Goal: Task Accomplishment & Management: Manage account settings

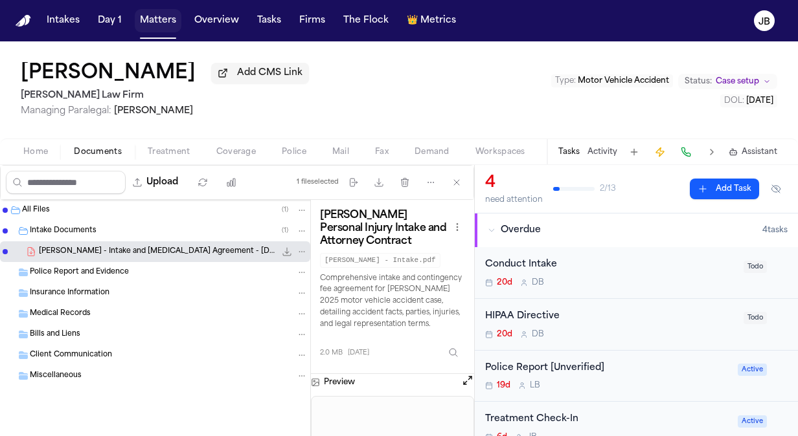
click at [158, 21] on button "Matters" at bounding box center [158, 20] width 47 height 23
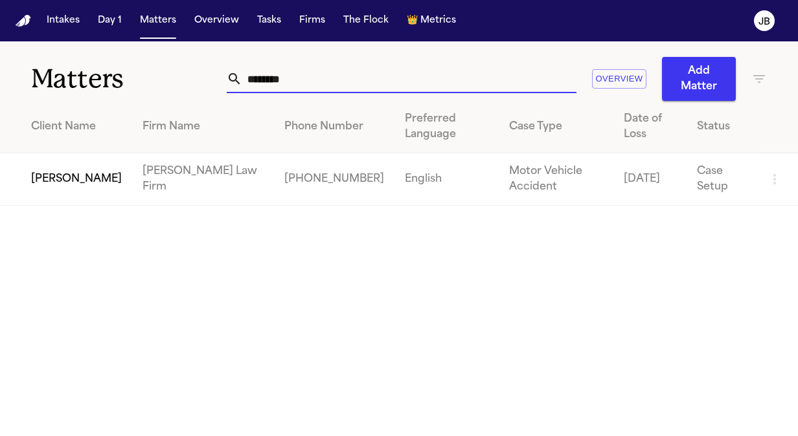
drag, startPoint x: 333, startPoint y: 74, endPoint x: 80, endPoint y: 65, distance: 253.9
click at [80, 65] on div "Matters ******** Overview Add Matter" at bounding box center [399, 71] width 798 height 60
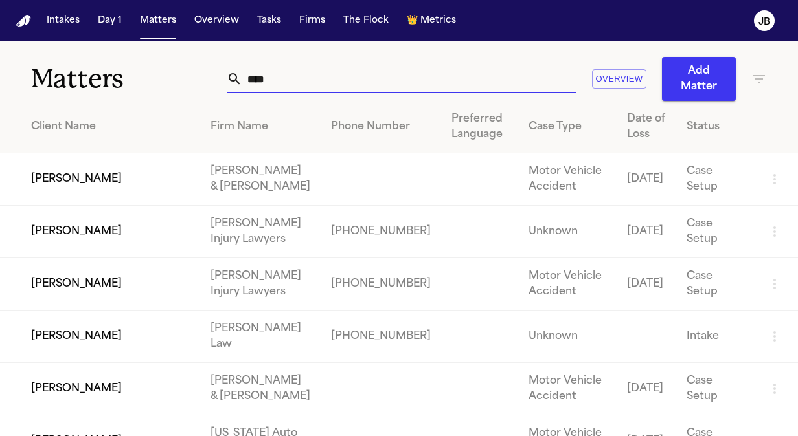
type input "****"
click at [104, 293] on td "[PERSON_NAME]" at bounding box center [100, 284] width 200 height 52
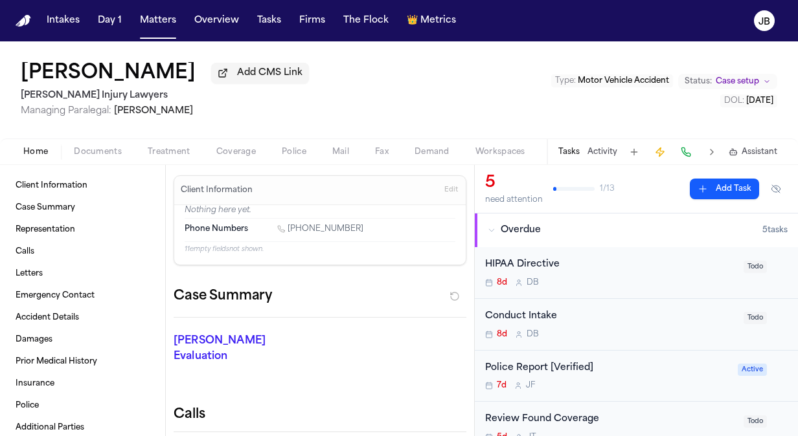
click at [612, 153] on button "Activity" at bounding box center [602, 152] width 30 height 10
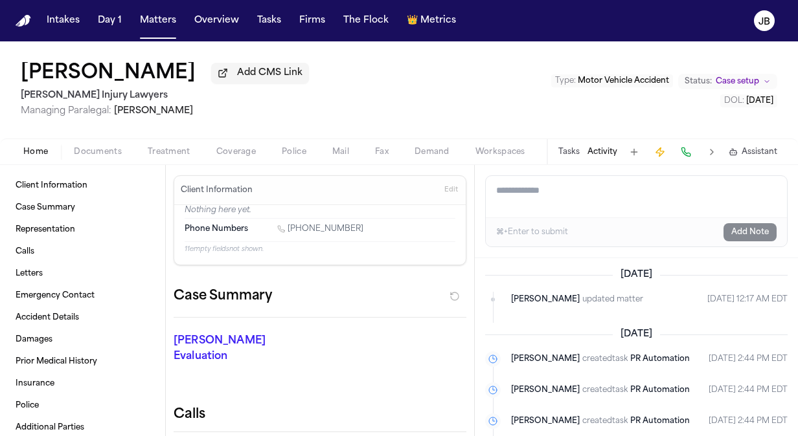
click at [533, 197] on textarea "Add a note to this matter" at bounding box center [636, 196] width 301 height 41
paste textarea "**********"
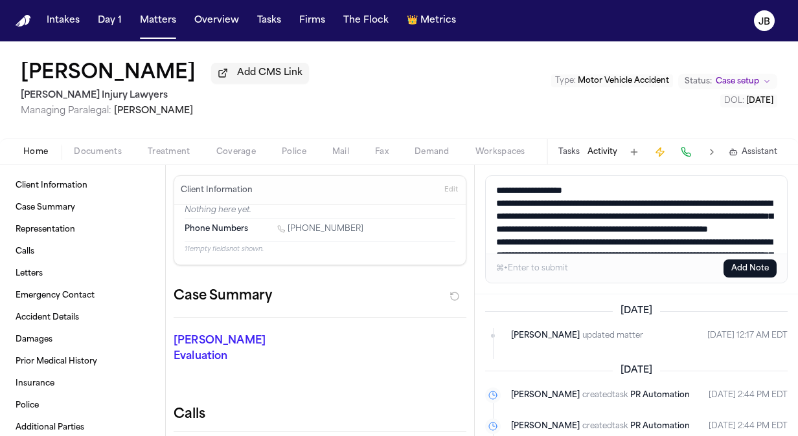
drag, startPoint x: 588, startPoint y: 198, endPoint x: 418, endPoint y: 139, distance: 179.6
click at [418, 139] on div "Andrew Brodowski Add CMS Link George Sink Injury Lawyers Managing Paralegal: Je…" at bounding box center [399, 238] width 798 height 395
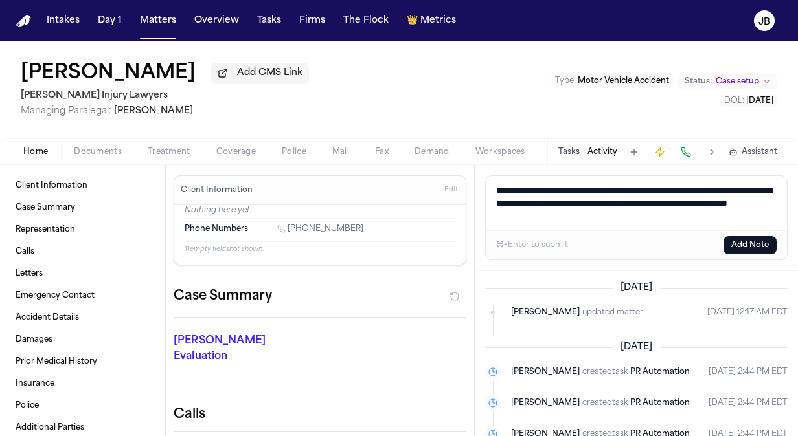
click at [689, 217] on textarea "**********" at bounding box center [637, 203] width 302 height 54
click at [554, 215] on textarea "**********" at bounding box center [637, 203] width 302 height 54
click at [700, 219] on textarea "**********" at bounding box center [637, 203] width 302 height 54
drag, startPoint x: 703, startPoint y: 216, endPoint x: 453, endPoint y: 192, distance: 251.1
click at [453, 192] on div "Client Information Case Summary Representation Calls Letters Emergency Contact …" at bounding box center [399, 300] width 798 height 271
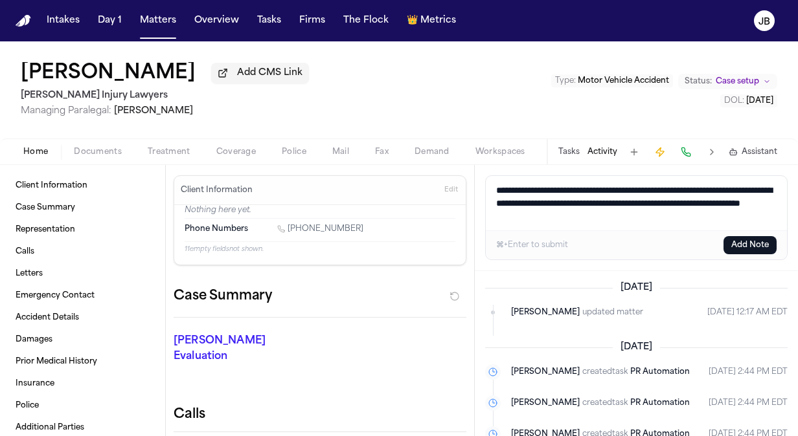
type textarea "**********"
click at [696, 218] on textarea "**********" at bounding box center [637, 203] width 302 height 54
drag, startPoint x: 699, startPoint y: 217, endPoint x: 527, endPoint y: 193, distance: 173.9
click at [527, 193] on textarea "**********" at bounding box center [637, 203] width 302 height 54
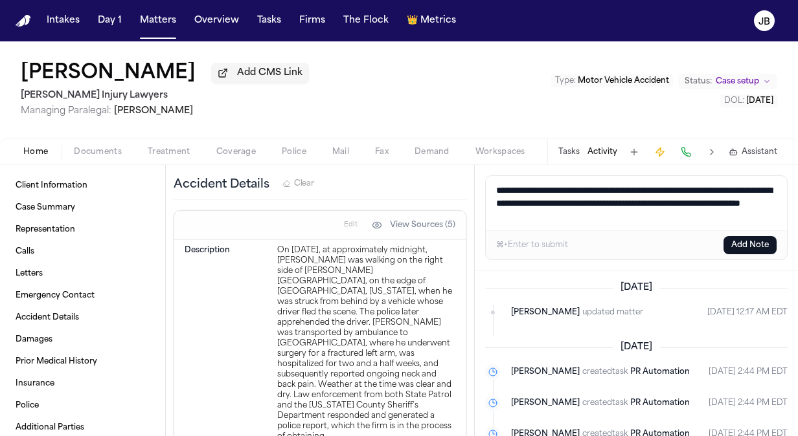
scroll to position [1615, 0]
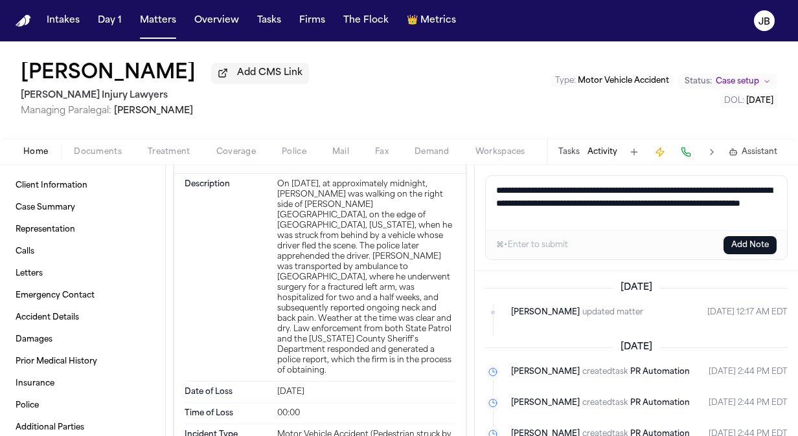
click at [761, 241] on button "Add Note" at bounding box center [749, 245] width 53 height 18
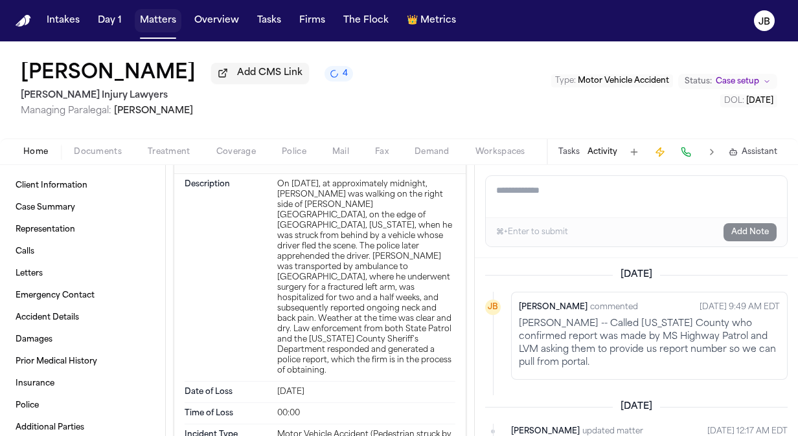
click at [151, 19] on button "Matters" at bounding box center [158, 20] width 47 height 23
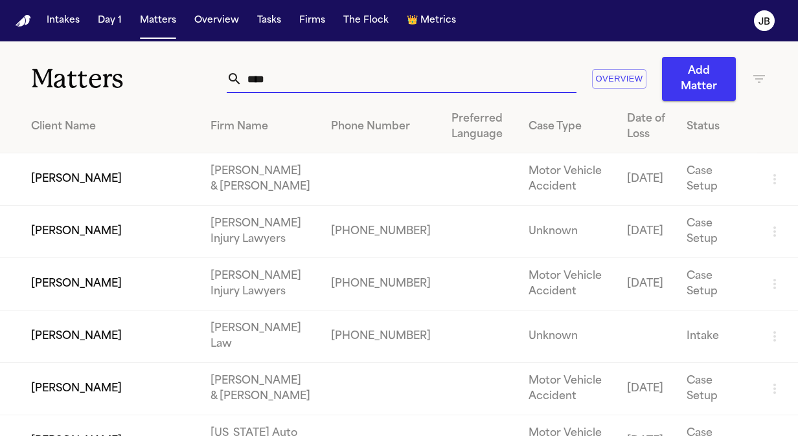
drag, startPoint x: 287, startPoint y: 80, endPoint x: 142, endPoint y: 73, distance: 145.2
click at [142, 73] on div "Matters **** Overview Add Matter" at bounding box center [399, 71] width 798 height 60
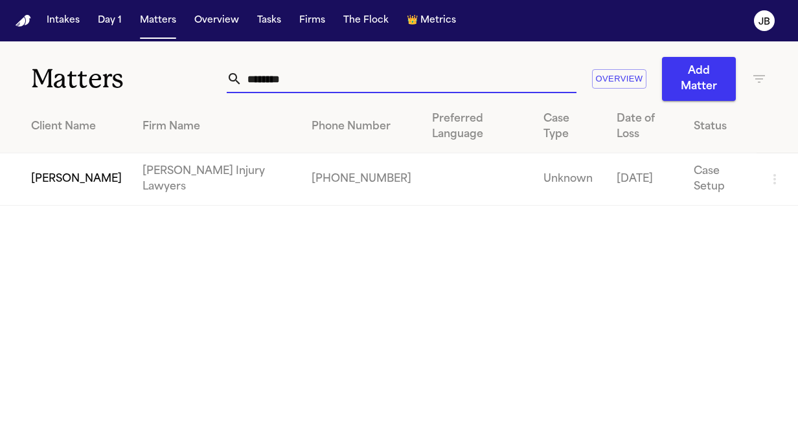
type input "********"
click at [71, 179] on td "[PERSON_NAME]" at bounding box center [66, 179] width 132 height 52
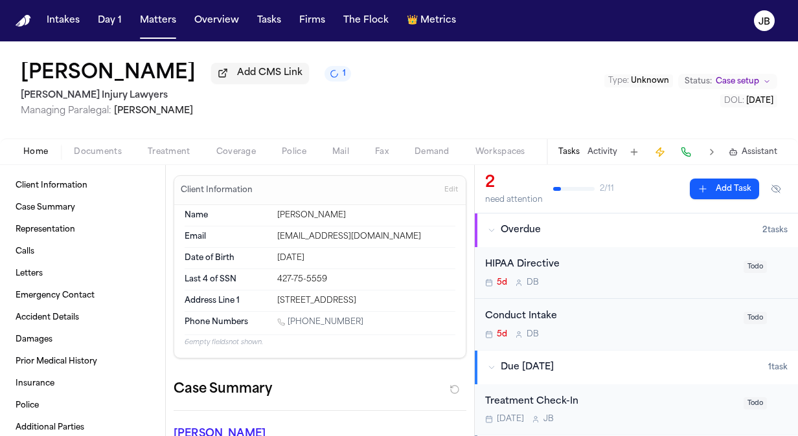
click at [97, 157] on button "Documents" at bounding box center [98, 152] width 74 height 16
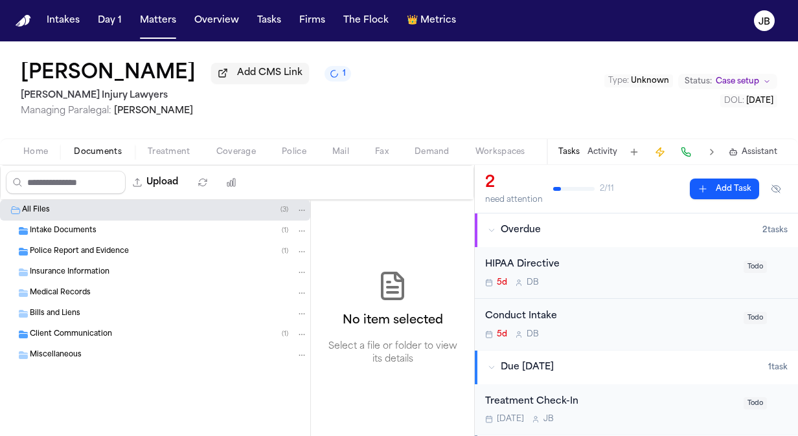
click at [158, 150] on span "Treatment" at bounding box center [169, 152] width 43 height 10
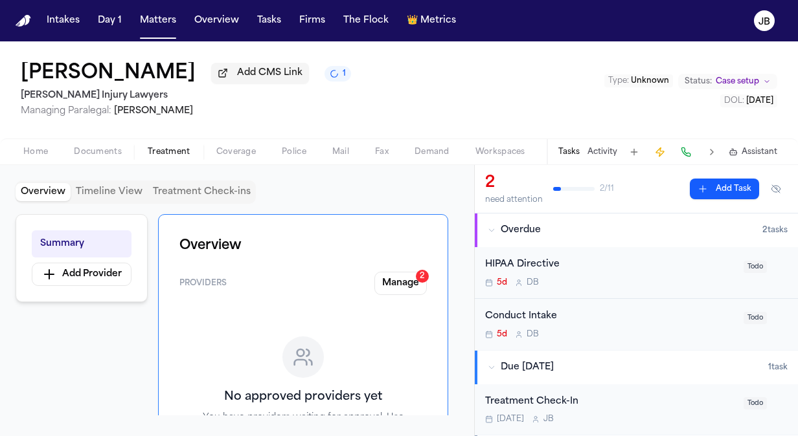
click at [32, 148] on span "Home" at bounding box center [35, 152] width 25 height 10
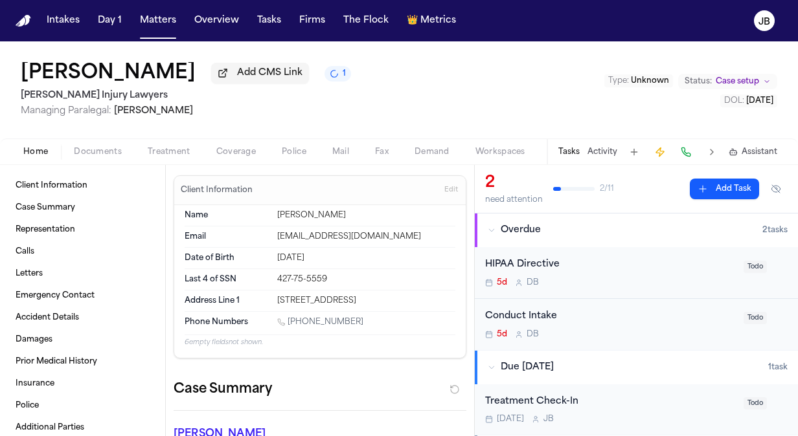
click at [92, 147] on span "Documents" at bounding box center [98, 152] width 48 height 10
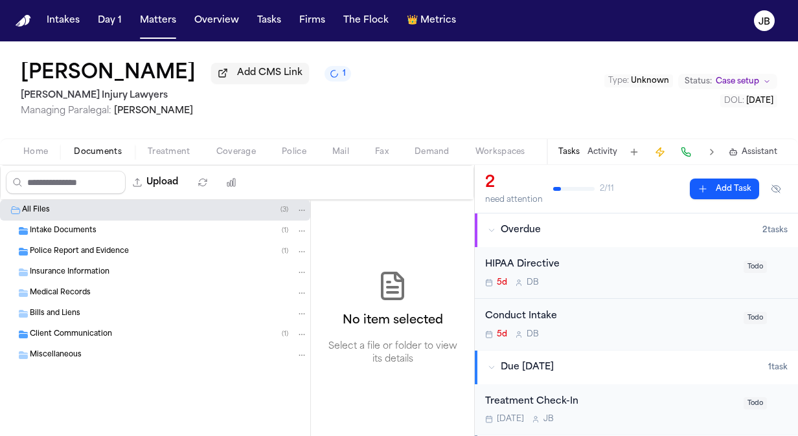
click at [57, 249] on span "Police Report and Evidence" at bounding box center [79, 252] width 99 height 11
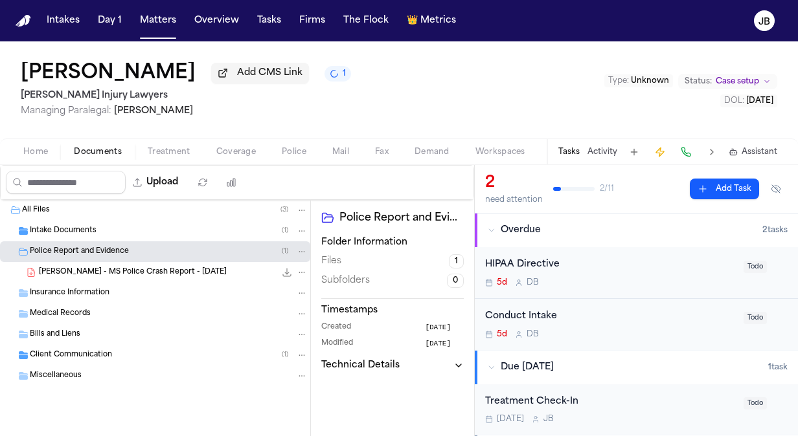
click at [111, 268] on span "B. Chadwick - MS Police Crash Report - 4.2.25" at bounding box center [133, 272] width 188 height 11
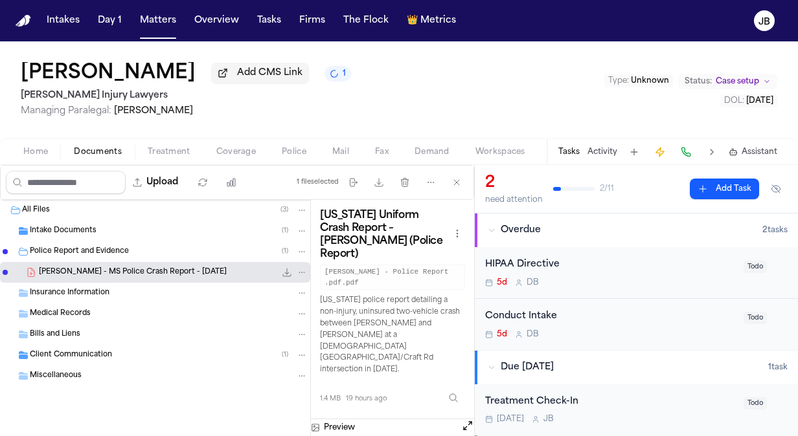
click at [468, 420] on button "Open preview" at bounding box center [467, 426] width 13 height 13
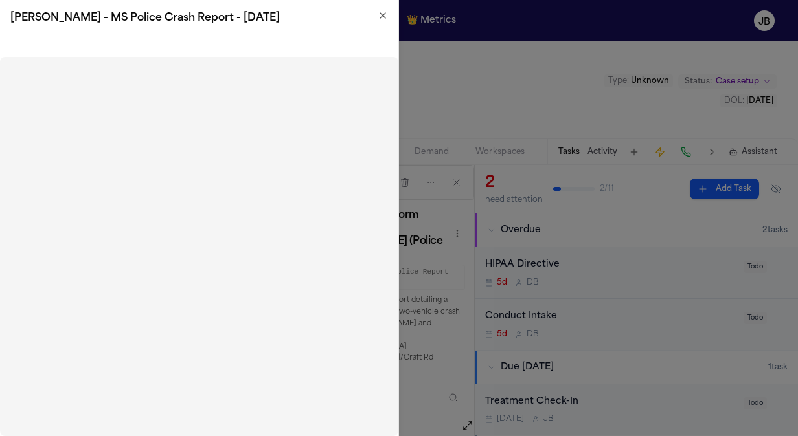
click at [381, 15] on icon "button" at bounding box center [382, 15] width 10 height 10
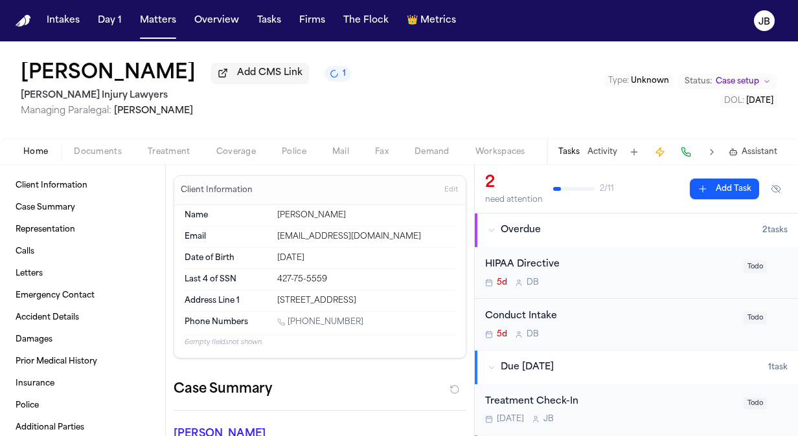
click at [35, 150] on span "Home" at bounding box center [35, 152] width 25 height 10
click at [84, 150] on span "Documents" at bounding box center [98, 152] width 48 height 10
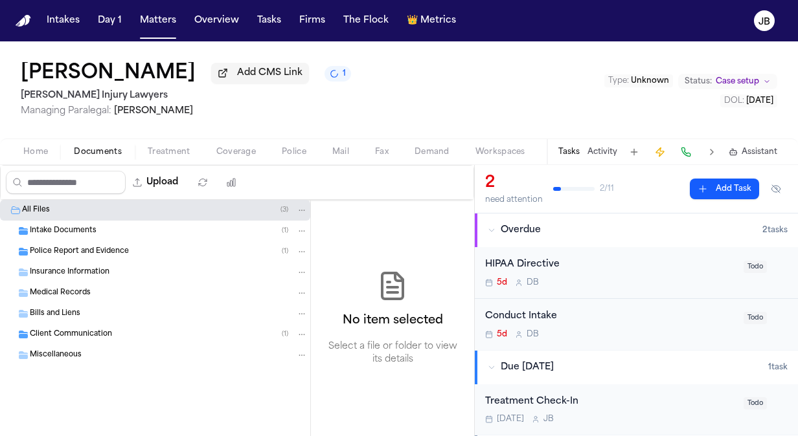
click at [34, 150] on span "Home" at bounding box center [35, 152] width 25 height 10
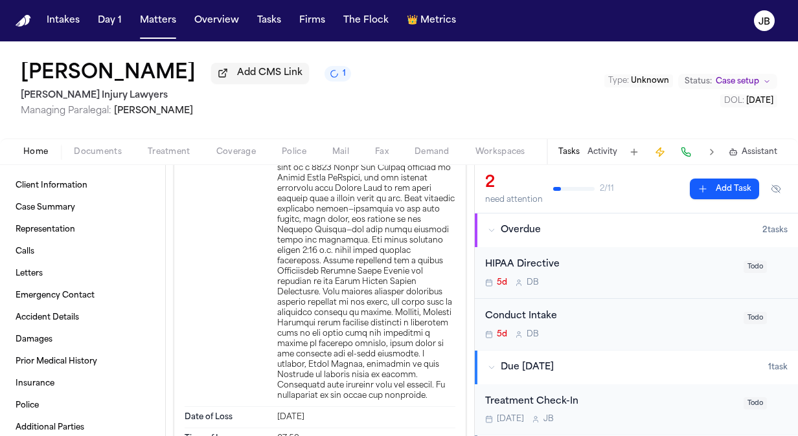
scroll to position [893, 0]
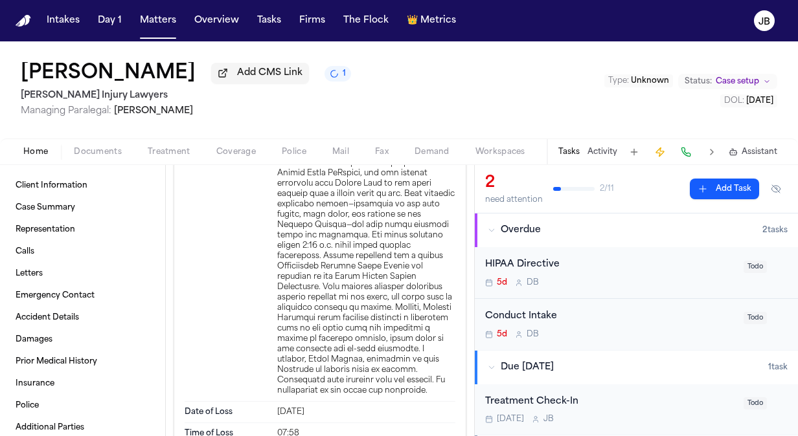
click at [602, 155] on button "Activity" at bounding box center [602, 152] width 30 height 10
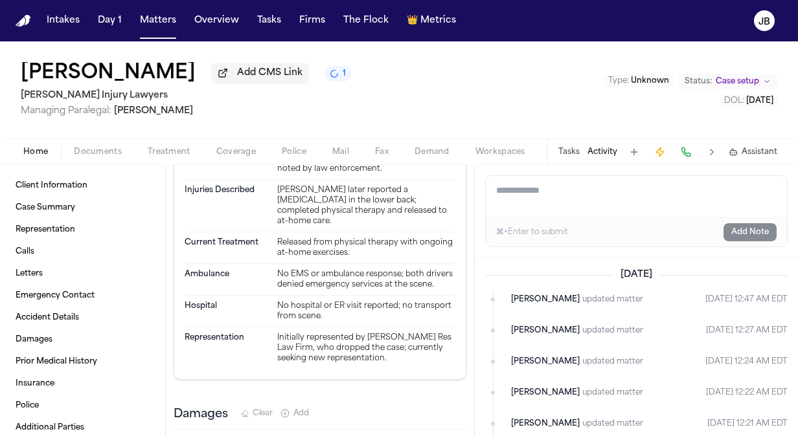
scroll to position [1391, 0]
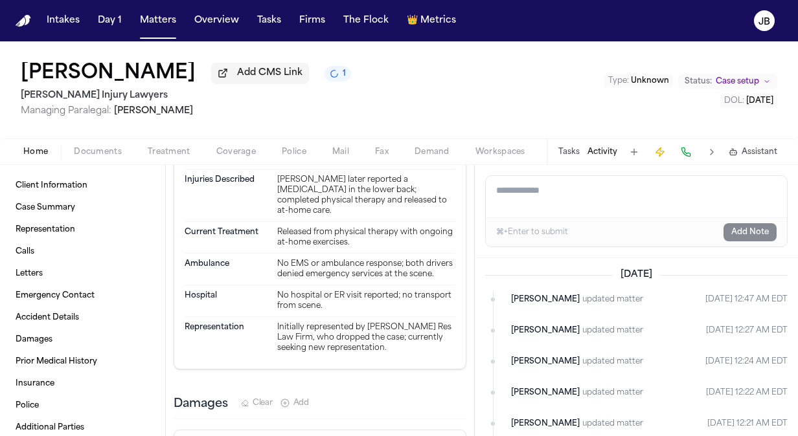
click at [364, 330] on div "Initially represented by Henry Res Law Firm, who dropped the case; currently se…" at bounding box center [366, 337] width 178 height 31
click at [164, 27] on button "Matters" at bounding box center [158, 20] width 47 height 23
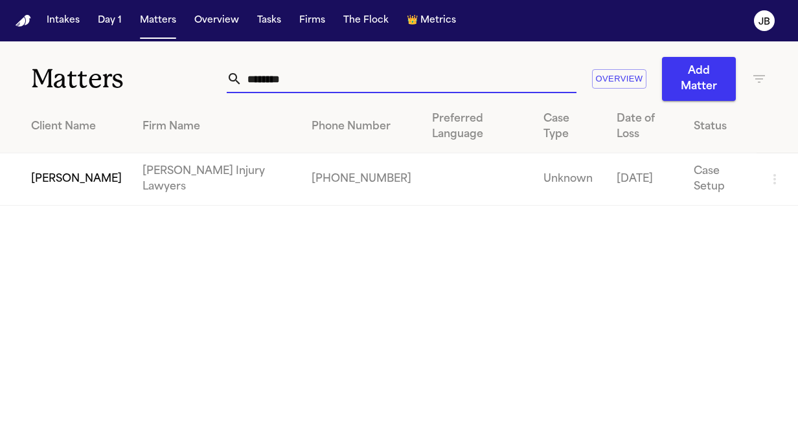
drag, startPoint x: 289, startPoint y: 73, endPoint x: 80, endPoint y: 82, distance: 208.6
click at [80, 82] on div "Matters ******** Overview Add Matter" at bounding box center [399, 71] width 798 height 60
type input "*"
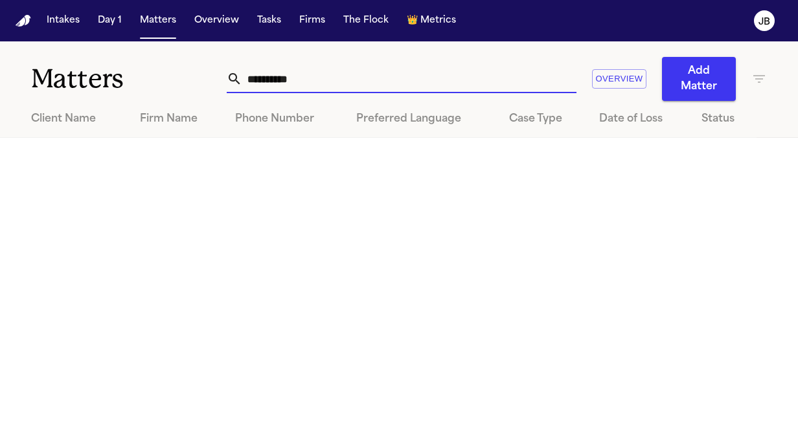
drag, startPoint x: 262, startPoint y: 82, endPoint x: 128, endPoint y: 74, distance: 133.6
click at [128, 74] on div "**********" at bounding box center [399, 71] width 798 height 60
type input "**********"
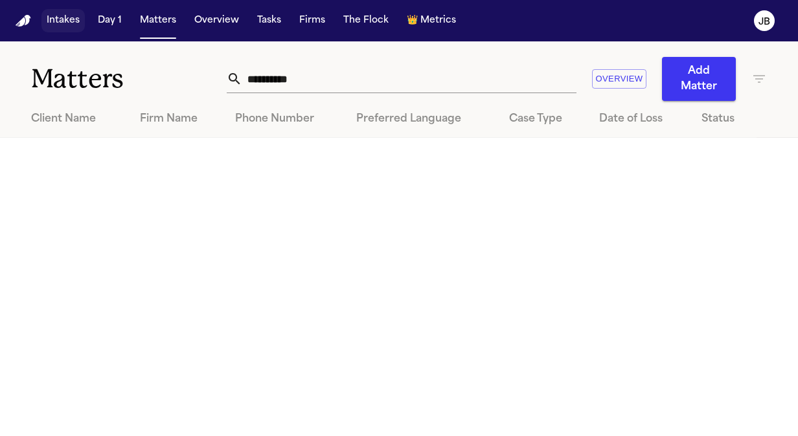
click at [69, 23] on button "Intakes" at bounding box center [62, 20] width 43 height 23
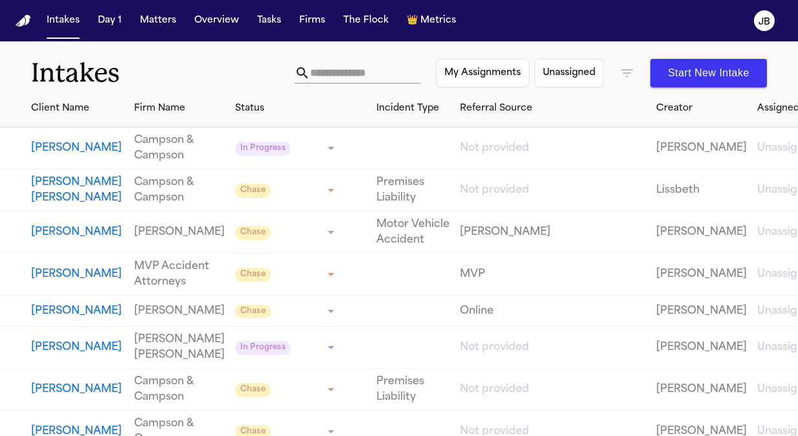
click at [329, 73] on input "text" at bounding box center [365, 73] width 110 height 21
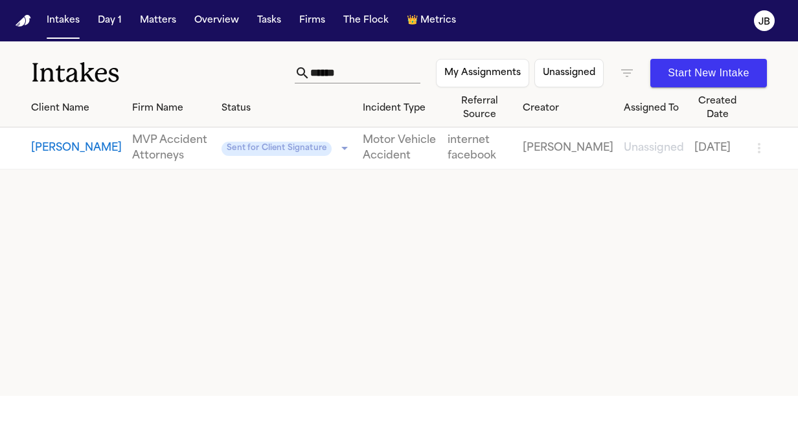
click at [628, 69] on icon "button" at bounding box center [627, 73] width 16 height 16
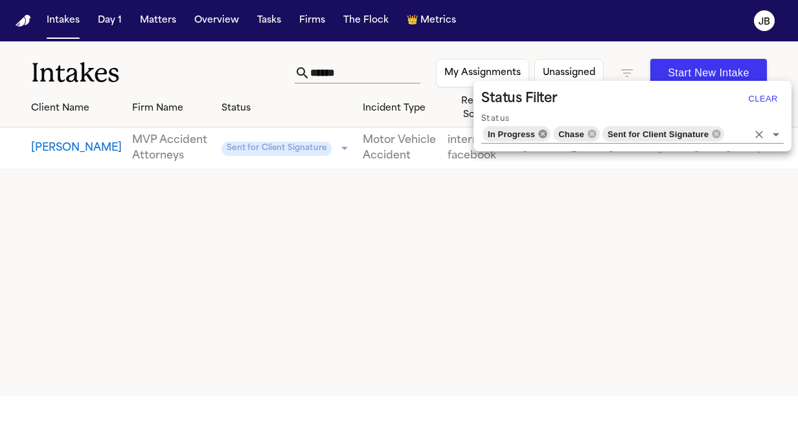
click at [540, 133] on icon at bounding box center [542, 134] width 10 height 10
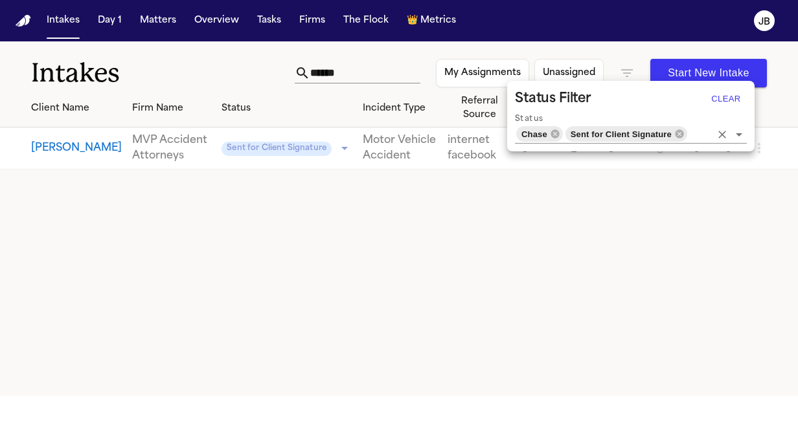
click at [540, 133] on span "Chase" at bounding box center [534, 134] width 36 height 15
click at [550, 133] on icon at bounding box center [554, 133] width 8 height 8
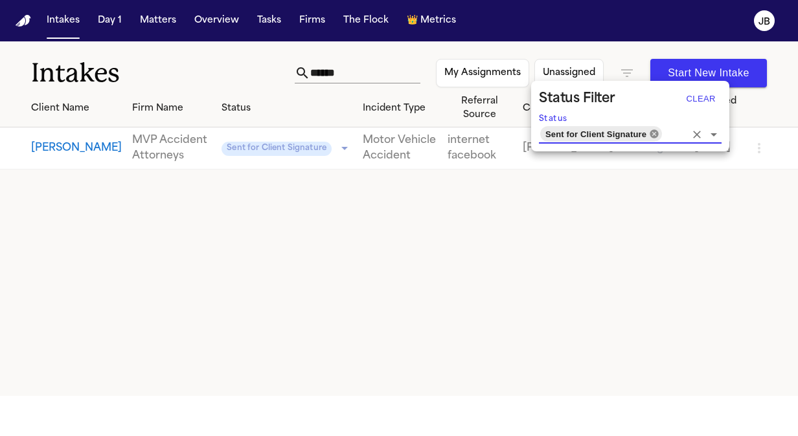
click at [653, 131] on icon at bounding box center [654, 134] width 10 height 10
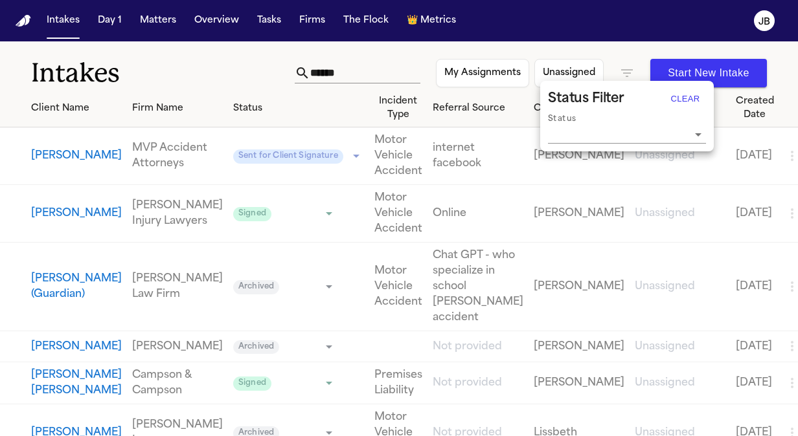
click at [343, 66] on div at bounding box center [399, 218] width 798 height 436
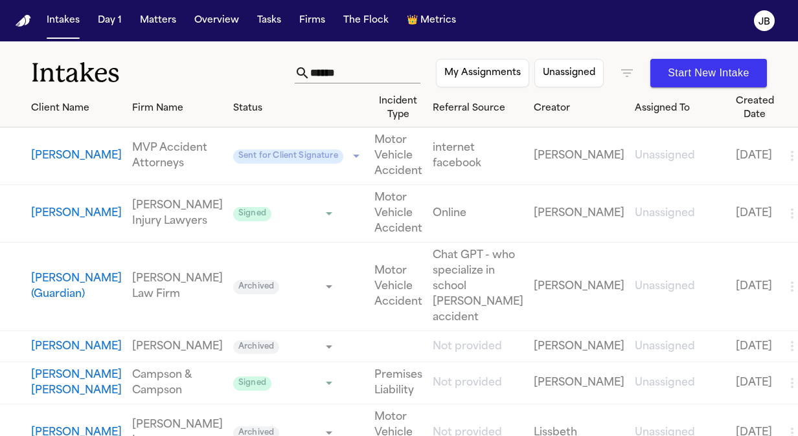
click at [343, 74] on input "*****" at bounding box center [365, 73] width 110 height 21
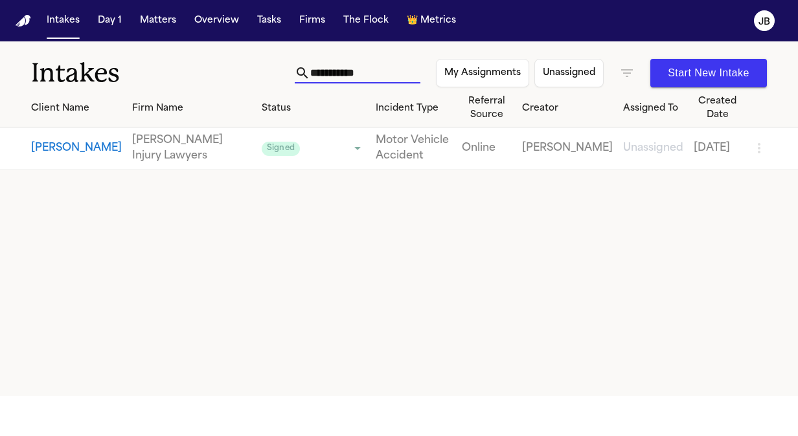
type input "**********"
click at [47, 150] on button "[PERSON_NAME]" at bounding box center [76, 148] width 91 height 16
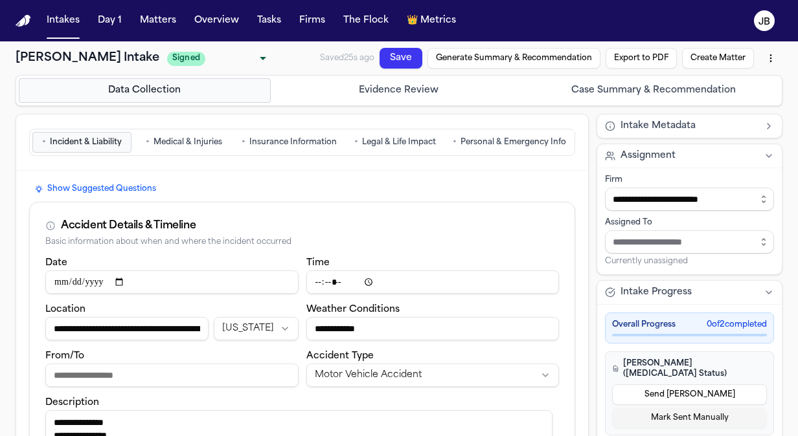
click at [174, 138] on span "Medical & Injuries" at bounding box center [187, 142] width 69 height 10
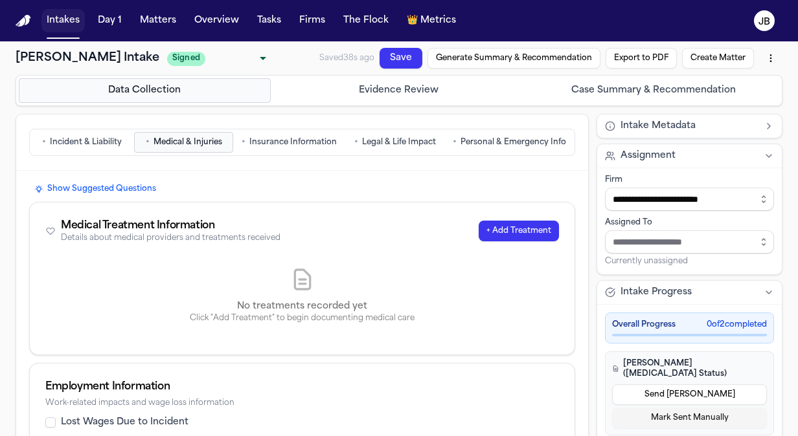
click at [67, 19] on button "Intakes" at bounding box center [62, 20] width 43 height 23
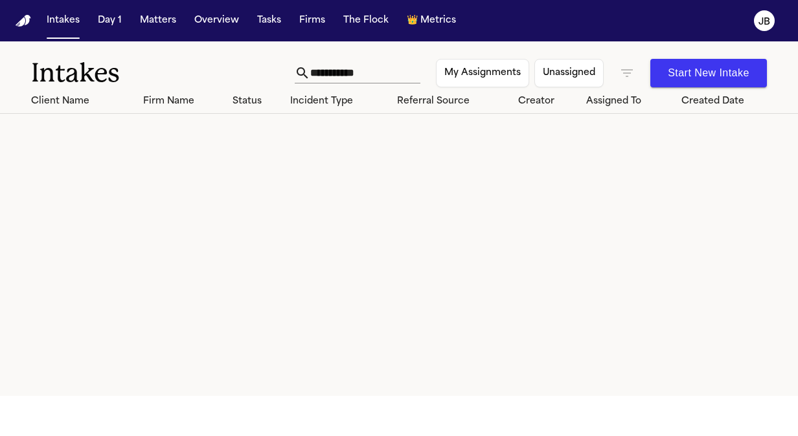
click at [627, 70] on icon "button" at bounding box center [627, 73] width 12 height 8
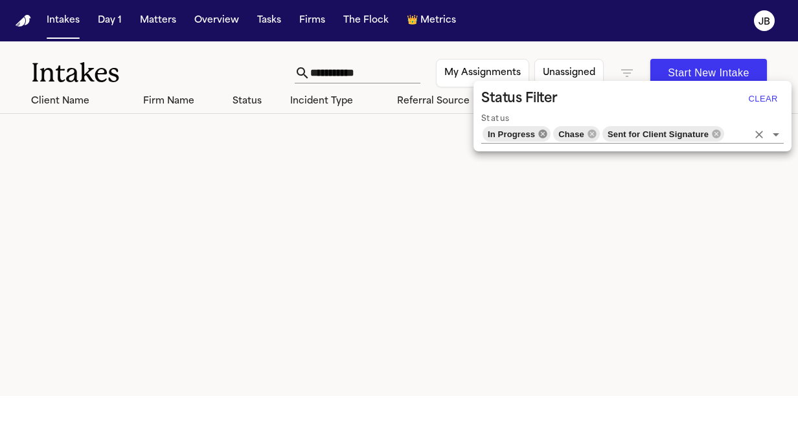
click at [541, 132] on icon at bounding box center [542, 134] width 10 height 10
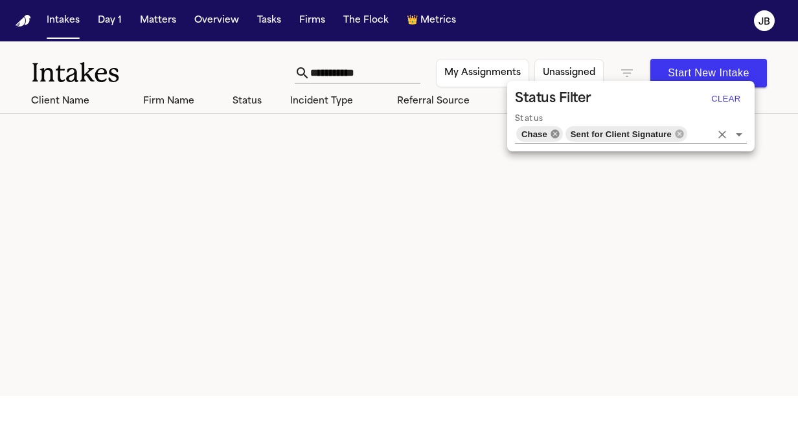
click at [555, 139] on icon at bounding box center [555, 134] width 10 height 10
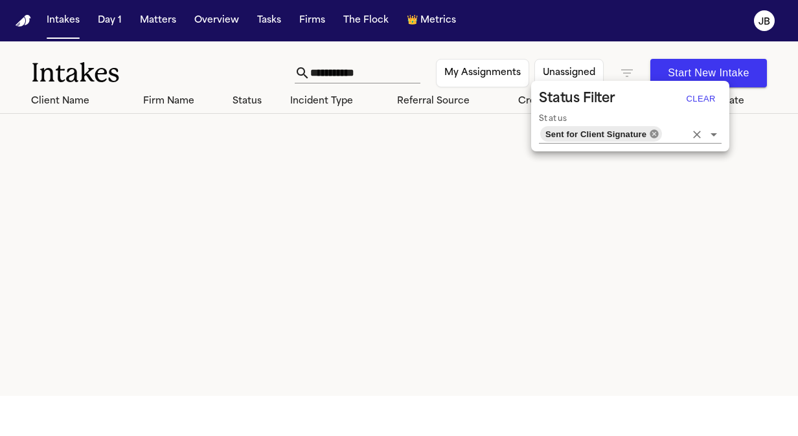
click at [649, 136] on icon at bounding box center [653, 133] width 8 height 8
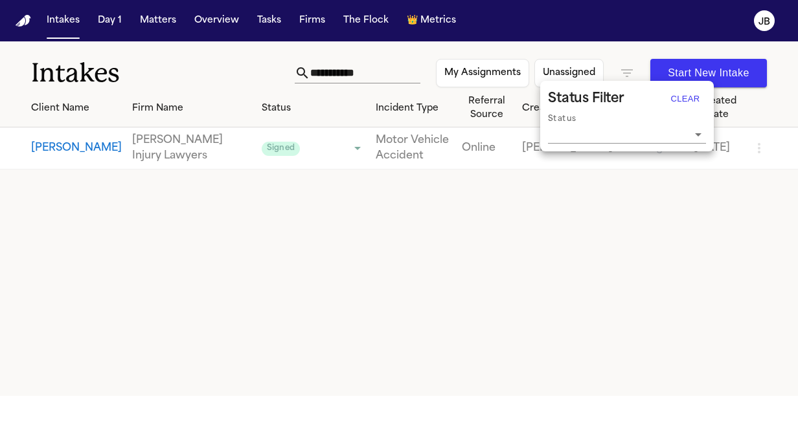
click at [364, 215] on div at bounding box center [399, 218] width 798 height 436
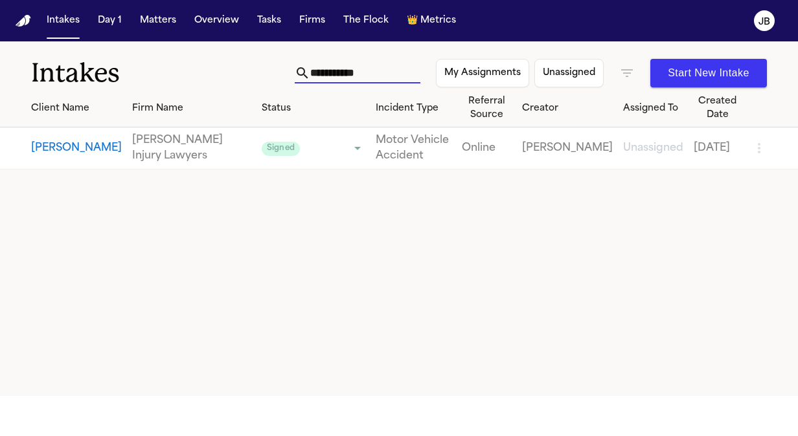
drag, startPoint x: 372, startPoint y: 76, endPoint x: 230, endPoint y: 80, distance: 142.5
click at [230, 80] on div "**********" at bounding box center [399, 65] width 798 height 48
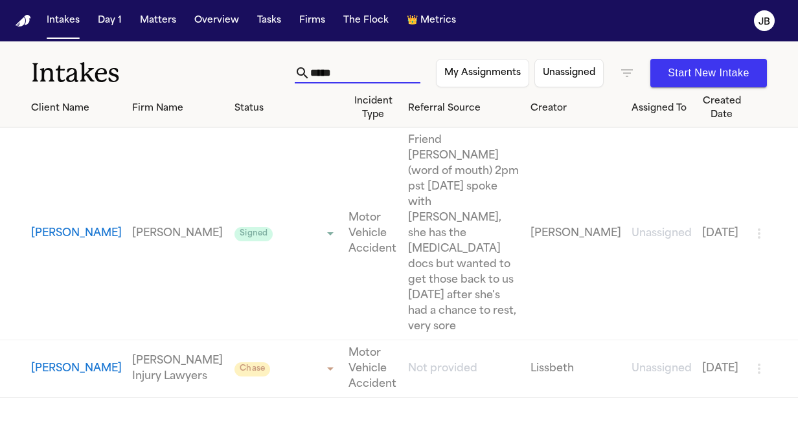
type input "*****"
click at [150, 21] on button "Matters" at bounding box center [158, 20] width 47 height 23
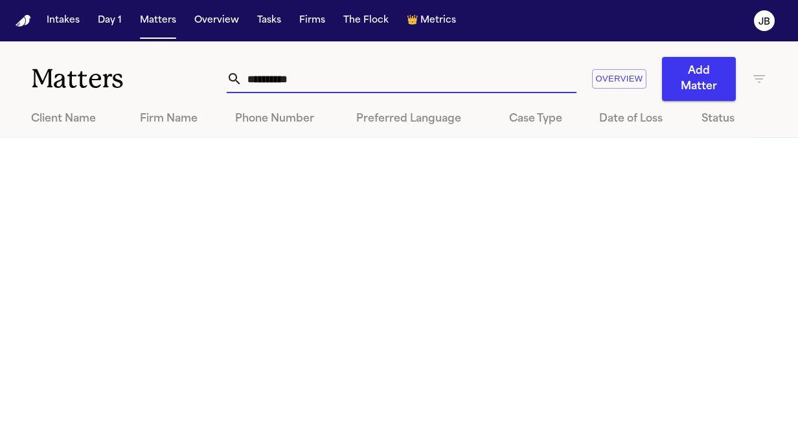
drag, startPoint x: 308, startPoint y: 79, endPoint x: 72, endPoint y: 91, distance: 236.6
click at [72, 91] on div "**********" at bounding box center [399, 71] width 798 height 60
click at [314, 114] on div "Phone Number" at bounding box center [285, 119] width 100 height 16
drag, startPoint x: 294, startPoint y: 87, endPoint x: 55, endPoint y: 115, distance: 240.5
click at [55, 115] on div "**********" at bounding box center [399, 89] width 798 height 96
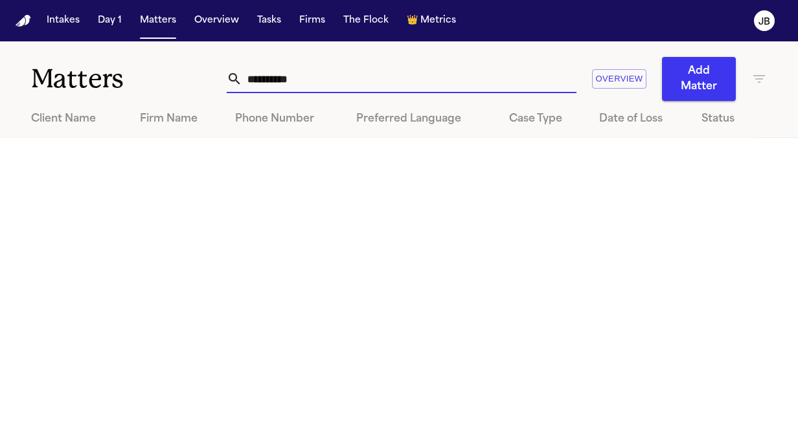
type input "*"
type input "**********"
click at [58, 21] on button "Intakes" at bounding box center [62, 20] width 43 height 23
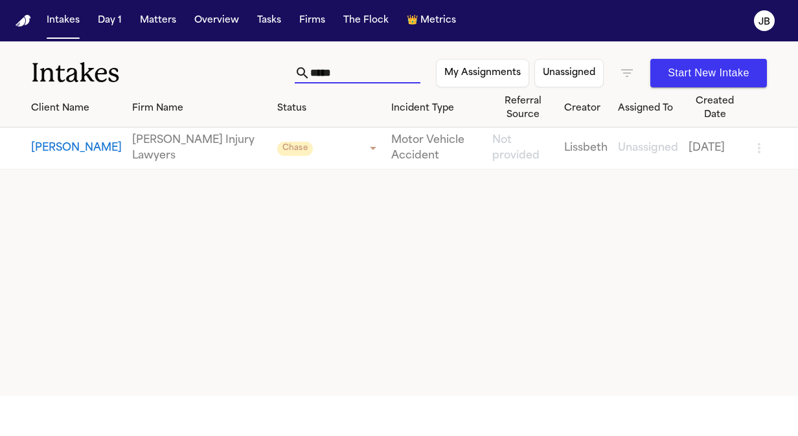
drag, startPoint x: 328, startPoint y: 75, endPoint x: 243, endPoint y: 72, distance: 84.9
click at [243, 72] on div "Intakes ***** My Assignments Unassigned Start New Intake" at bounding box center [399, 65] width 798 height 48
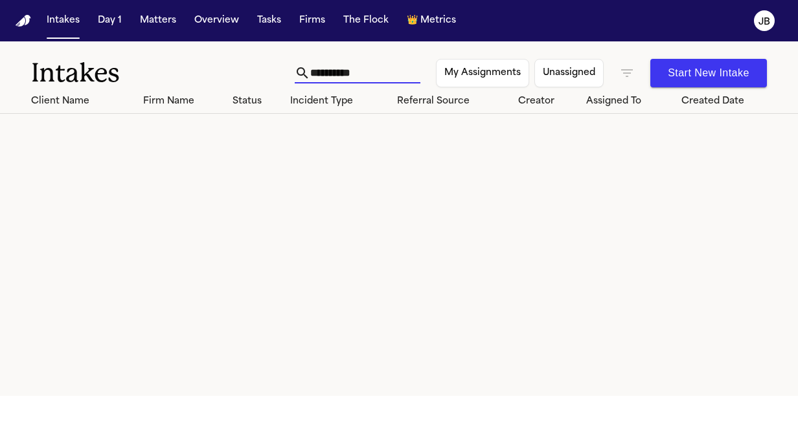
type input "**********"
click at [627, 71] on icon "button" at bounding box center [627, 73] width 16 height 16
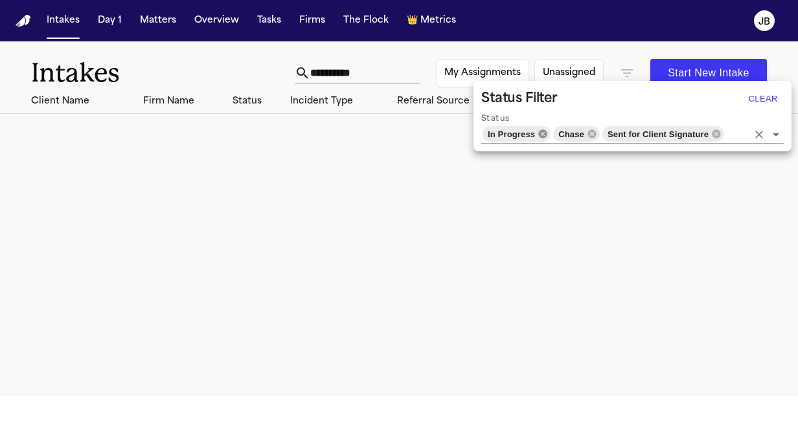
click at [539, 137] on icon at bounding box center [543, 133] width 8 height 8
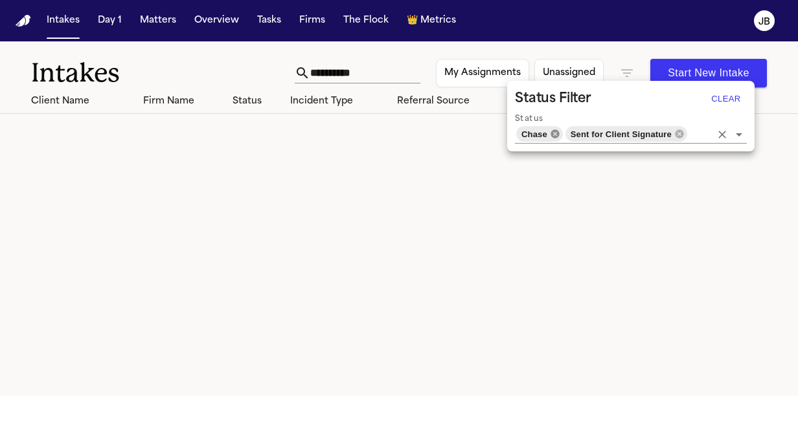
click at [550, 135] on icon at bounding box center [554, 133] width 8 height 8
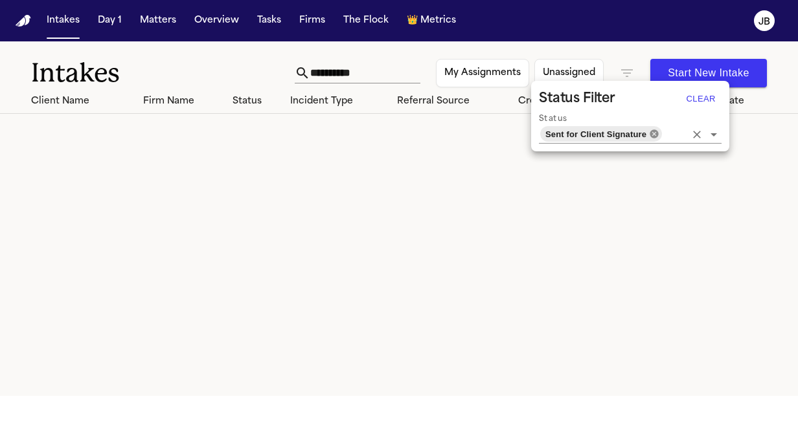
click at [649, 137] on icon at bounding box center [653, 133] width 8 height 8
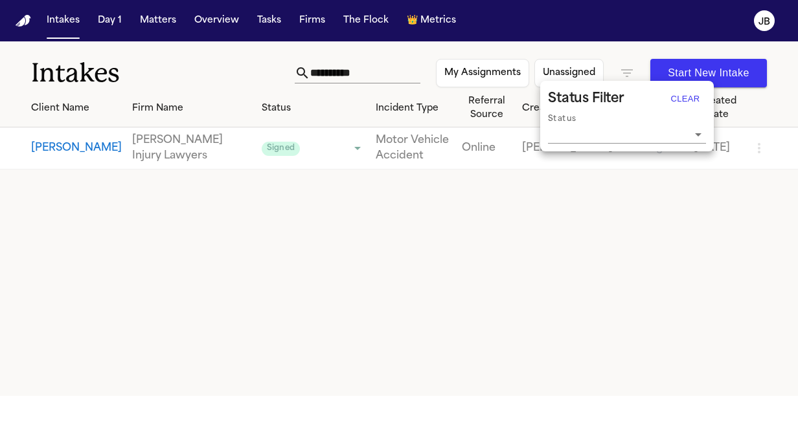
click at [183, 80] on div at bounding box center [399, 218] width 798 height 436
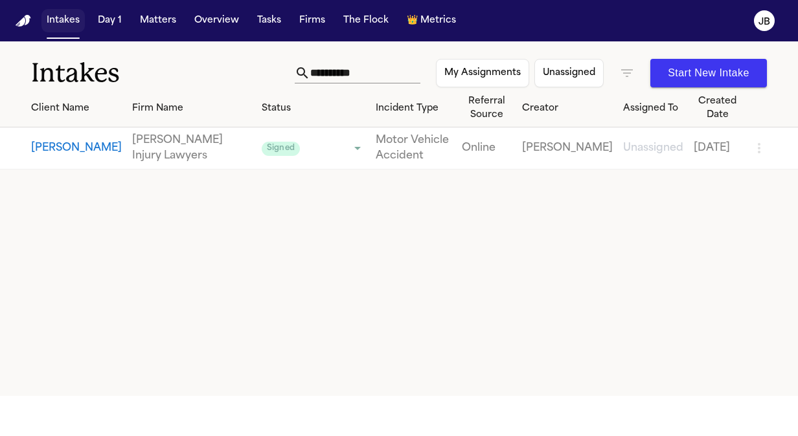
click at [63, 16] on button "Intakes" at bounding box center [62, 20] width 43 height 23
click at [56, 24] on button "Intakes" at bounding box center [62, 20] width 43 height 23
click at [159, 21] on button "Matters" at bounding box center [158, 20] width 47 height 23
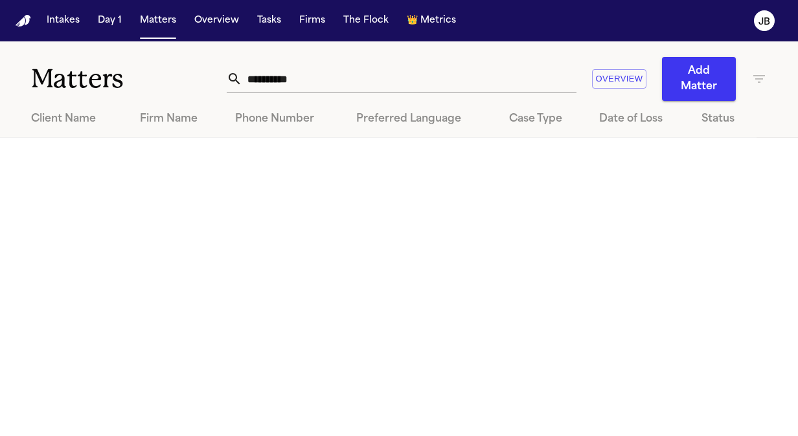
drag, startPoint x: 647, startPoint y: 353, endPoint x: 186, endPoint y: 84, distance: 533.3
click at [186, 84] on h1 "Matters" at bounding box center [129, 79] width 196 height 32
click at [255, 181] on main "**********" at bounding box center [399, 238] width 798 height 395
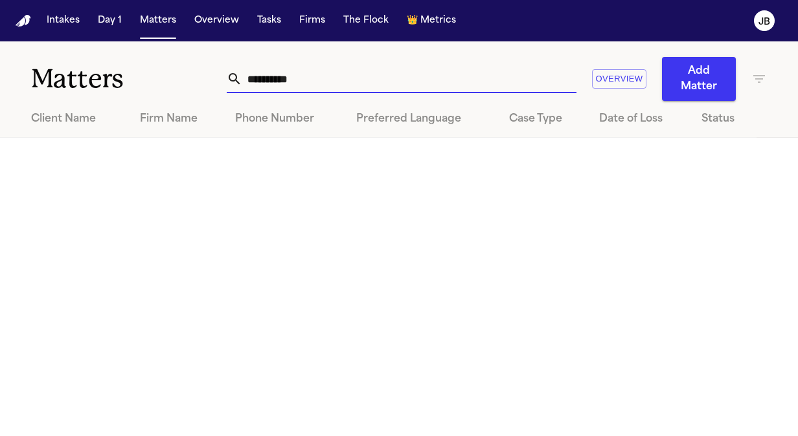
drag, startPoint x: 329, startPoint y: 77, endPoint x: 44, endPoint y: 106, distance: 286.3
click at [44, 106] on div "**********" at bounding box center [399, 89] width 798 height 96
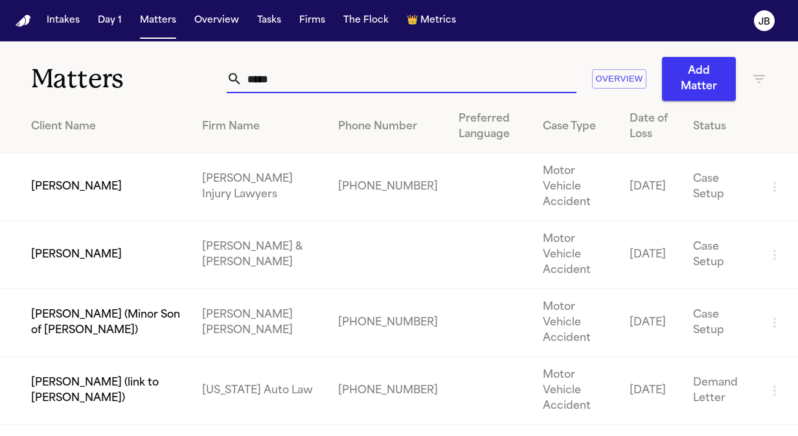
type input "*****"
click at [75, 166] on td "[PERSON_NAME]" at bounding box center [96, 187] width 192 height 68
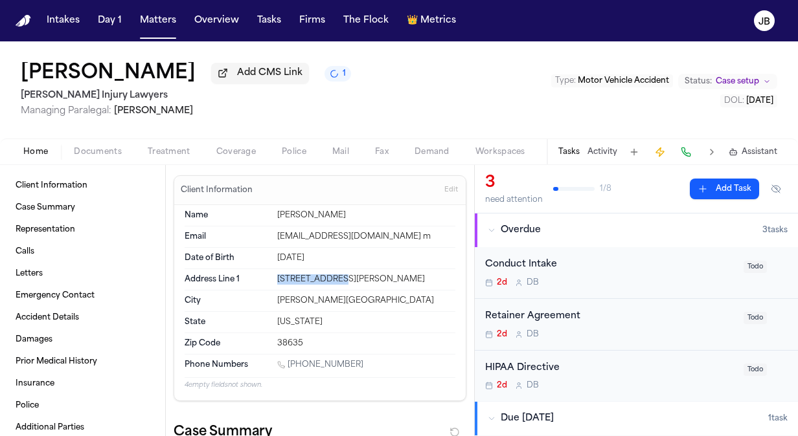
drag, startPoint x: 340, startPoint y: 273, endPoint x: 269, endPoint y: 274, distance: 70.6
click at [269, 274] on div "Address Line 1 1365 Reaves Rd" at bounding box center [320, 279] width 271 height 21
copy div "[STREET_ADDRESS][PERSON_NAME]"
click at [659, 308] on div "Retainer Agreement 2d D B Todo" at bounding box center [636, 325] width 323 height 52
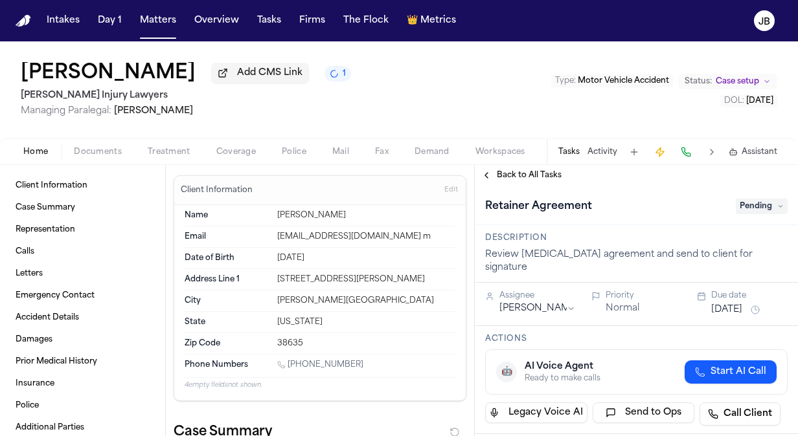
click at [742, 304] on button "Sep 29, 2025" at bounding box center [726, 310] width 31 height 13
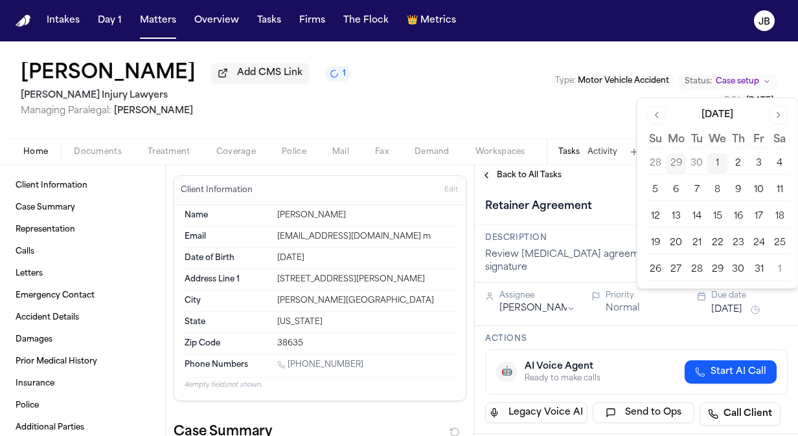
click at [607, 224] on div "Retainer Agreement Pending" at bounding box center [636, 205] width 323 height 39
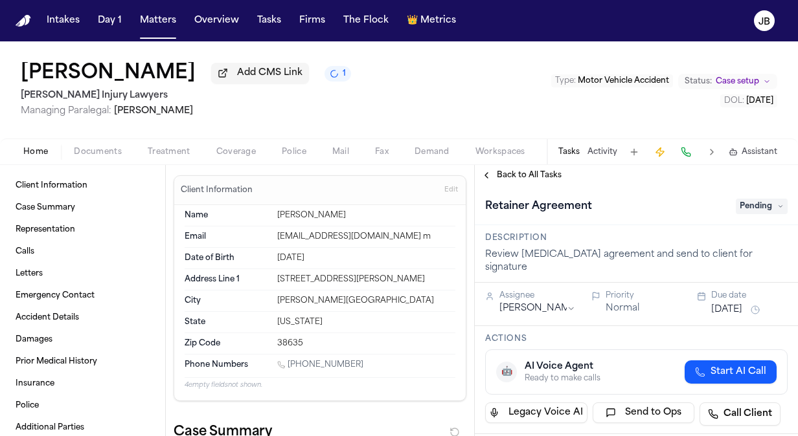
click at [754, 207] on span "Pending" at bounding box center [761, 207] width 52 height 16
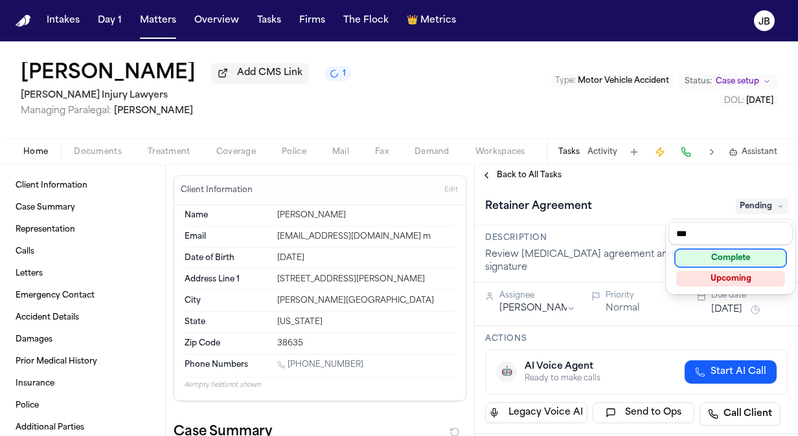
type input "***"
click at [734, 251] on div "Complete" at bounding box center [730, 259] width 109 height 16
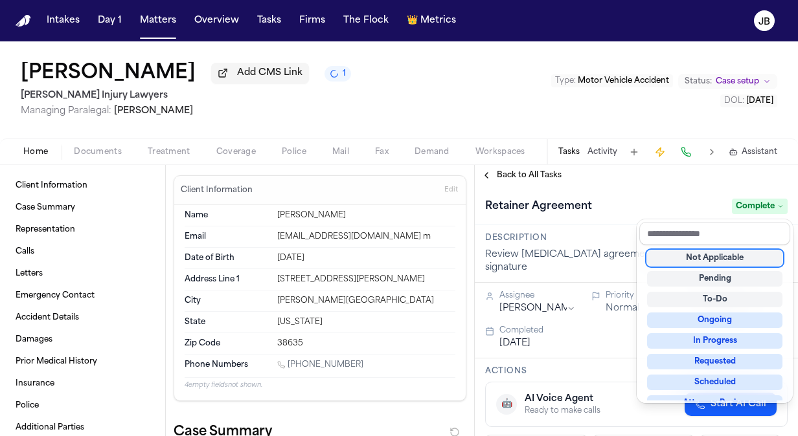
click at [630, 190] on div "Retainer Agreement Complete" at bounding box center [636, 205] width 323 height 39
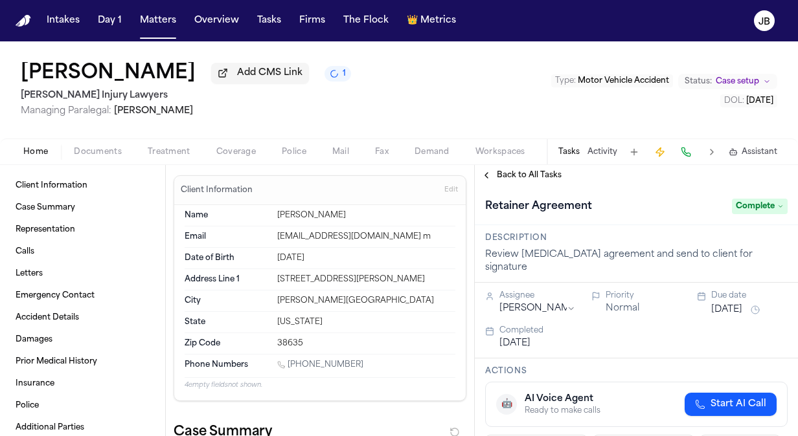
click at [524, 179] on span "Back to All Tasks" at bounding box center [529, 175] width 65 height 10
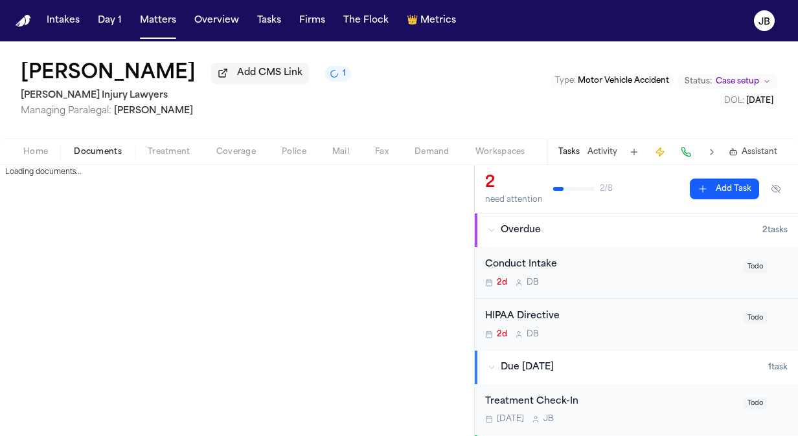
click at [95, 148] on span "Documents" at bounding box center [98, 152] width 48 height 10
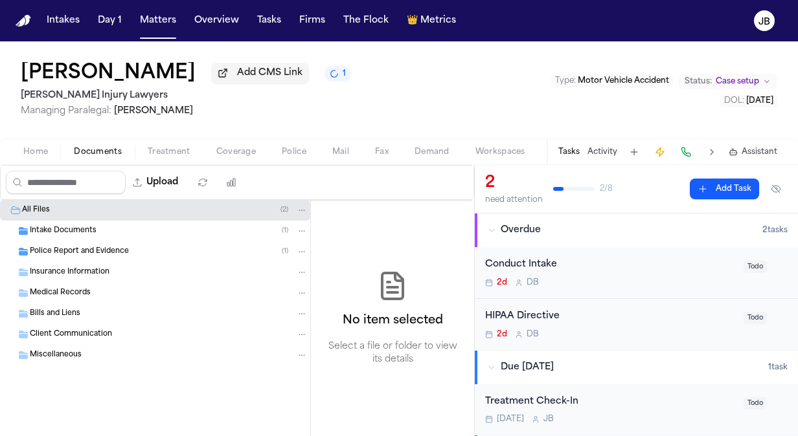
click at [83, 257] on div "Police Report and Evidence ( 1 )" at bounding box center [155, 251] width 310 height 21
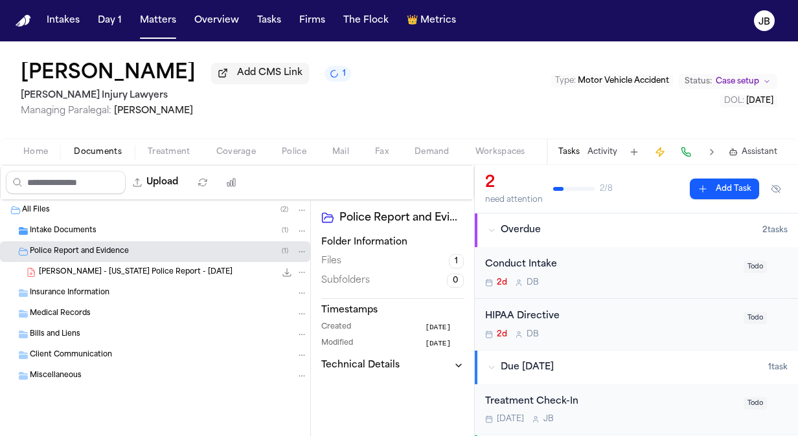
click at [139, 272] on span "T. Shumate - Mississippi Police Report - 8.7.25" at bounding box center [136, 272] width 194 height 11
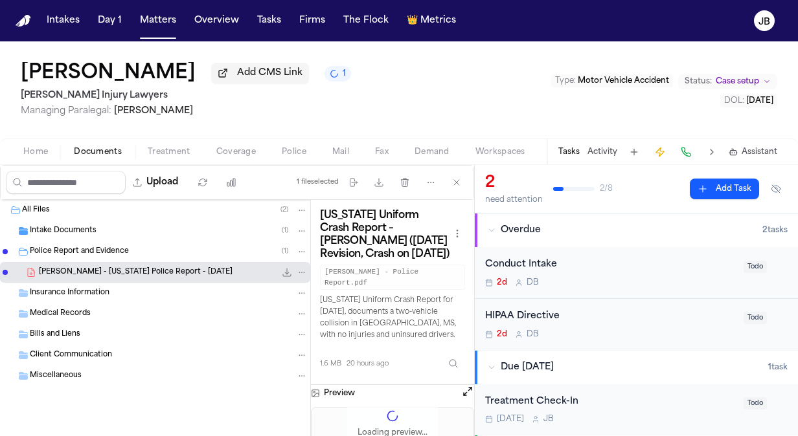
click at [465, 385] on button "Open preview" at bounding box center [467, 391] width 13 height 13
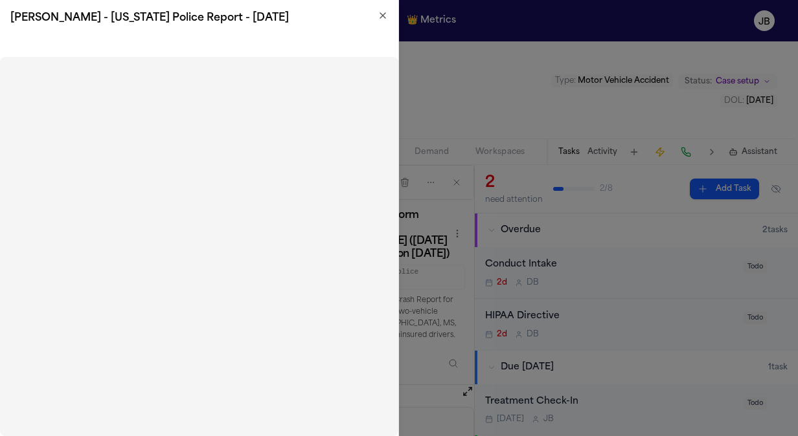
click at [381, 19] on icon "button" at bounding box center [382, 15] width 10 height 10
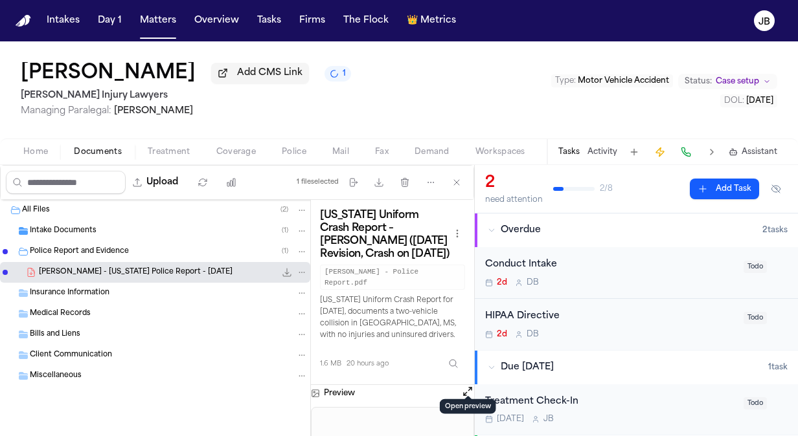
click at [464, 385] on button "Open preview" at bounding box center [467, 391] width 13 height 13
click at [360, 113] on div "Tammy Shumate Add CMS Link 1 George Sink Injury Lawyers Managing Paralegal: Jes…" at bounding box center [399, 89] width 798 height 97
click at [45, 361] on div "Client Communication" at bounding box center [155, 355] width 310 height 21
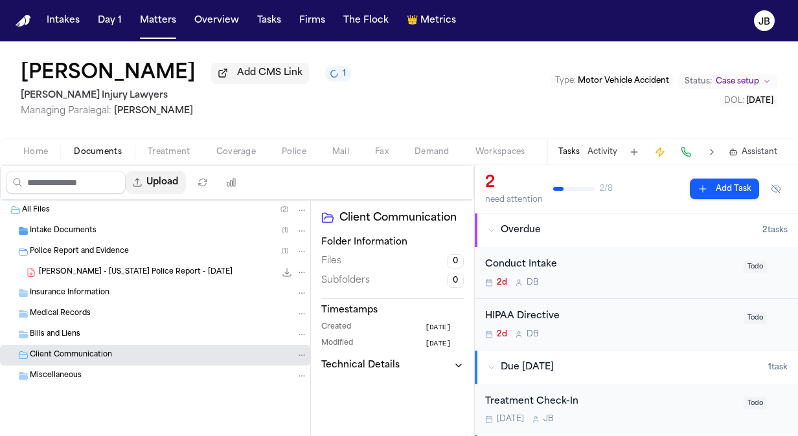
click at [168, 188] on button "Upload" at bounding box center [156, 182] width 60 height 23
select select "**********"
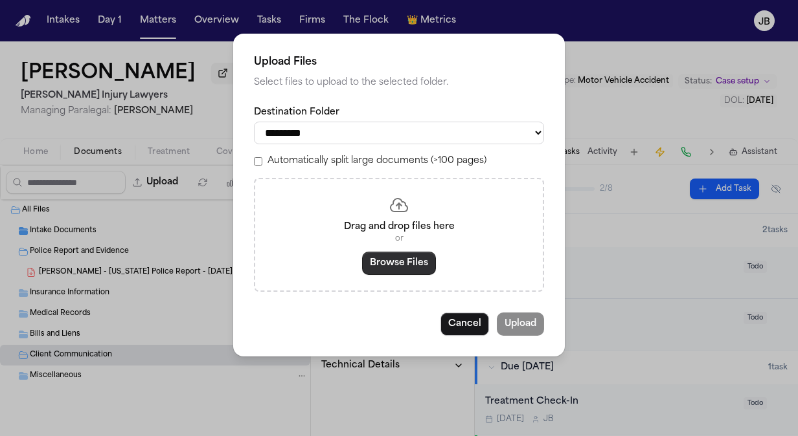
click at [393, 257] on button "Browse Files" at bounding box center [399, 263] width 74 height 23
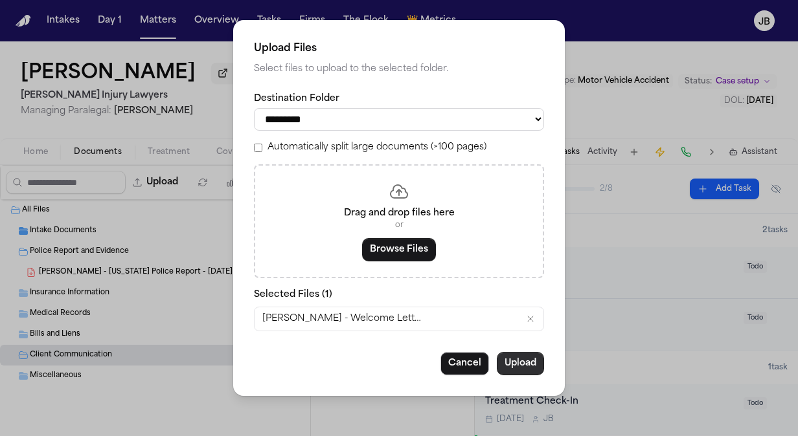
click at [528, 367] on button "Upload" at bounding box center [520, 363] width 47 height 23
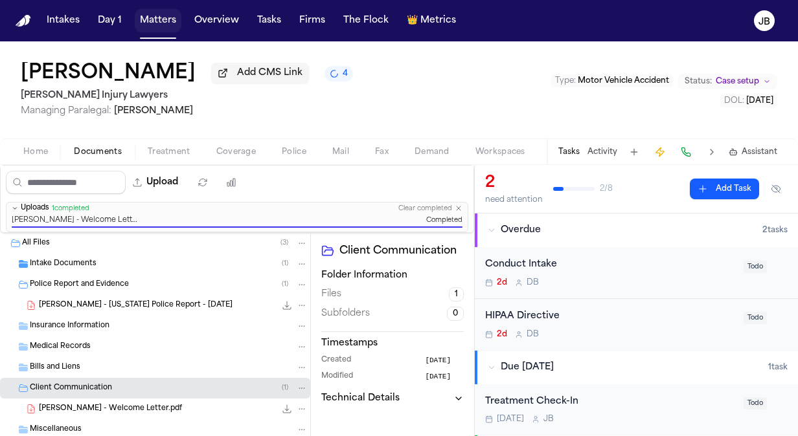
click at [160, 19] on button "Matters" at bounding box center [158, 20] width 47 height 23
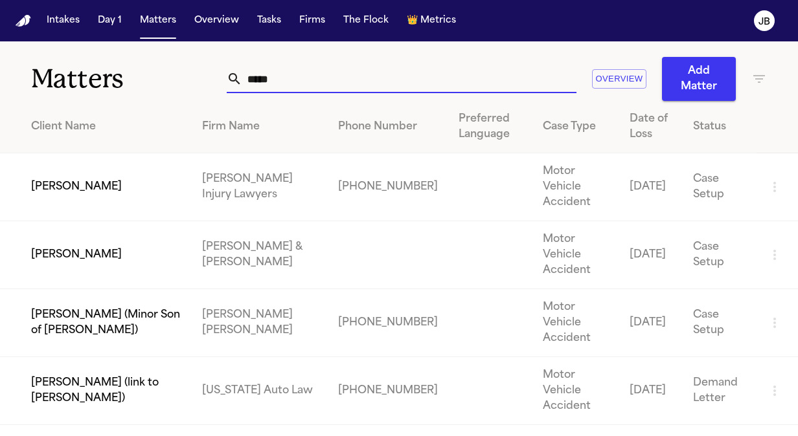
drag, startPoint x: 298, startPoint y: 75, endPoint x: 117, endPoint y: 81, distance: 180.7
click at [117, 81] on div "Matters ***** Overview Add Matter" at bounding box center [399, 71] width 798 height 60
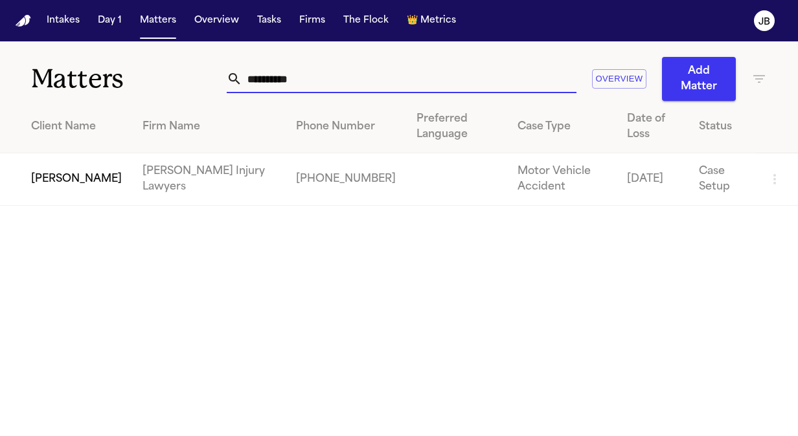
type input "**********"
click at [45, 178] on td "[PERSON_NAME]" at bounding box center [66, 179] width 132 height 52
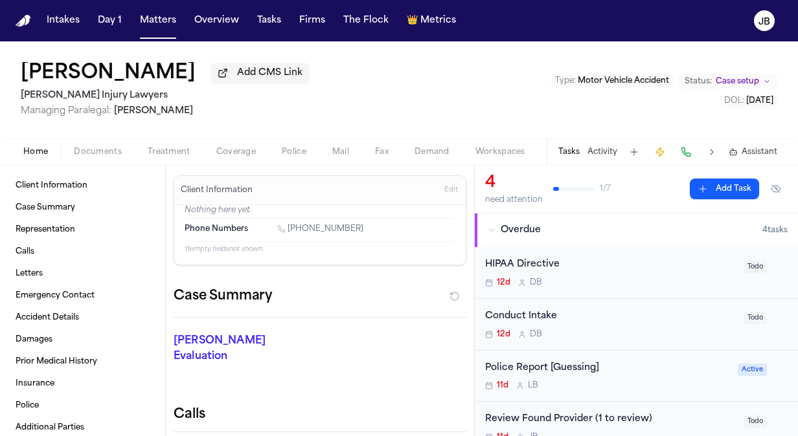
click at [105, 142] on div "Home Documents Treatment Coverage Police Mail Fax Demand Workspaces Artifacts T…" at bounding box center [399, 152] width 798 height 26
click at [100, 149] on span "Documents" at bounding box center [98, 152] width 48 height 10
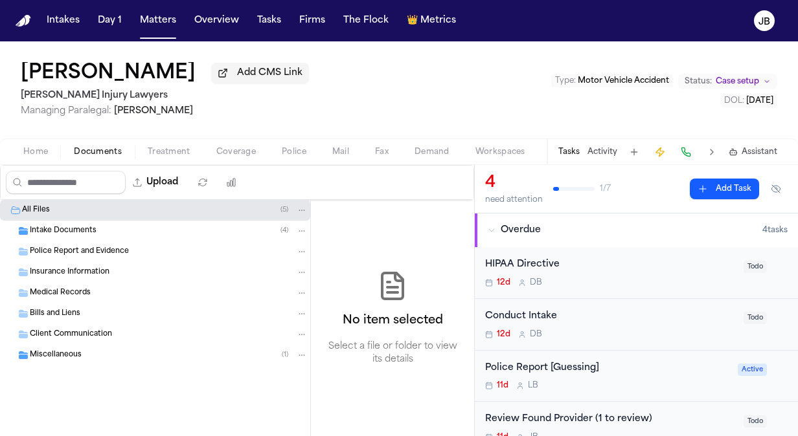
click at [71, 228] on span "Intake Documents" at bounding box center [63, 231] width 67 height 11
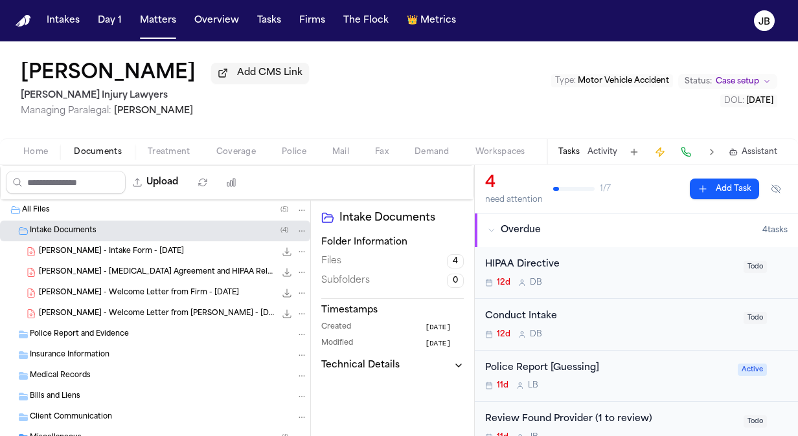
click at [160, 269] on span "C. Adams - Retainer Agreement and HIPAA Release - 9.19.25" at bounding box center [157, 272] width 236 height 11
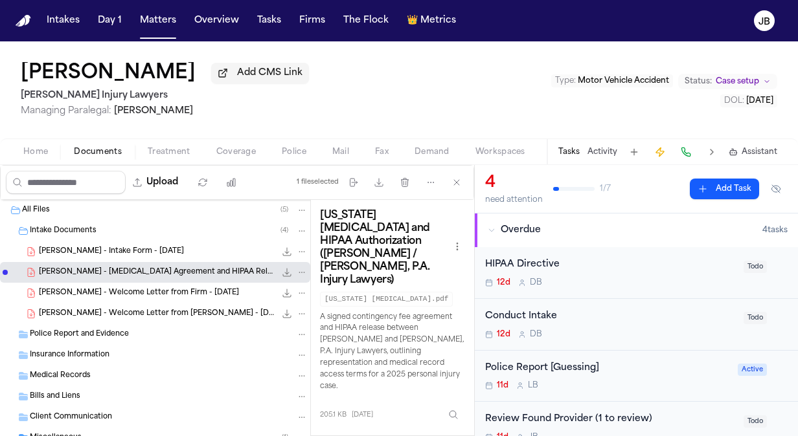
click at [467, 436] on button "Open preview" at bounding box center [467, 442] width 13 height 13
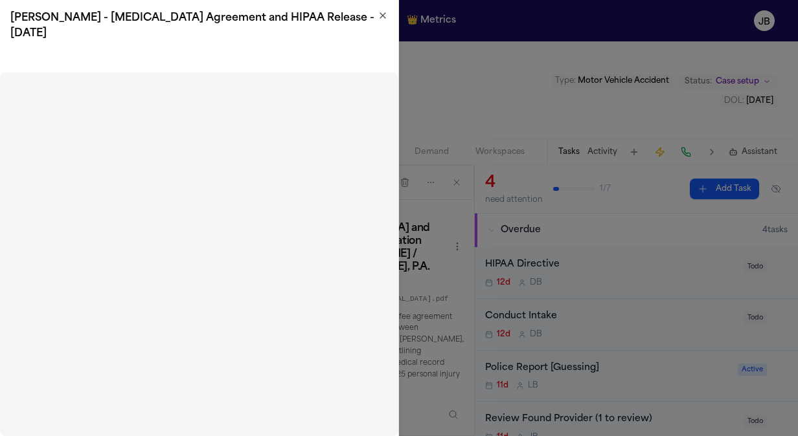
click at [383, 18] on icon "button" at bounding box center [382, 15] width 10 height 10
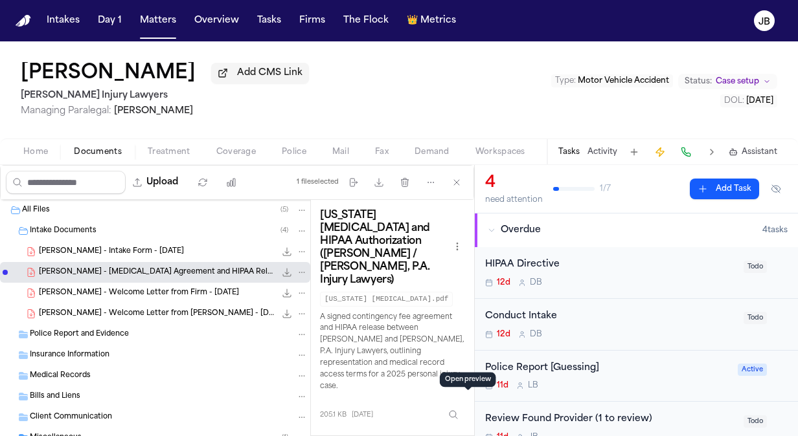
click at [163, 289] on span "C. Adams - Welcome Letter from Firm - 9.19.25" at bounding box center [139, 293] width 200 height 11
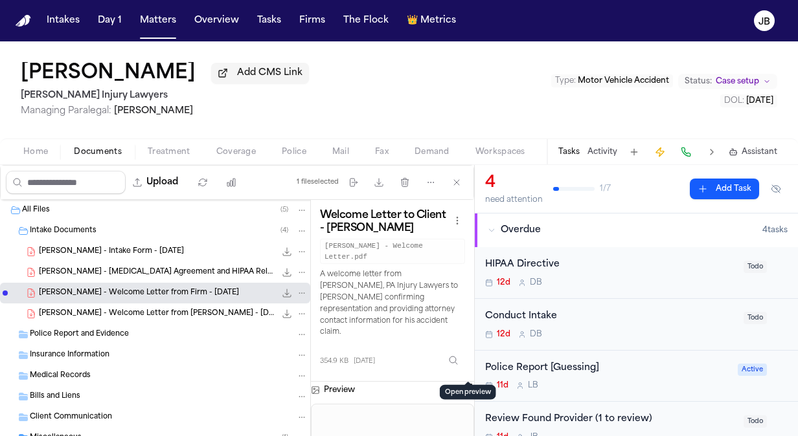
click at [467, 382] on button "Open preview" at bounding box center [467, 388] width 13 height 13
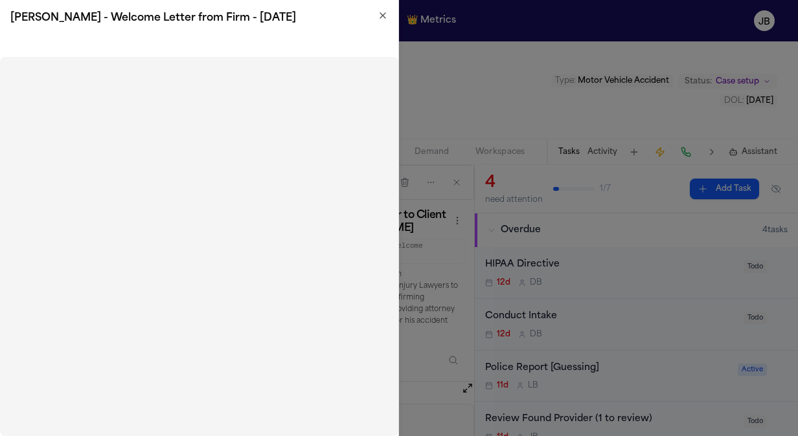
click at [385, 14] on icon "button" at bounding box center [382, 15] width 5 height 5
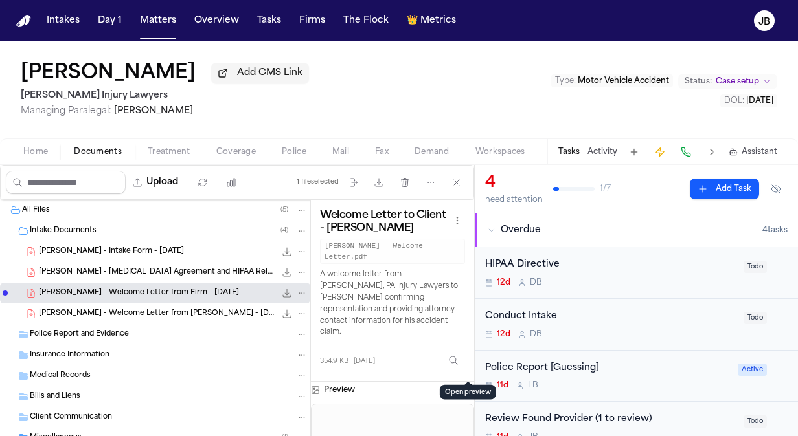
click at [598, 154] on button "Activity" at bounding box center [602, 152] width 30 height 10
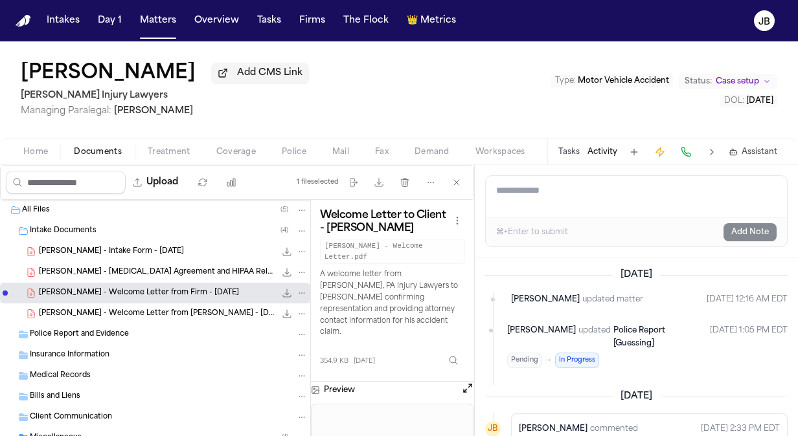
click at [558, 195] on textarea "Add a note to this matter" at bounding box center [636, 196] width 301 height 41
paste textarea "**********"
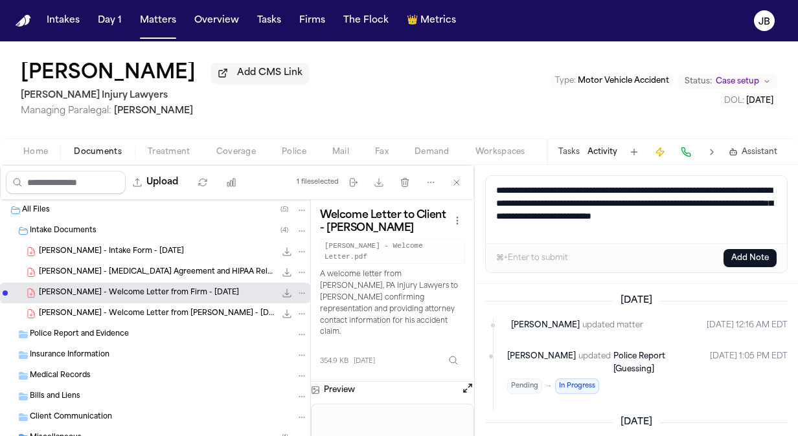
click at [495, 188] on textarea "**********" at bounding box center [637, 209] width 302 height 67
click at [488, 188] on textarea "**********" at bounding box center [637, 209] width 302 height 67
type textarea "**********"
click at [745, 262] on button "Add Note" at bounding box center [749, 258] width 53 height 18
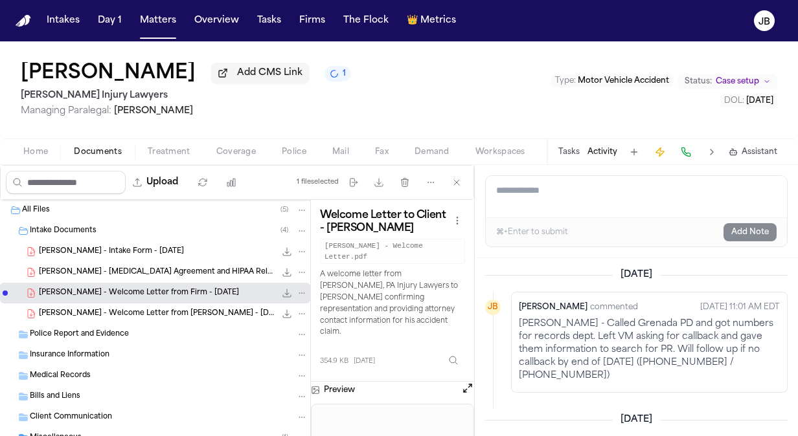
click at [25, 157] on button "Home" at bounding box center [35, 152] width 50 height 16
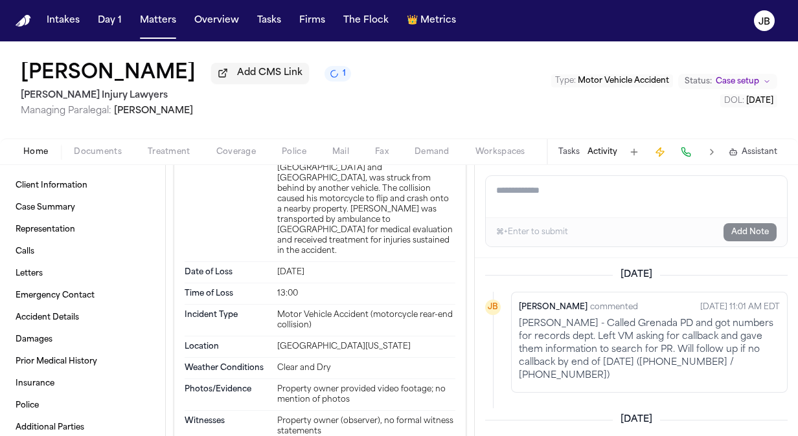
scroll to position [604, 0]
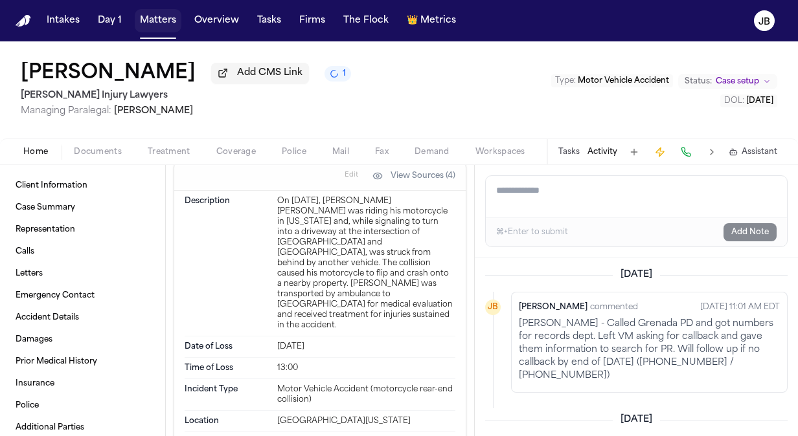
click at [154, 14] on button "Matters" at bounding box center [158, 20] width 47 height 23
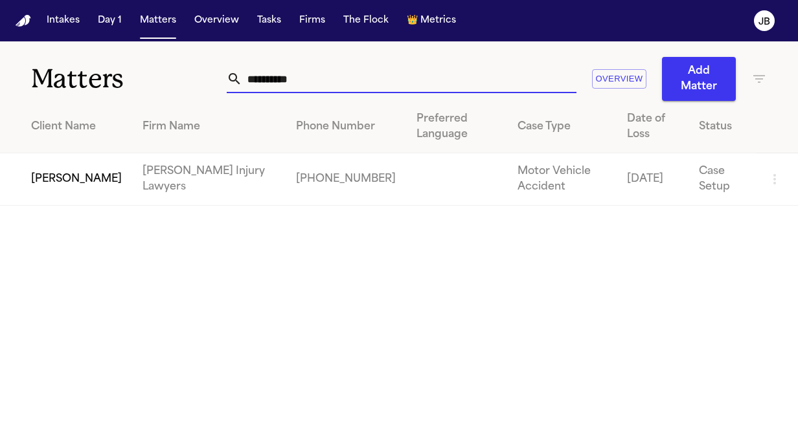
drag, startPoint x: 315, startPoint y: 82, endPoint x: 43, endPoint y: 69, distance: 272.2
click at [43, 69] on div "**********" at bounding box center [399, 71] width 798 height 60
type input "**********"
click at [27, 162] on td "[PERSON_NAME]" at bounding box center [66, 179] width 132 height 52
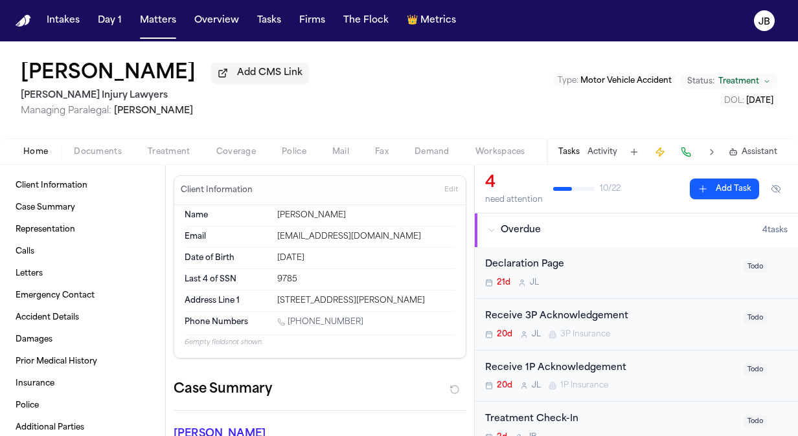
click at [599, 151] on button "Activity" at bounding box center [602, 152] width 30 height 10
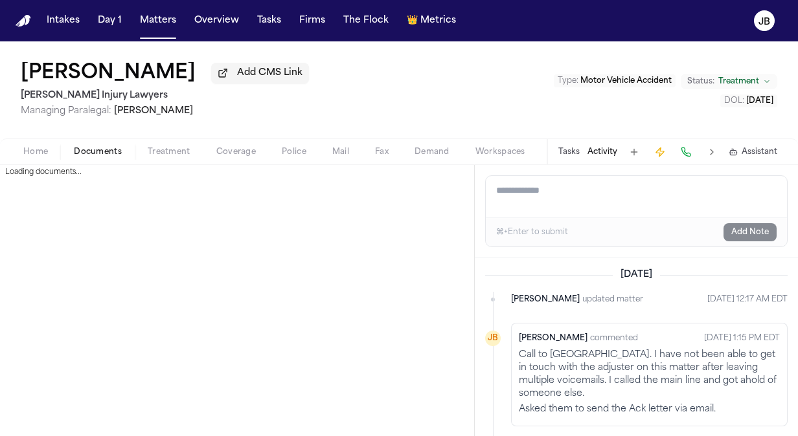
click at [99, 147] on span "Documents" at bounding box center [98, 152] width 48 height 10
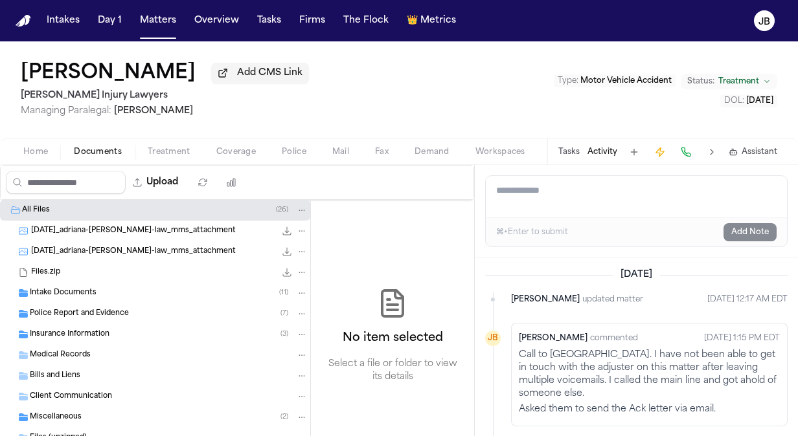
click at [67, 294] on span "Intake Documents" at bounding box center [63, 293] width 67 height 11
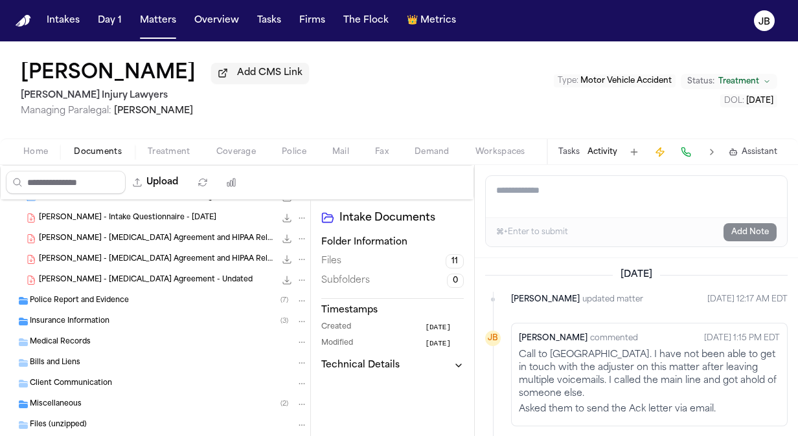
scroll to position [269, 0]
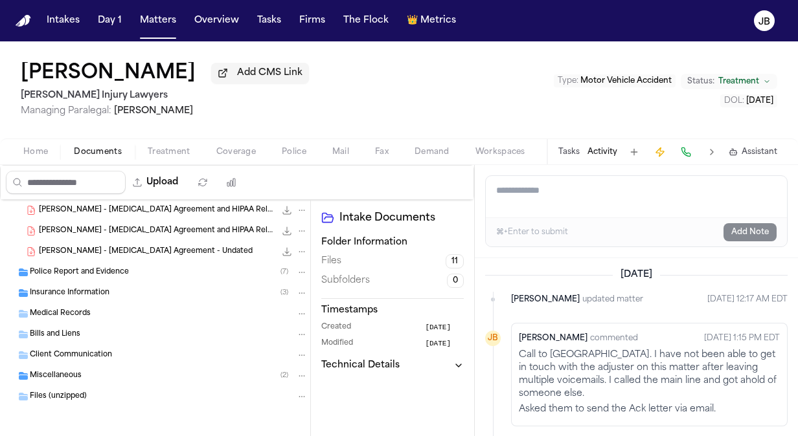
click at [82, 373] on div "Miscellaneous ( 2 )" at bounding box center [169, 376] width 278 height 12
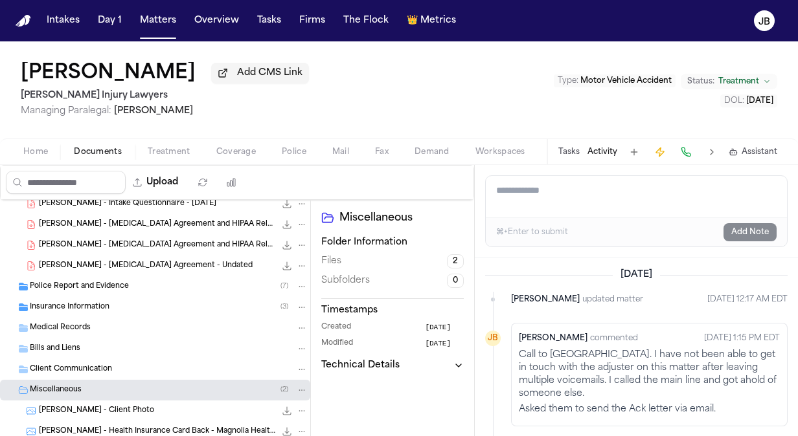
scroll to position [257, 0]
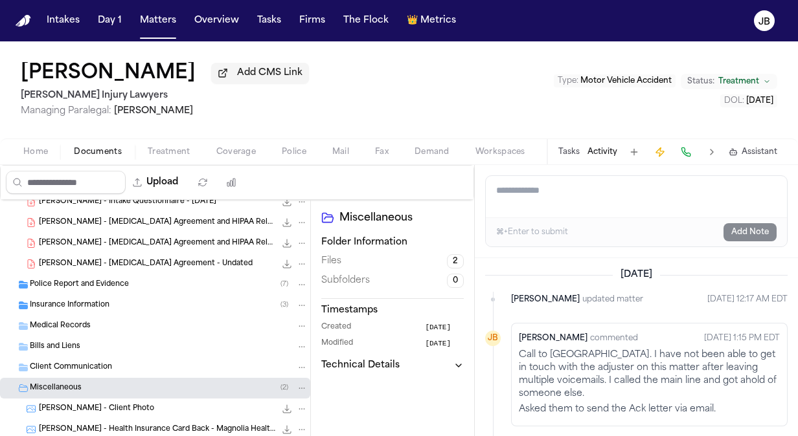
click at [40, 295] on div "Insurance Information ( 3 )" at bounding box center [155, 305] width 310 height 21
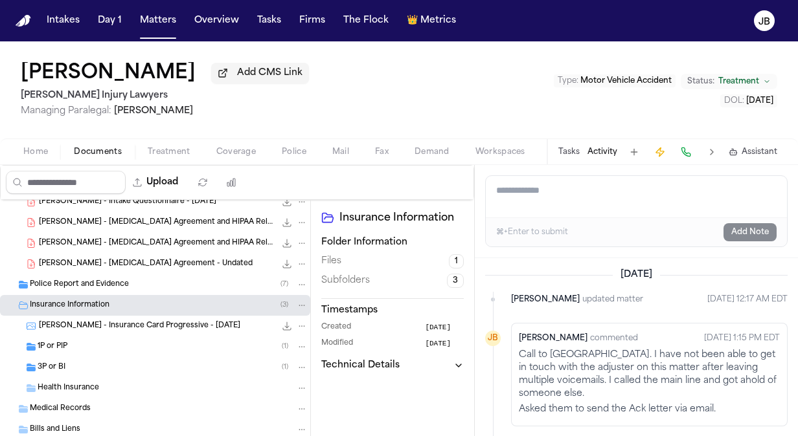
click at [63, 284] on span "Police Report and Evidence" at bounding box center [79, 285] width 99 height 11
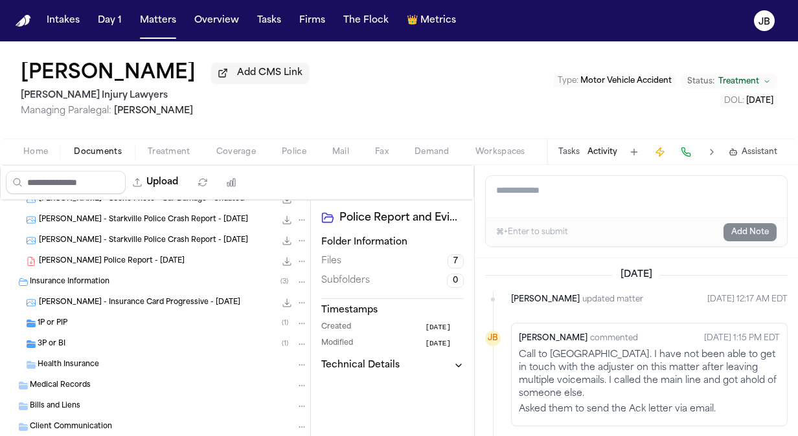
scroll to position [438, 0]
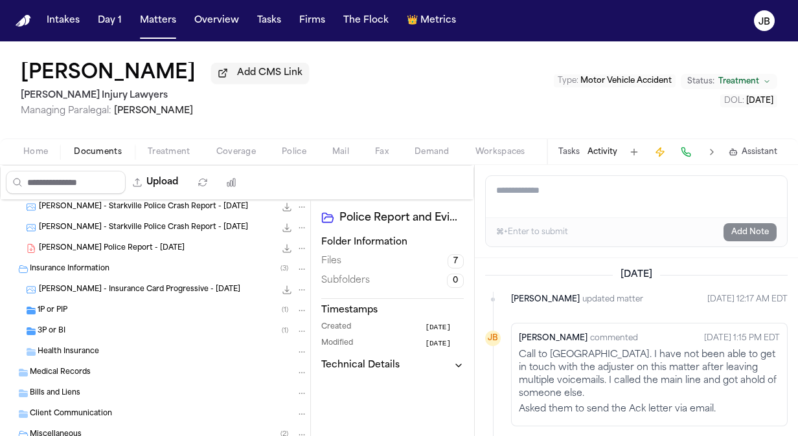
click at [66, 311] on span "1P or PIP" at bounding box center [53, 311] width 30 height 11
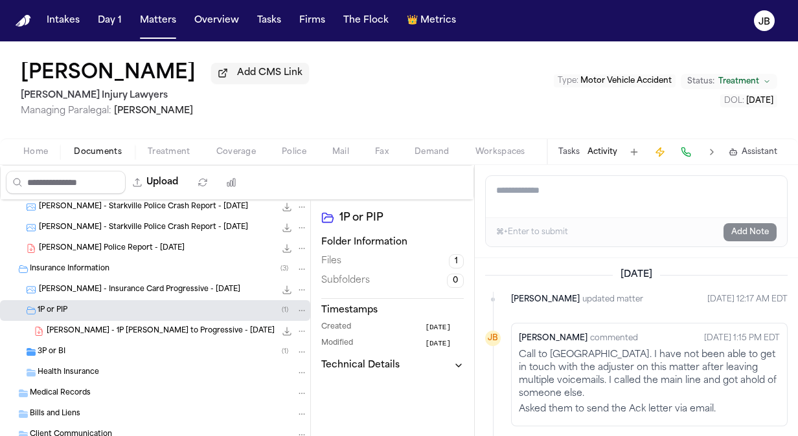
click at [55, 344] on div "3P or BI ( 1 )" at bounding box center [155, 352] width 310 height 21
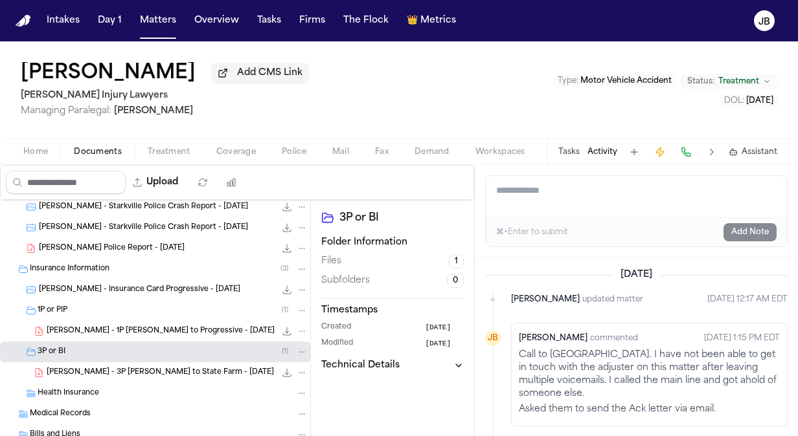
click at [29, 155] on span "Home" at bounding box center [35, 152] width 25 height 10
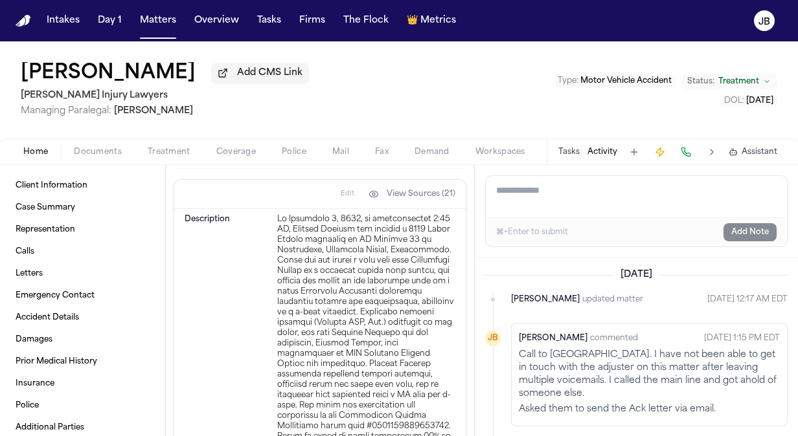
scroll to position [1664, 0]
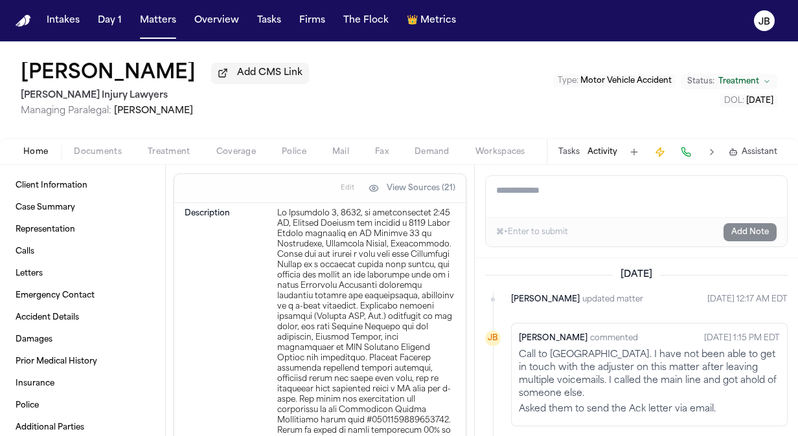
click at [91, 153] on span "Documents" at bounding box center [98, 152] width 48 height 10
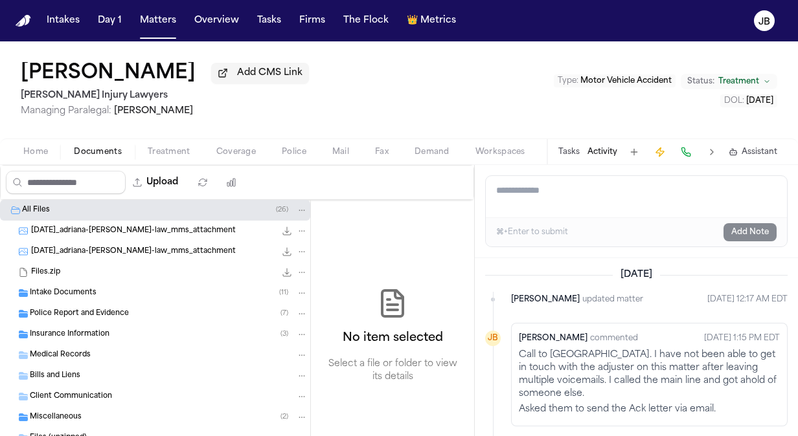
click at [84, 331] on span "Insurance Information" at bounding box center [70, 335] width 80 height 11
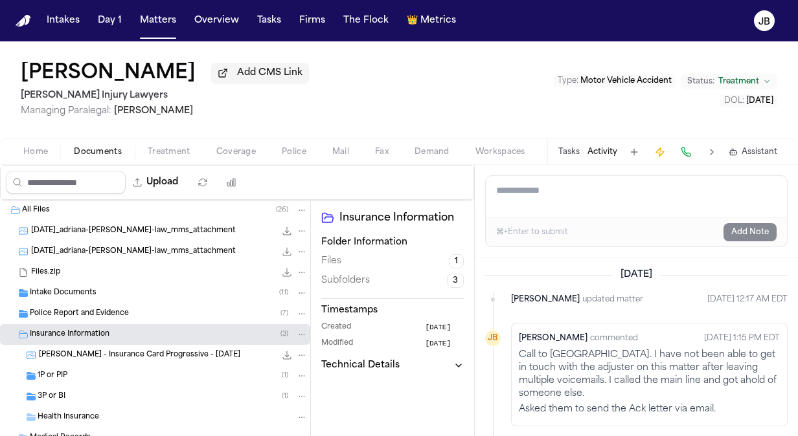
click at [78, 373] on div "1P or PIP ( 1 )" at bounding box center [173, 376] width 270 height 12
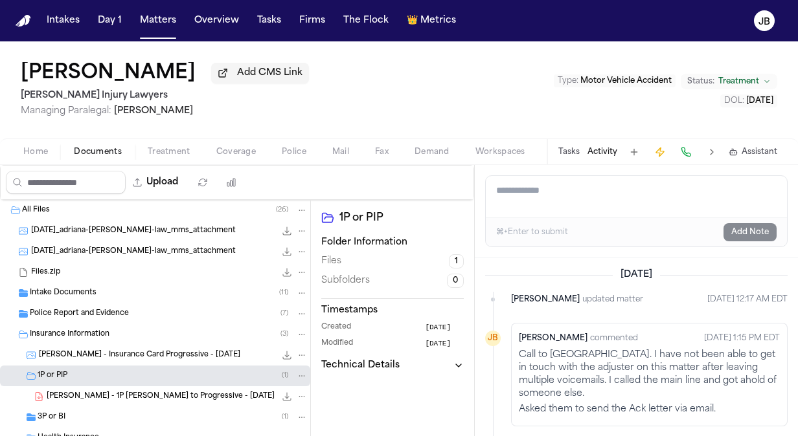
click at [123, 418] on div "3P or BI ( 1 )" at bounding box center [173, 418] width 270 height 12
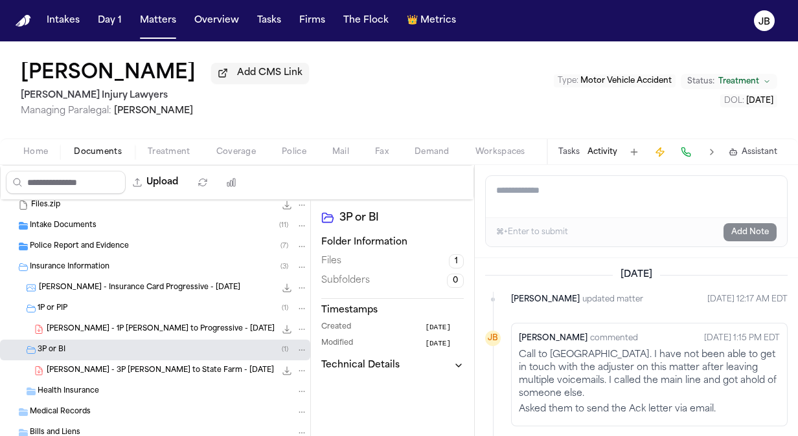
scroll to position [97, 0]
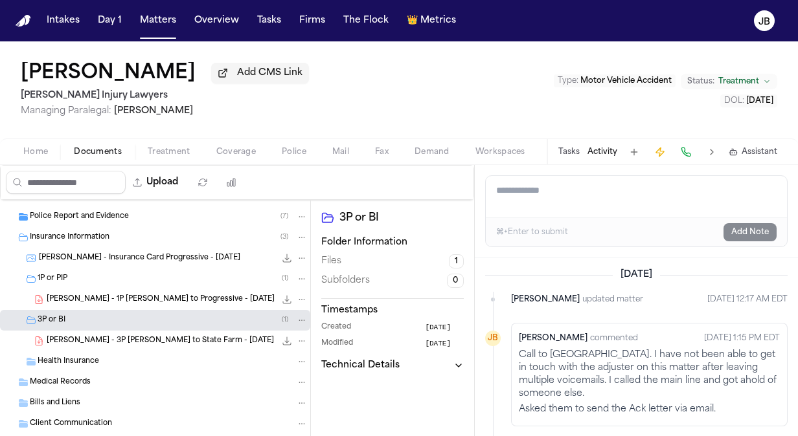
click at [121, 340] on span "A. Edwards - 3P LOR to State Farm - 9.11.25" at bounding box center [160, 341] width 227 height 11
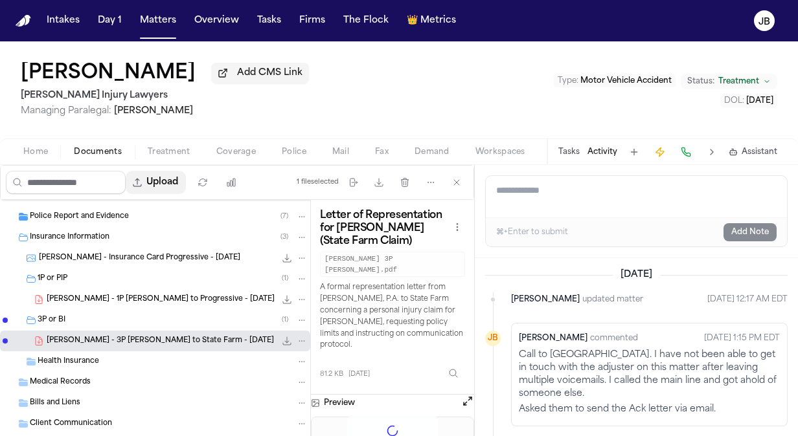
click at [181, 183] on button "Upload" at bounding box center [156, 182] width 60 height 23
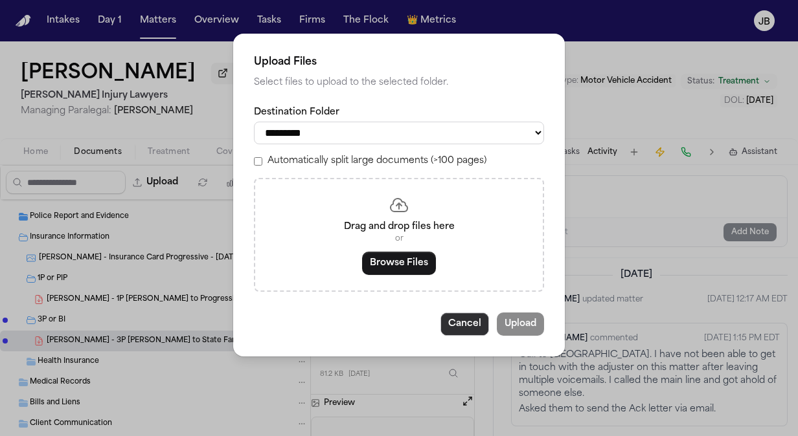
click at [445, 331] on button "Cancel" at bounding box center [464, 324] width 49 height 23
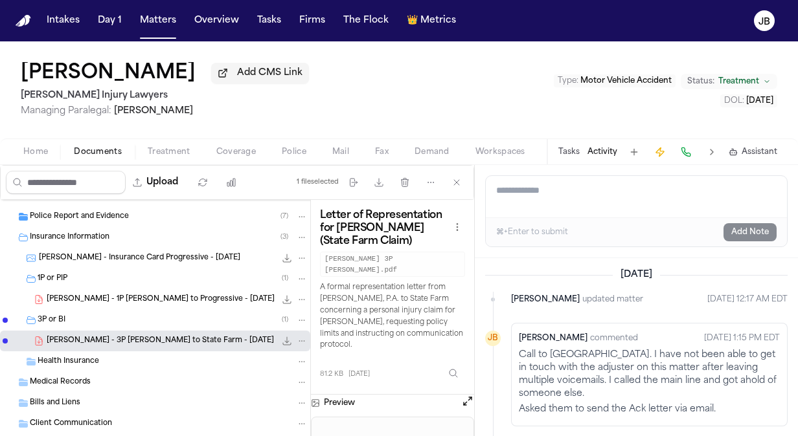
click at [119, 326] on div "3P or BI ( 1 )" at bounding box center [155, 320] width 310 height 21
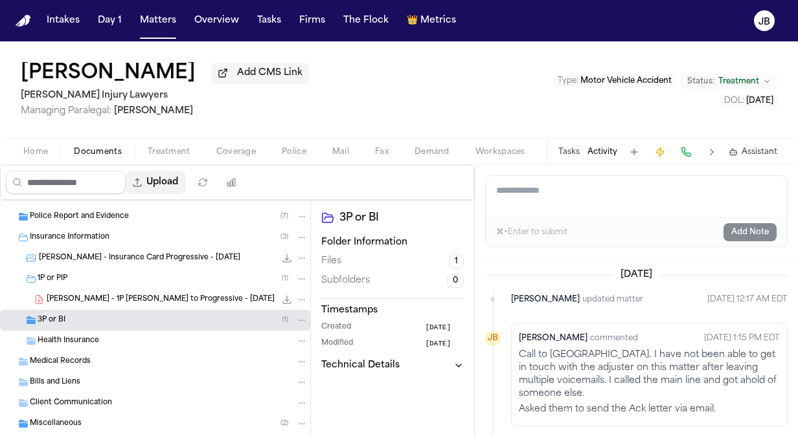
click at [165, 184] on button "Upload" at bounding box center [156, 182] width 60 height 23
select select "**********"
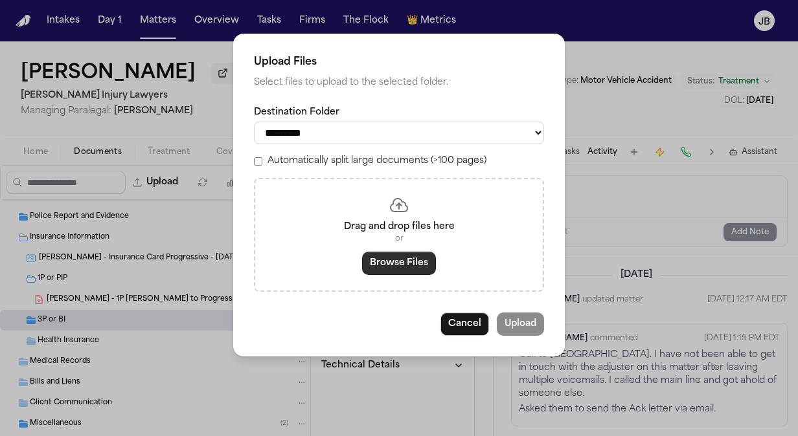
click at [379, 269] on button "Browse Files" at bounding box center [399, 263] width 74 height 23
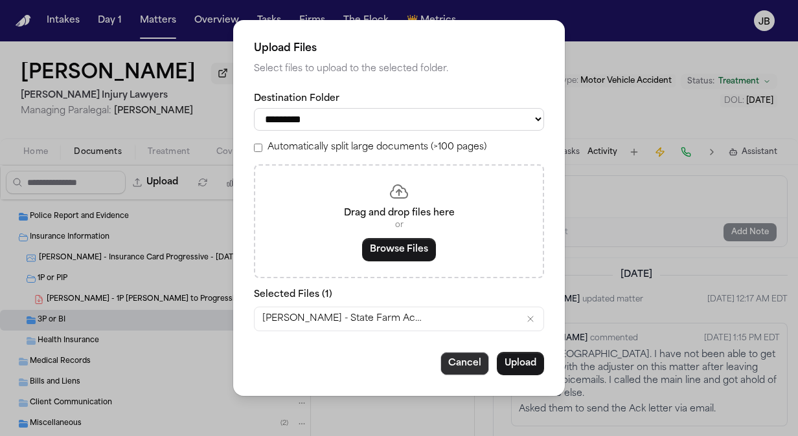
click at [472, 357] on button "Cancel" at bounding box center [464, 363] width 49 height 23
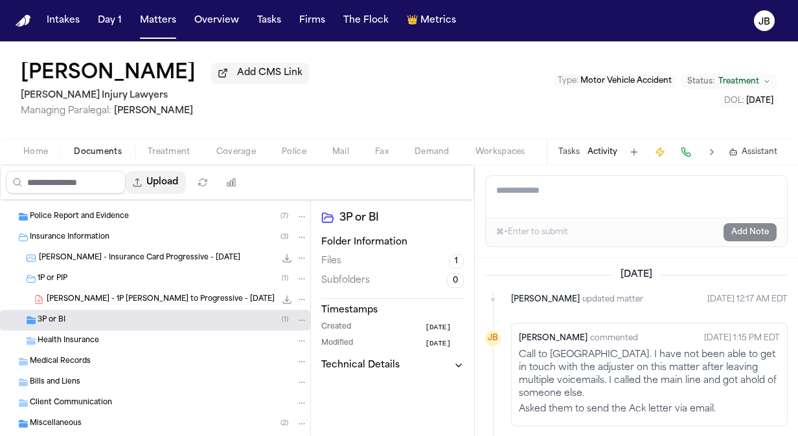
click at [170, 177] on button "Upload" at bounding box center [156, 182] width 60 height 23
select select "**********"
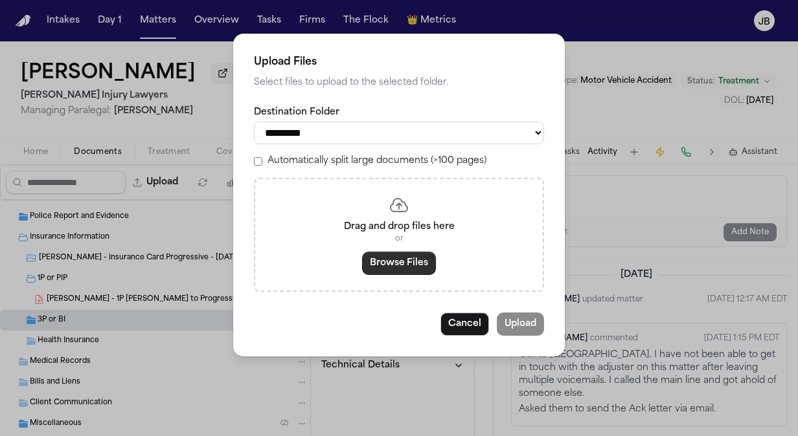
click at [363, 272] on button "Browse Files" at bounding box center [399, 263] width 74 height 23
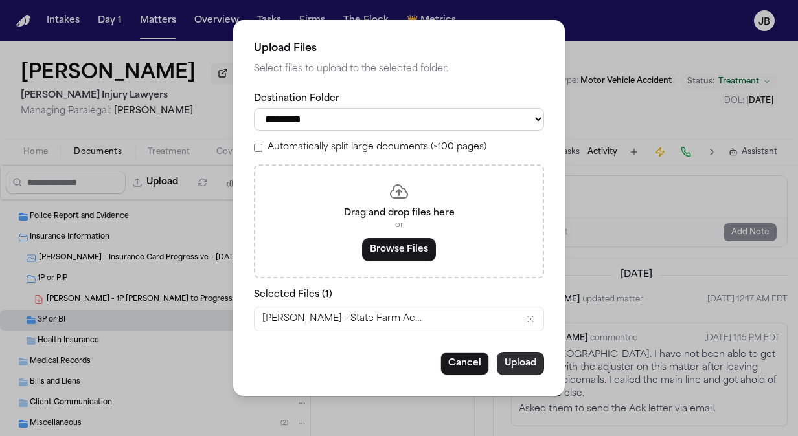
click at [526, 355] on button "Upload" at bounding box center [520, 363] width 47 height 23
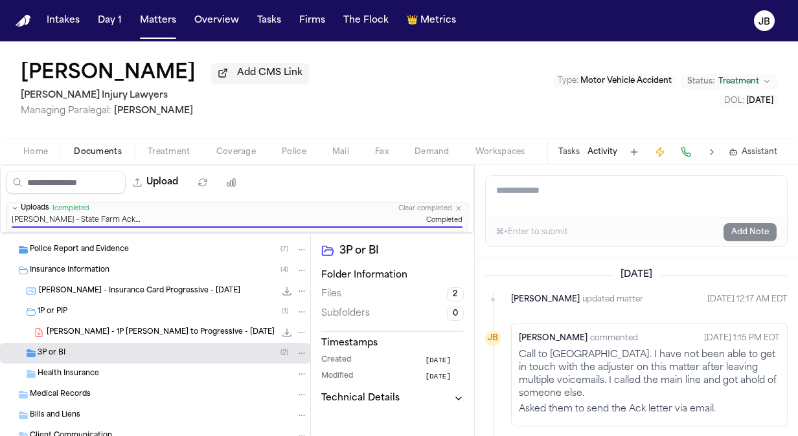
click at [175, 247] on div "Police Report and Evidence ( 7 )" at bounding box center [169, 250] width 278 height 12
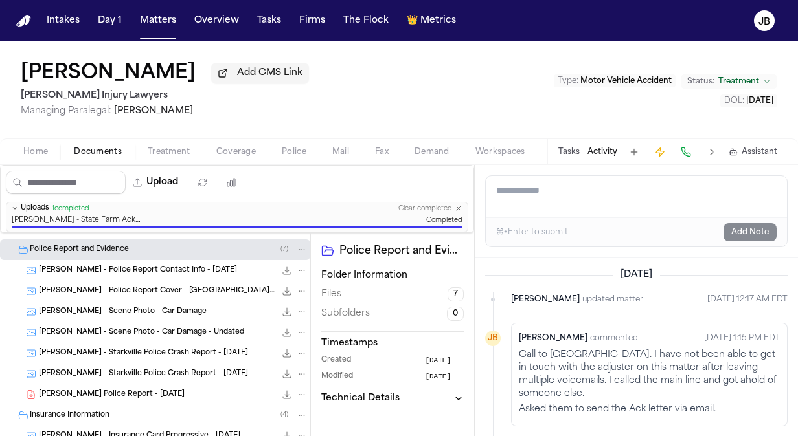
scroll to position [0, 0]
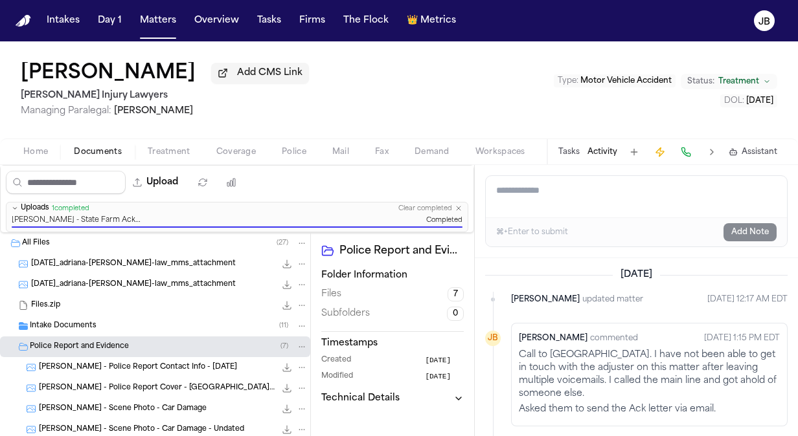
click at [181, 149] on span "Treatment" at bounding box center [169, 152] width 43 height 10
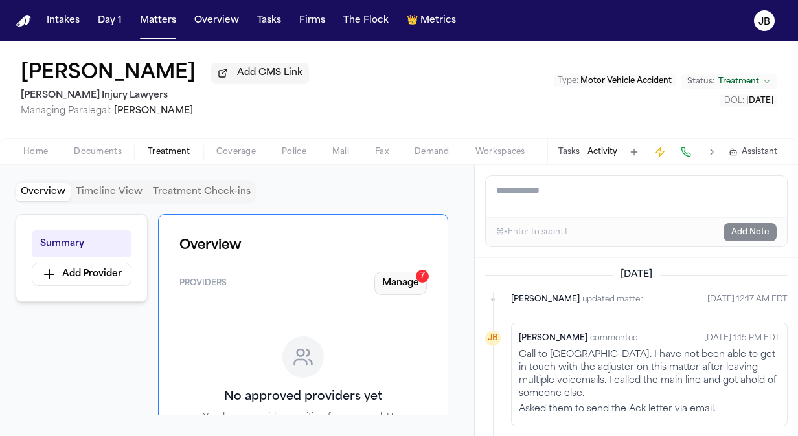
click at [409, 276] on button "Manage 7" at bounding box center [400, 283] width 52 height 23
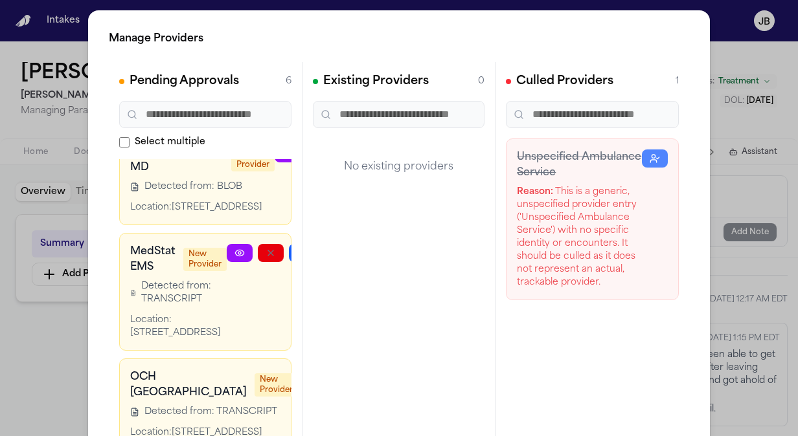
scroll to position [692, 0]
click at [49, 379] on div "Manage Providers Pending Approvals 6 Select multiple Columbus Orthopaedic Assoc…" at bounding box center [399, 263] width 798 height 526
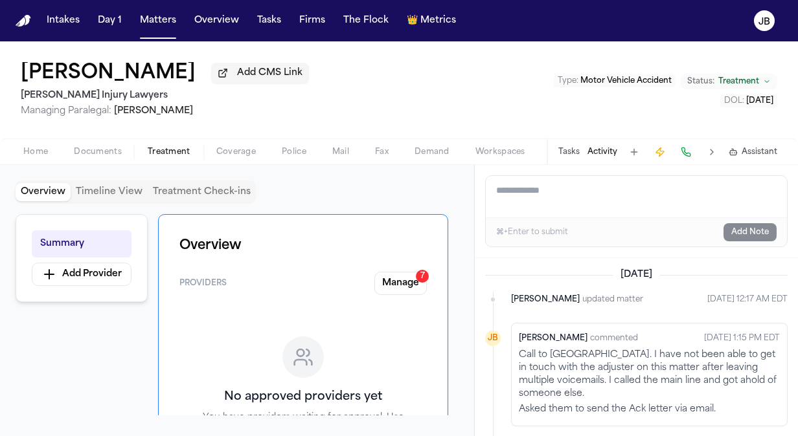
click at [109, 147] on span "Documents" at bounding box center [98, 152] width 48 height 10
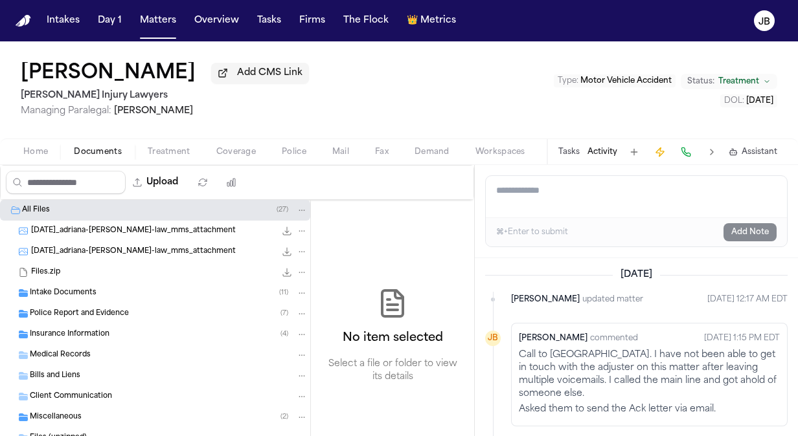
click at [77, 286] on div "Intake Documents ( 11 )" at bounding box center [155, 293] width 310 height 21
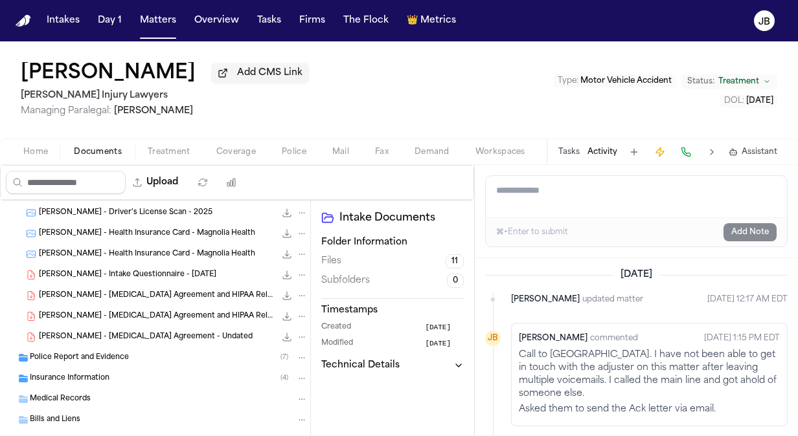
scroll to position [185, 0]
click at [153, 264] on div "A. Edwards - Intake Questionnaire - 9.8.25 83.4 KB • PDF" at bounding box center [155, 273] width 310 height 21
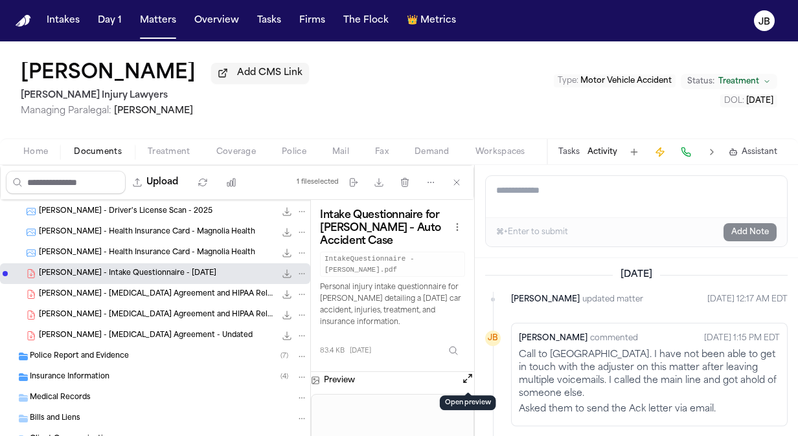
click at [467, 373] on button "Open preview" at bounding box center [467, 378] width 13 height 13
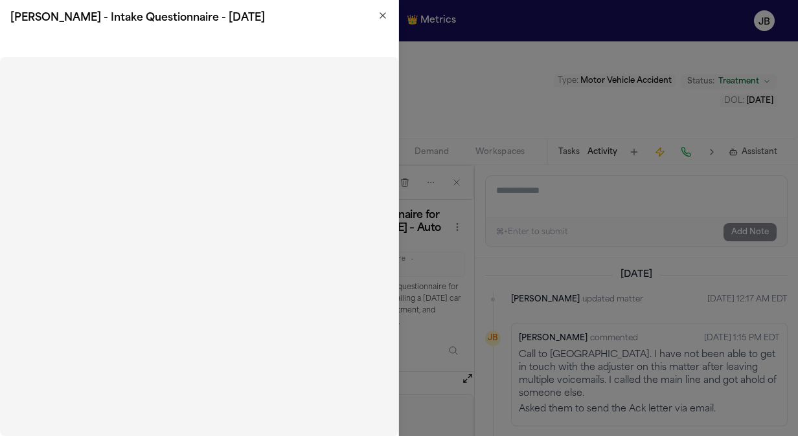
click at [388, 12] on div "A. Edwards - Intake Questionnaire - 9.8.25" at bounding box center [199, 18] width 398 height 36
click at [381, 14] on icon "button" at bounding box center [382, 15] width 10 height 10
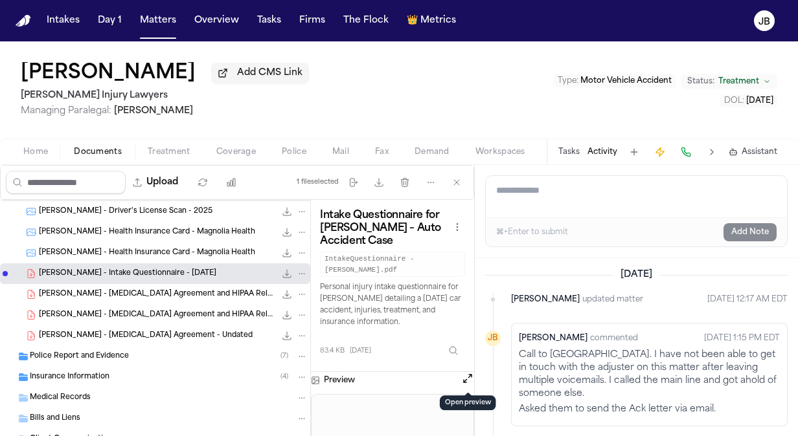
drag, startPoint x: 151, startPoint y: 13, endPoint x: 343, endPoint y: 23, distance: 191.9
click at [151, 13] on button "Matters" at bounding box center [158, 20] width 47 height 23
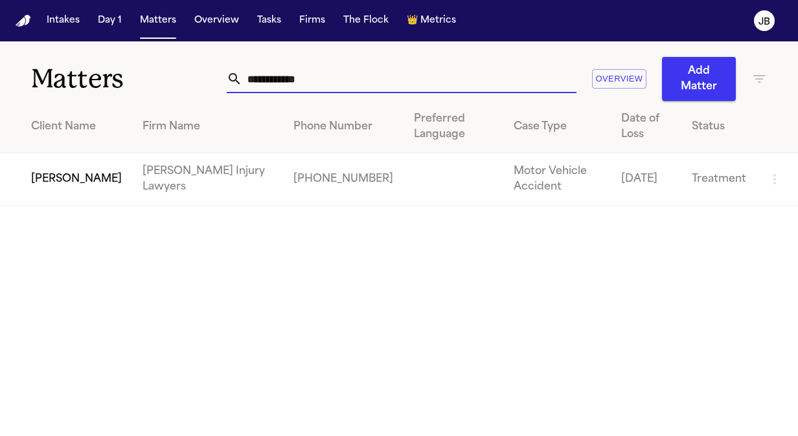
drag, startPoint x: 325, startPoint y: 75, endPoint x: 0, endPoint y: 32, distance: 327.8
click at [0, 32] on html "**********" at bounding box center [399, 218] width 798 height 436
type input "*********"
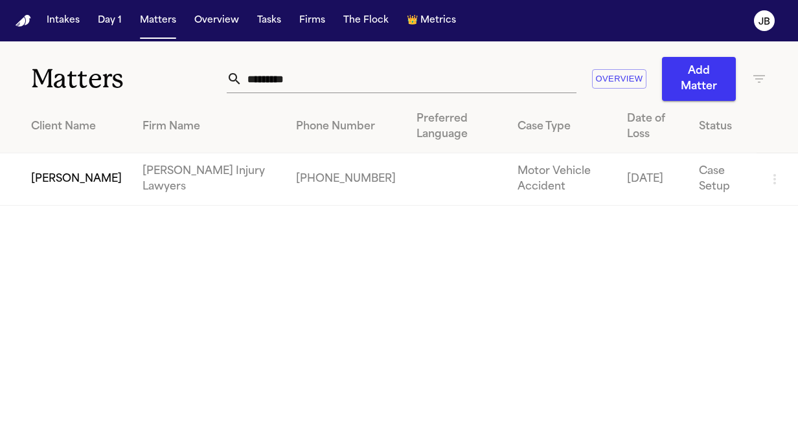
click at [69, 181] on td "[PERSON_NAME]" at bounding box center [66, 179] width 132 height 52
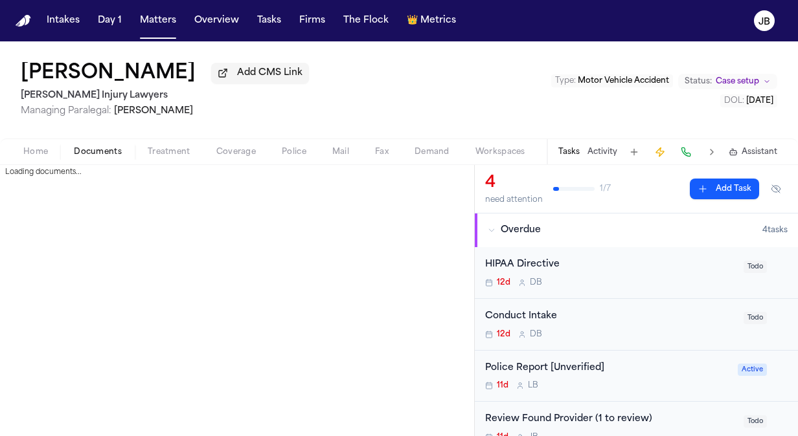
click at [83, 152] on span "Documents" at bounding box center [98, 152] width 48 height 10
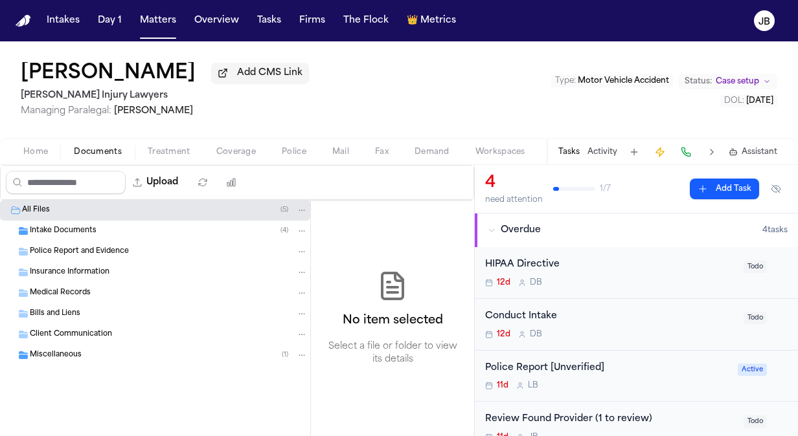
click at [67, 231] on span "Intake Documents" at bounding box center [63, 231] width 67 height 11
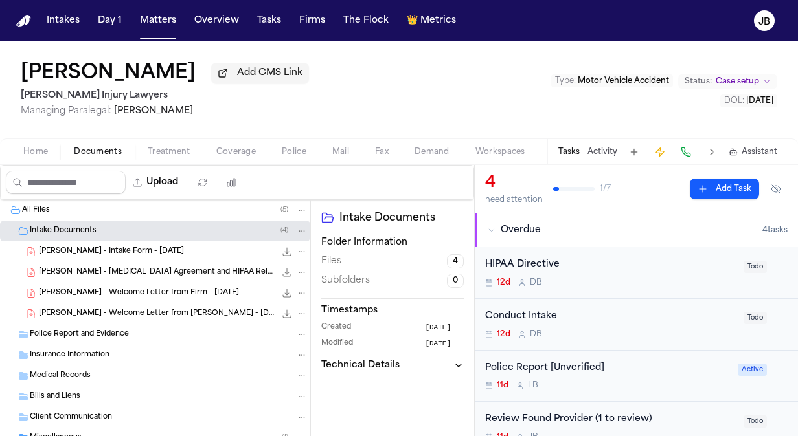
click at [138, 254] on span "C. Adams - Intake Form - 9.19.25" at bounding box center [111, 252] width 145 height 11
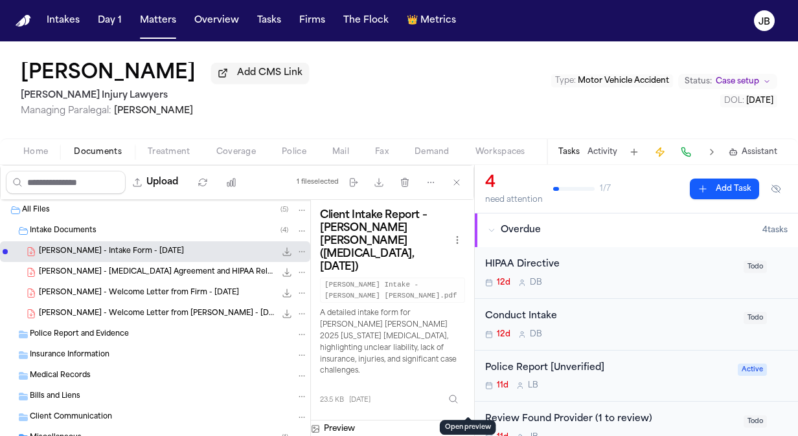
click at [471, 421] on button "Open preview" at bounding box center [467, 427] width 13 height 13
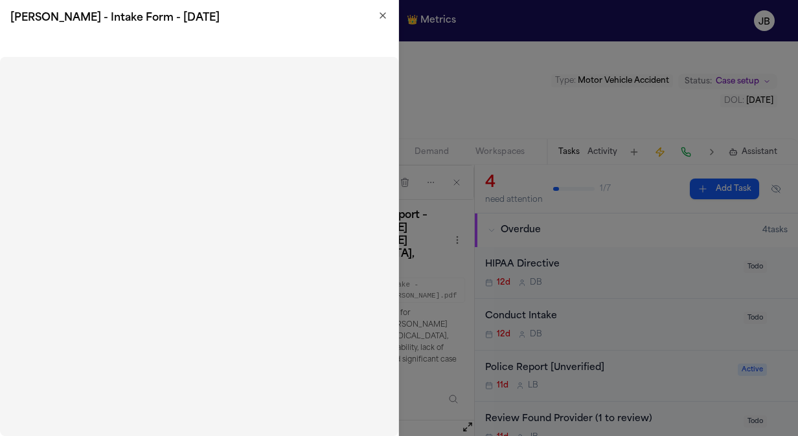
click at [380, 10] on icon "button" at bounding box center [382, 15] width 10 height 10
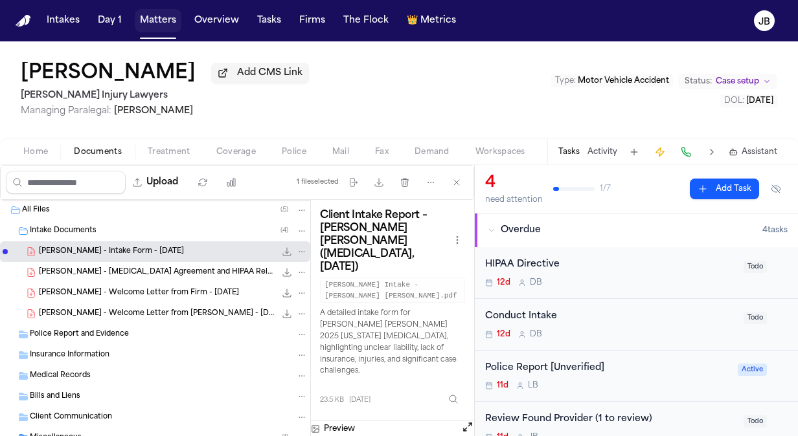
click at [154, 20] on button "Matters" at bounding box center [158, 20] width 47 height 23
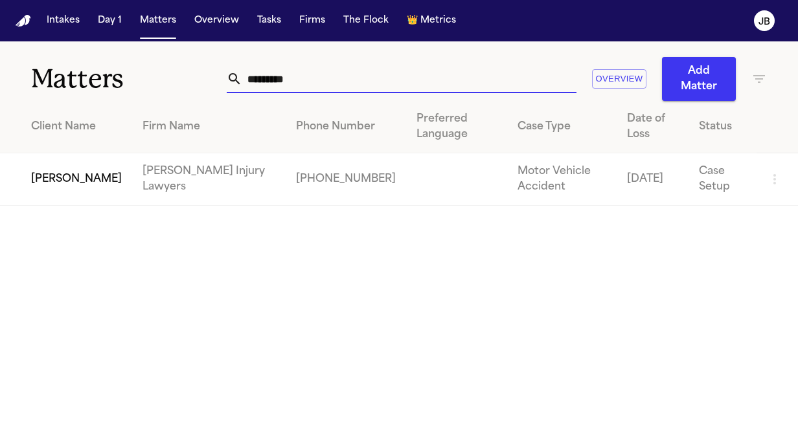
drag, startPoint x: 301, startPoint y: 82, endPoint x: 108, endPoint y: 93, distance: 193.3
click at [108, 93] on div "Matters ********* Overview Add Matter" at bounding box center [399, 71] width 798 height 60
type input "*********"
click at [47, 159] on td "[PERSON_NAME]" at bounding box center [66, 179] width 132 height 52
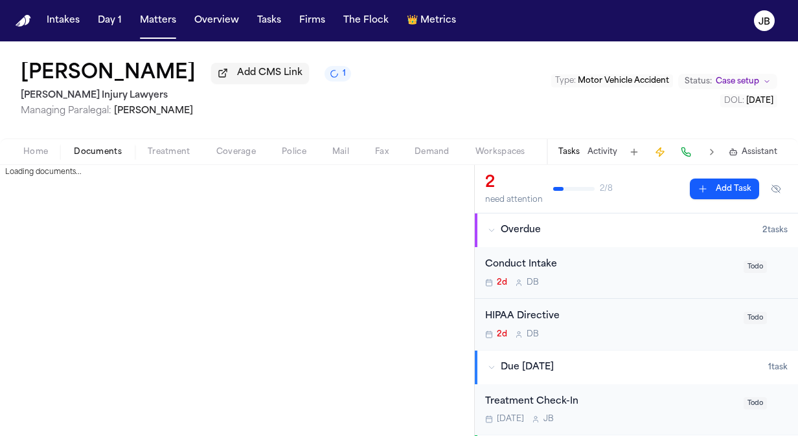
click at [98, 150] on span "Documents" at bounding box center [98, 152] width 48 height 10
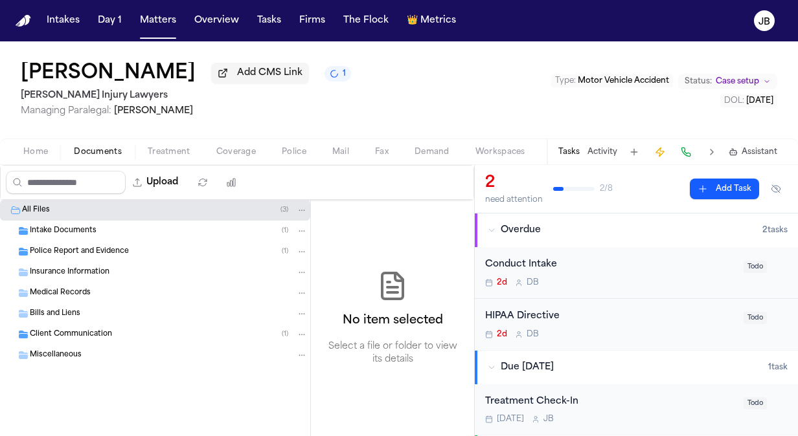
click at [62, 234] on span "Intake Documents" at bounding box center [63, 231] width 67 height 11
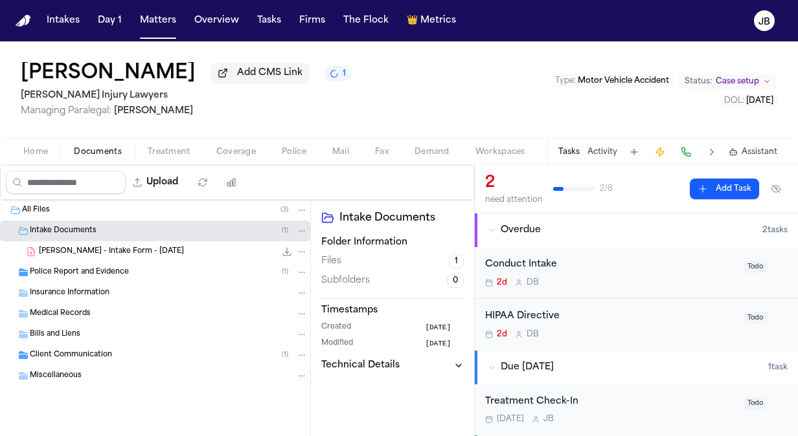
click at [76, 252] on span "T. Shumate - Intake Form - 9.29.25" at bounding box center [111, 252] width 145 height 11
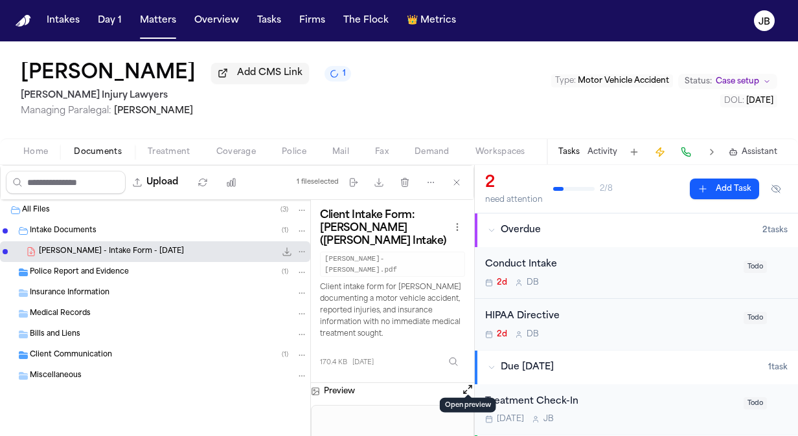
click at [464, 383] on button "Open preview" at bounding box center [467, 389] width 13 height 13
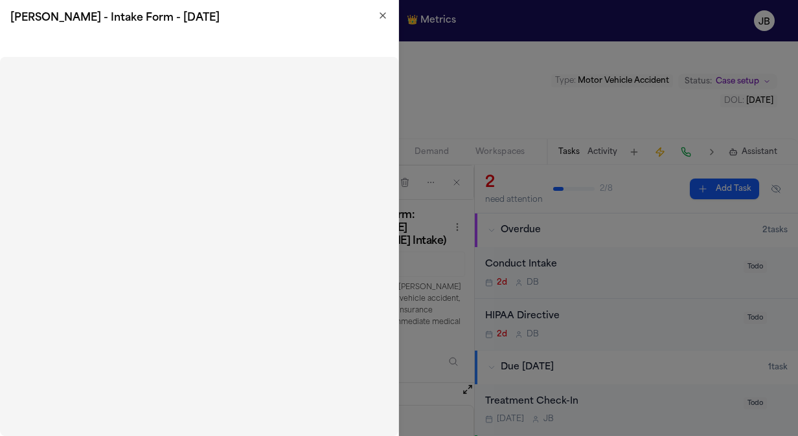
click at [385, 10] on icon "button" at bounding box center [382, 15] width 10 height 10
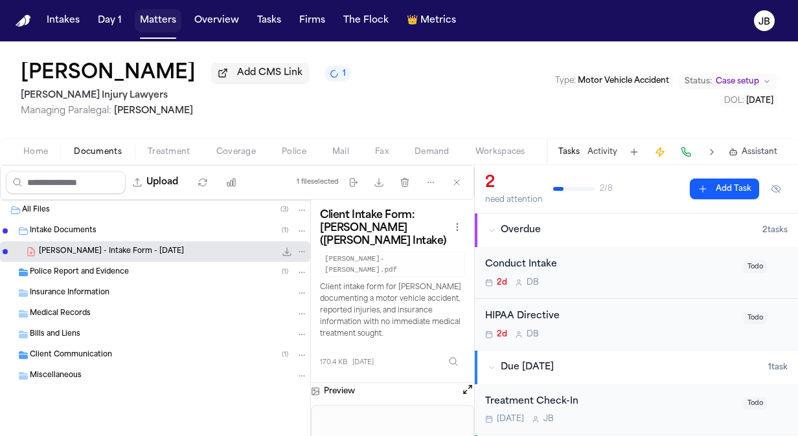
click at [149, 19] on button "Matters" at bounding box center [158, 20] width 47 height 23
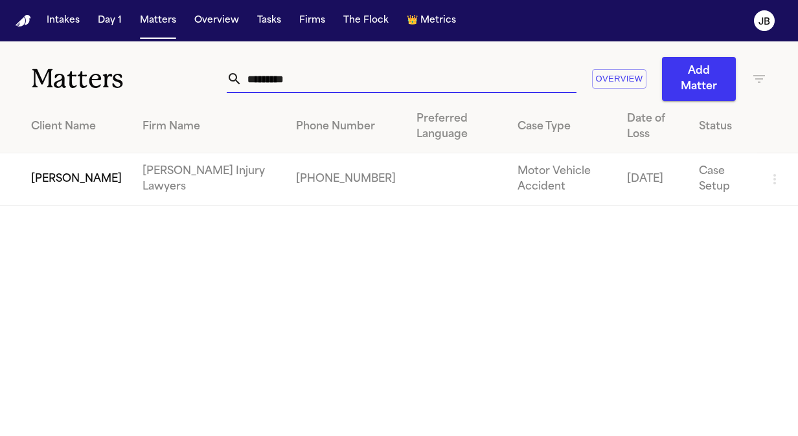
drag, startPoint x: 317, startPoint y: 80, endPoint x: 5, endPoint y: 96, distance: 312.5
click at [5, 96] on div "Matters ********* Overview Add Matter" at bounding box center [399, 71] width 798 height 60
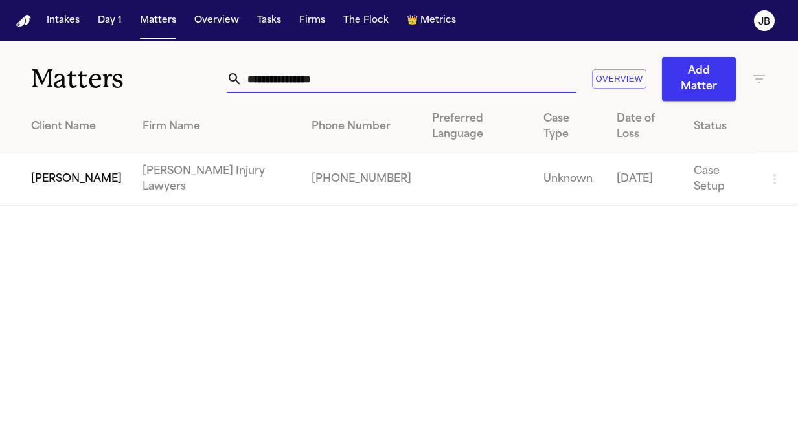
type input "**********"
click at [87, 185] on td "[PERSON_NAME]" at bounding box center [66, 179] width 132 height 52
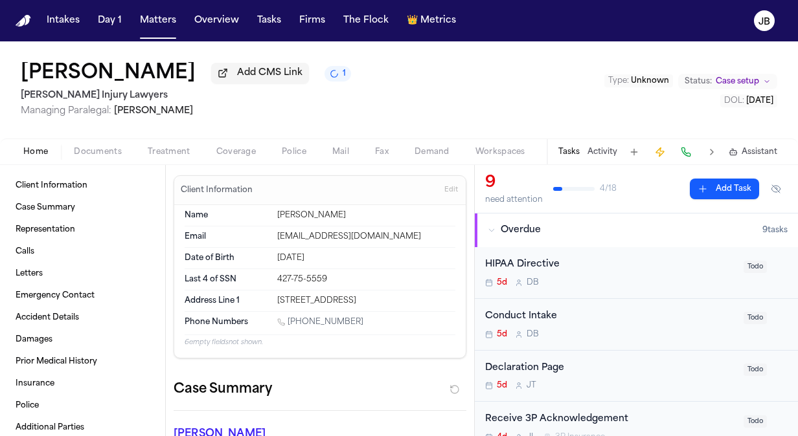
click at [89, 150] on span "Documents" at bounding box center [98, 152] width 48 height 10
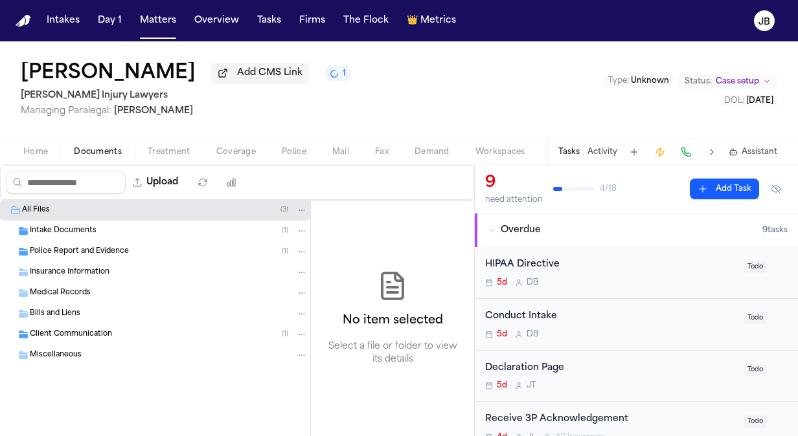
click at [92, 238] on div "Intake Documents ( 1 )" at bounding box center [155, 231] width 310 height 21
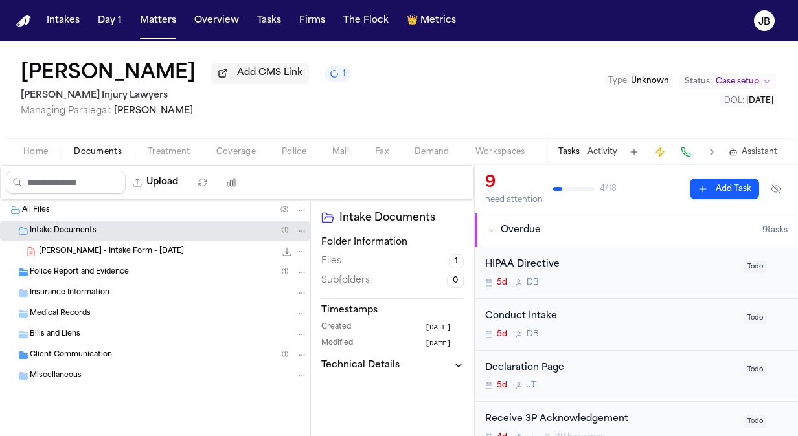
click at [135, 251] on span "B. Chadwick - Intake Form - 4.2.25" at bounding box center [111, 252] width 145 height 11
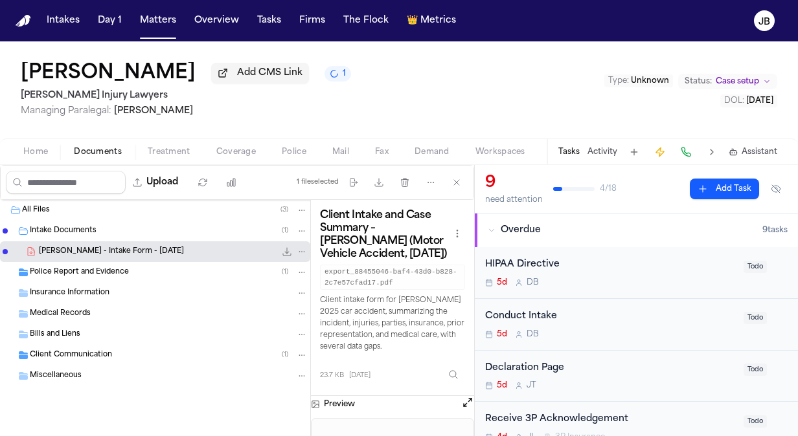
click at [463, 399] on button "Open preview" at bounding box center [467, 402] width 13 height 13
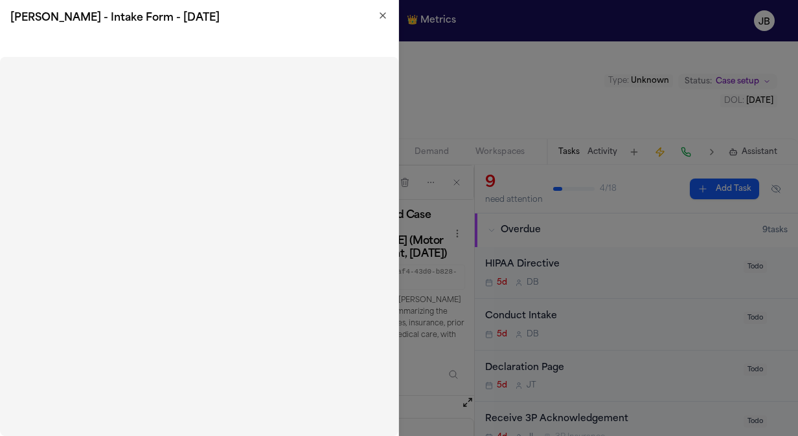
click at [385, 9] on div "B. Chadwick - Intake Form - 4.2.25" at bounding box center [199, 18] width 398 height 36
click at [376, 17] on h2 "B. Chadwick - Intake Form - 4.2.25" at bounding box center [198, 18] width 377 height 16
click at [381, 17] on icon "button" at bounding box center [382, 15] width 5 height 5
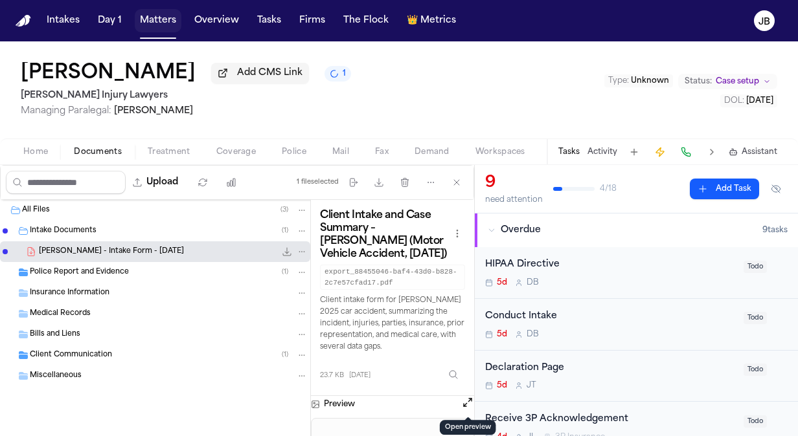
click at [164, 20] on button "Matters" at bounding box center [158, 20] width 47 height 23
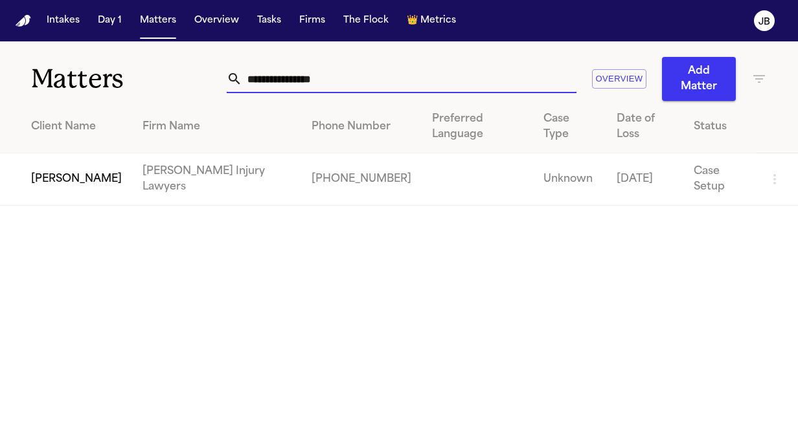
drag, startPoint x: 110, startPoint y: 91, endPoint x: 45, endPoint y: 97, distance: 65.7
click at [45, 97] on div "**********" at bounding box center [399, 71] width 798 height 60
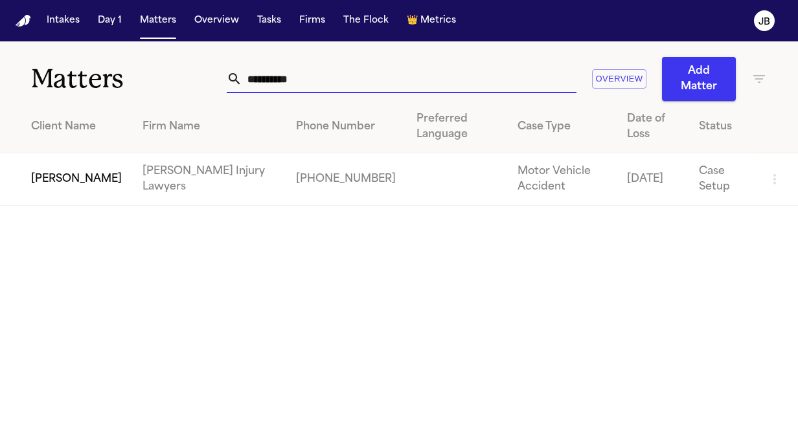
type input "**********"
click at [82, 182] on td "[PERSON_NAME]" at bounding box center [66, 179] width 132 height 52
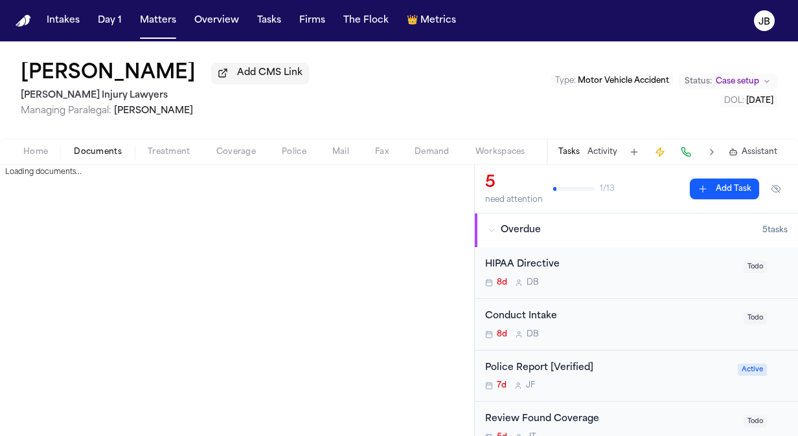
click at [106, 153] on span "Documents" at bounding box center [98, 152] width 48 height 10
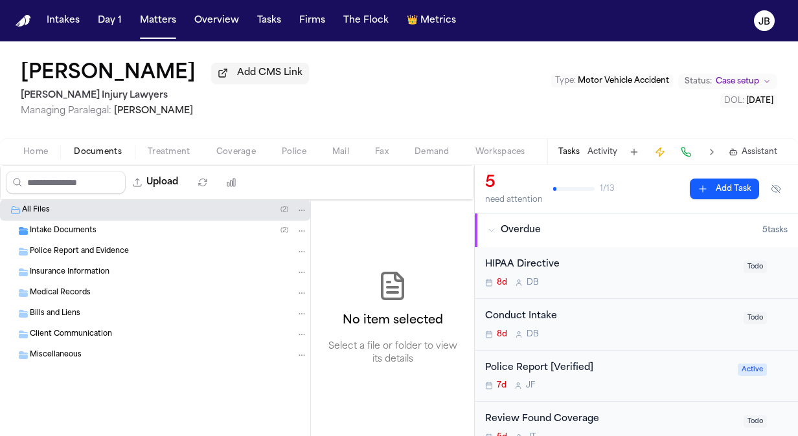
click at [61, 227] on span "Intake Documents" at bounding box center [63, 231] width 67 height 11
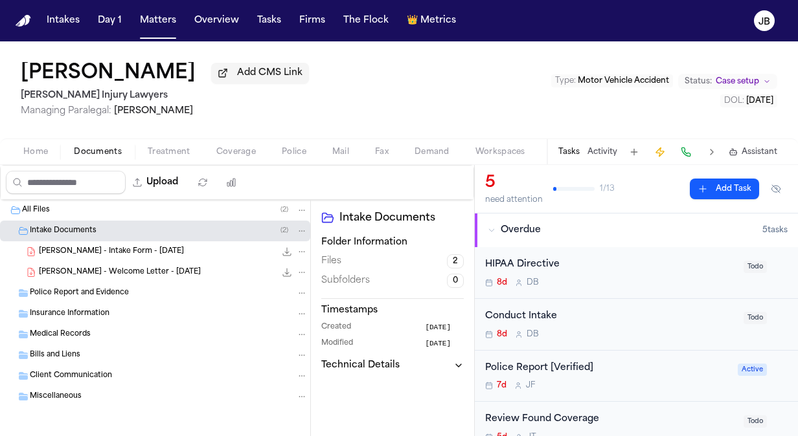
click at [120, 251] on span "A. Brodowski - Intake Form - 9.19.25" at bounding box center [111, 252] width 145 height 11
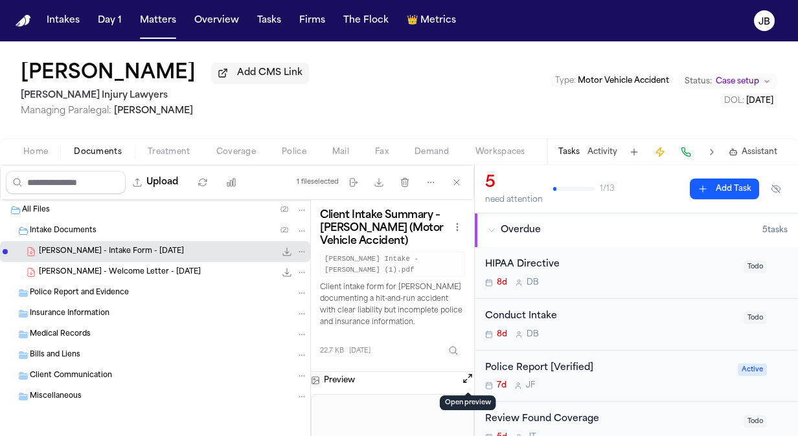
click at [467, 377] on button "Open preview" at bounding box center [467, 378] width 13 height 13
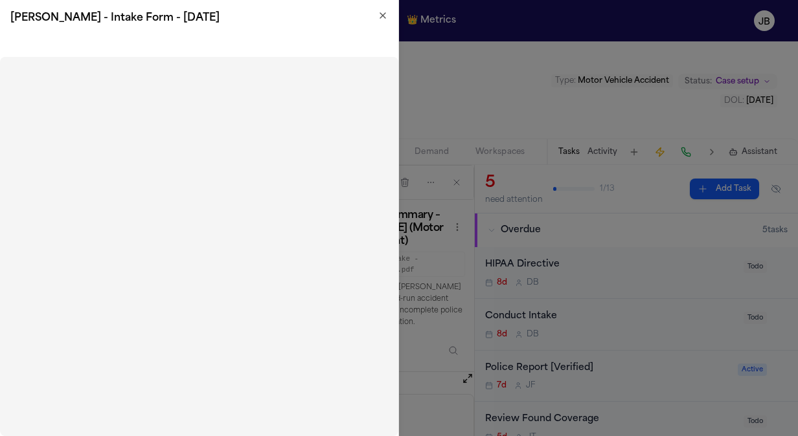
click at [392, 14] on div "A. Brodowski - Intake Form - 9.19.25" at bounding box center [199, 18] width 398 height 36
click at [378, 16] on icon "button" at bounding box center [382, 15] width 10 height 10
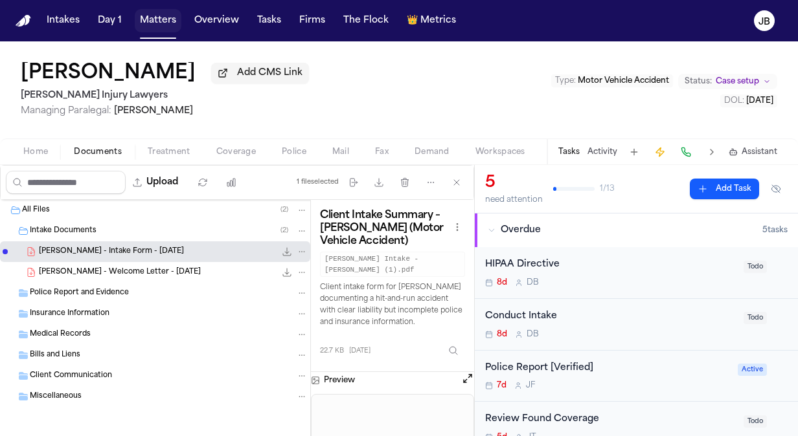
click at [162, 14] on button "Matters" at bounding box center [158, 20] width 47 height 23
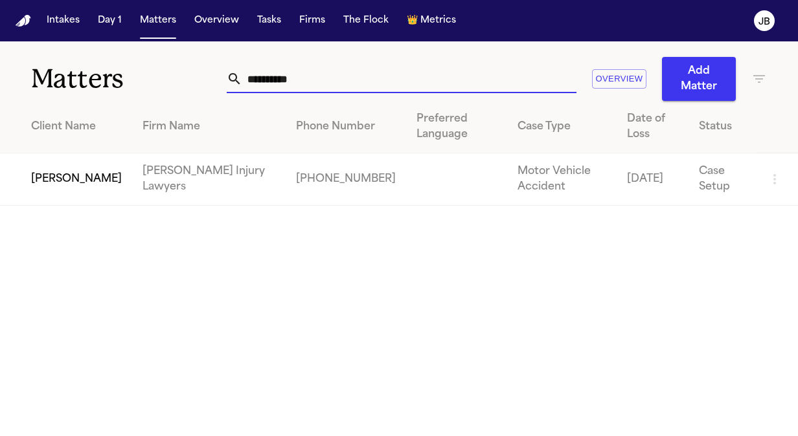
drag, startPoint x: 317, startPoint y: 76, endPoint x: 146, endPoint y: 73, distance: 170.3
click at [146, 73] on div "**********" at bounding box center [399, 71] width 798 height 60
type input "*"
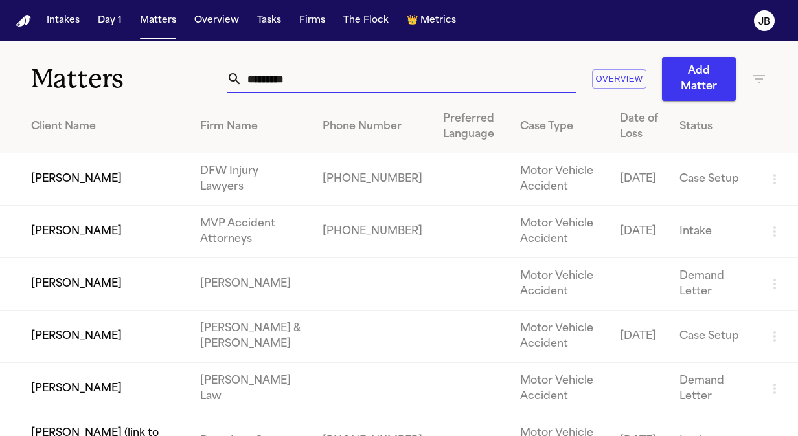
type input "**********"
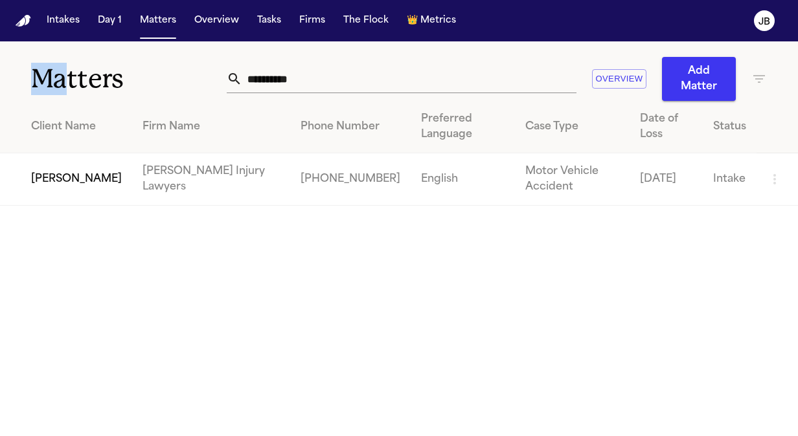
drag, startPoint x: 328, startPoint y: 82, endPoint x: 63, endPoint y: 60, distance: 266.3
drag, startPoint x: 63, startPoint y: 60, endPoint x: 311, endPoint y: 76, distance: 249.1
click at [311, 76] on input "**********" at bounding box center [409, 79] width 334 height 28
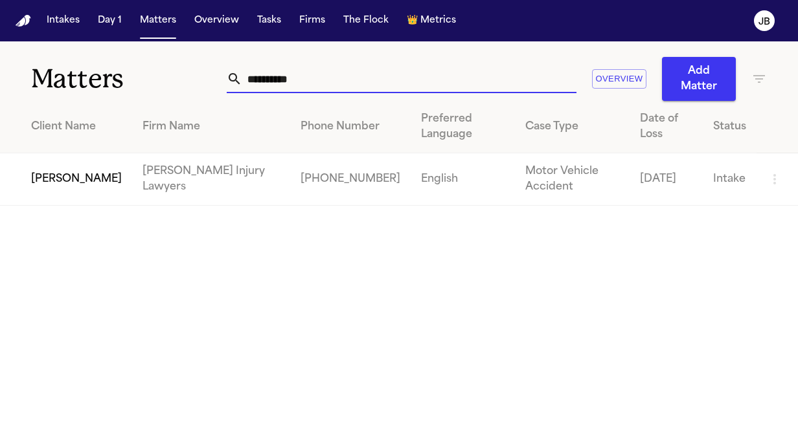
drag, startPoint x: 311, startPoint y: 76, endPoint x: 238, endPoint y: 73, distance: 73.8
click at [242, 73] on input "**********" at bounding box center [409, 79] width 334 height 28
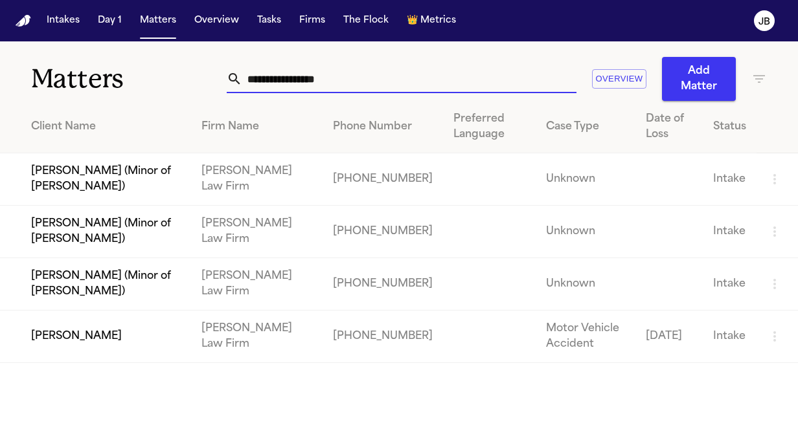
type input "**********"
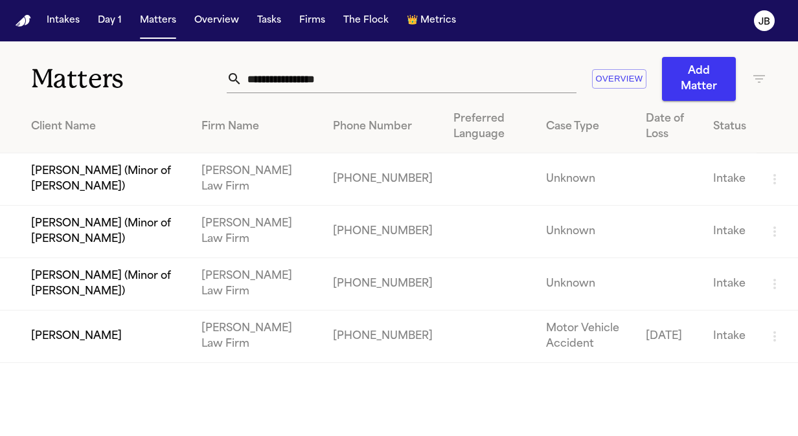
click at [131, 326] on td "[PERSON_NAME]" at bounding box center [95, 337] width 191 height 52
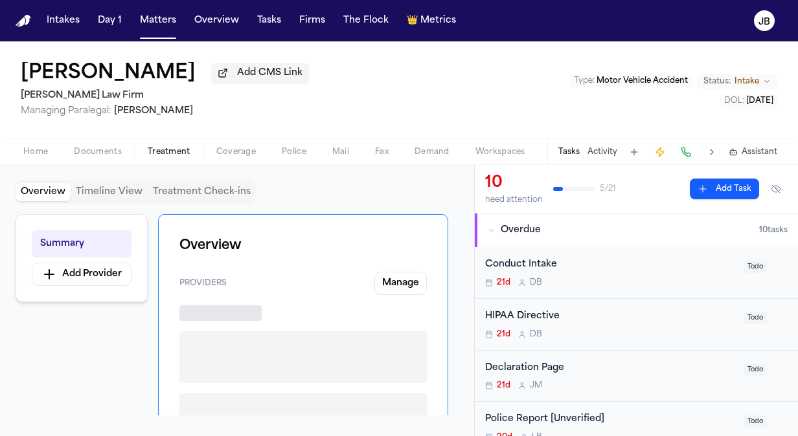
click at [151, 148] on span "Treatment" at bounding box center [169, 152] width 43 height 10
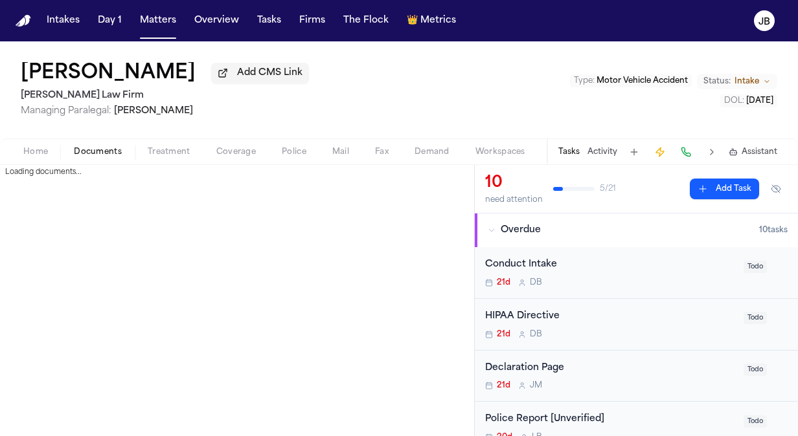
click at [120, 156] on span "Documents" at bounding box center [98, 152] width 48 height 10
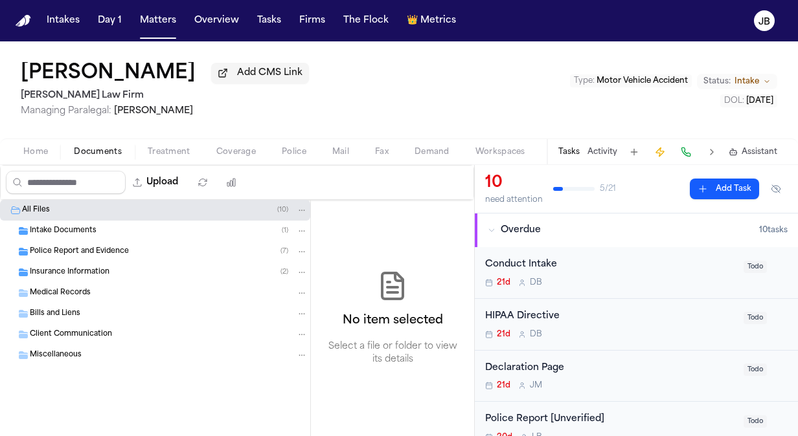
click at [80, 237] on div "Intake Documents ( 1 )" at bounding box center [155, 231] width 310 height 21
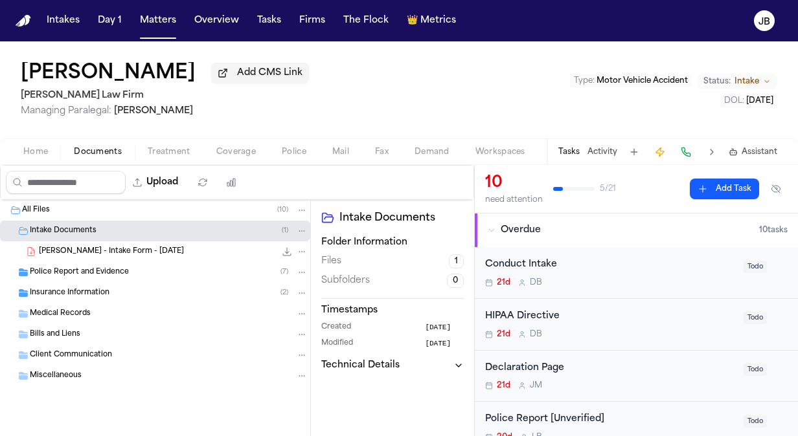
click at [99, 252] on span "C. Jones - Intake Form - 9.10.25" at bounding box center [111, 252] width 145 height 11
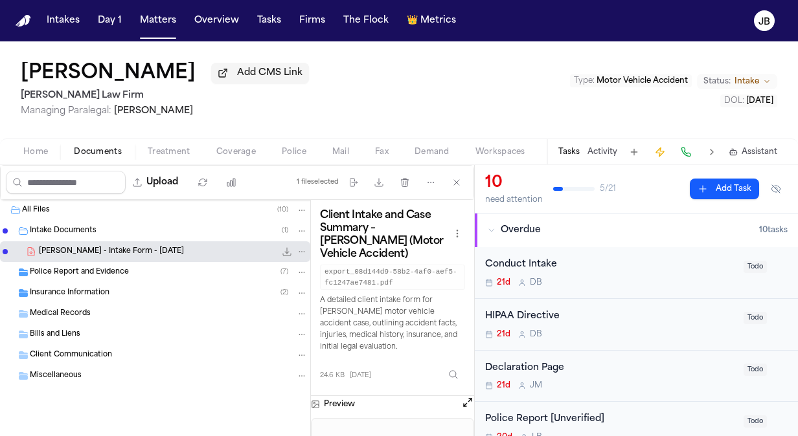
click at [468, 401] on button "Open preview" at bounding box center [467, 402] width 13 height 13
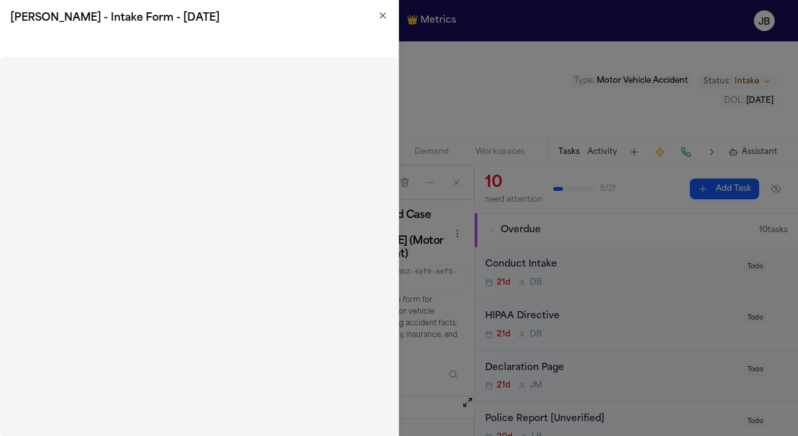
click at [379, 12] on icon "button" at bounding box center [382, 15] width 10 height 10
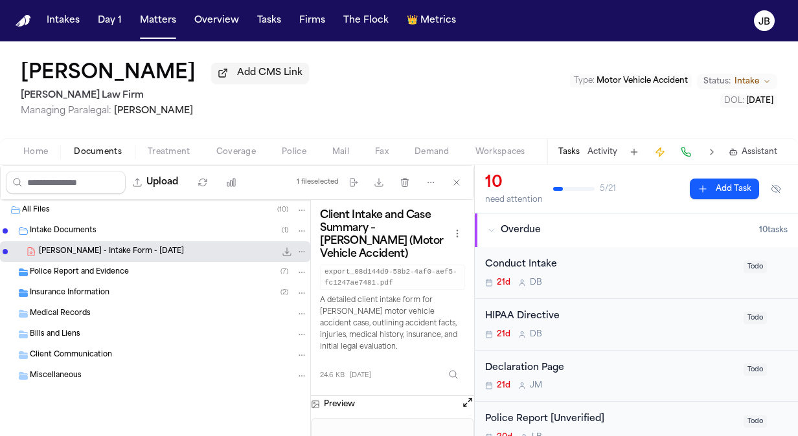
click at [44, 148] on span "Home" at bounding box center [35, 152] width 25 height 10
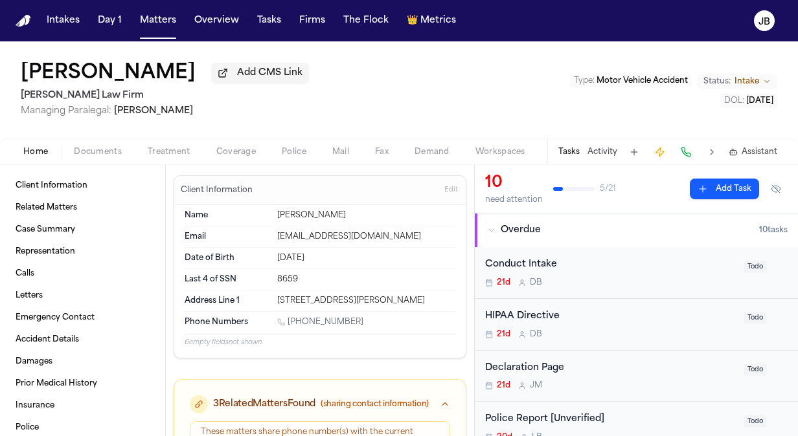
drag, startPoint x: 321, startPoint y: 322, endPoint x: 289, endPoint y: 323, distance: 32.4
click at [289, 323] on div "1 (813) 468-2237" at bounding box center [366, 323] width 178 height 12
copy link "(813) 468-2237"
click at [496, 112] on div "Christopher Jones Add CMS Link Ruy Mireles Law Firm Managing Paralegal: Jessica…" at bounding box center [399, 89] width 798 height 97
click at [601, 143] on div "Tasks Activity Assistant" at bounding box center [666, 151] width 241 height 25
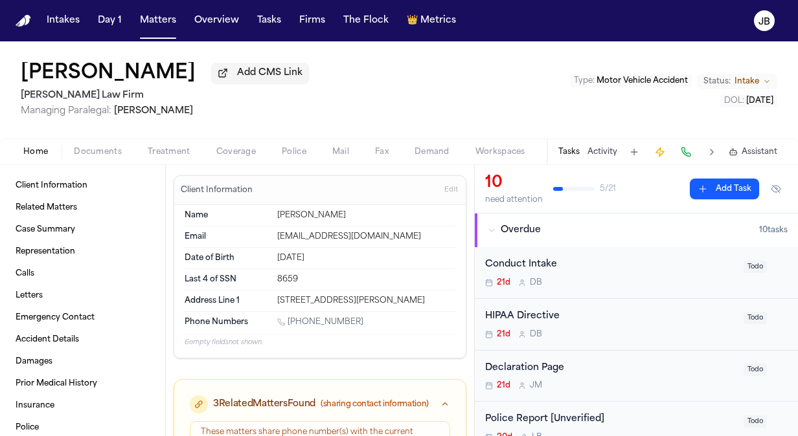
click at [603, 150] on button "Activity" at bounding box center [602, 152] width 30 height 10
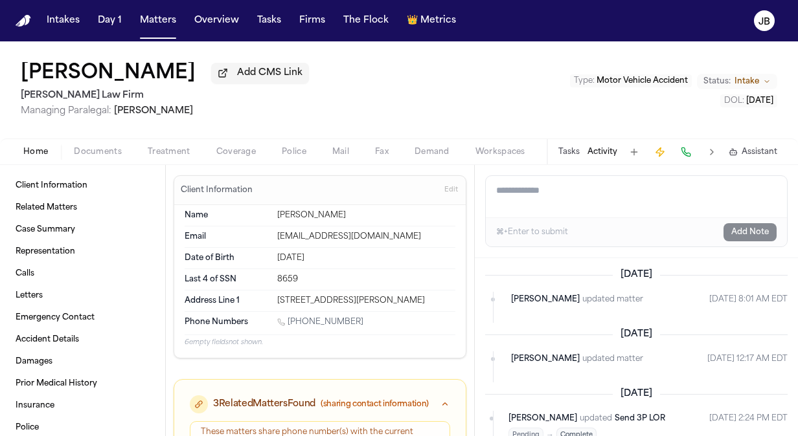
click at [548, 194] on textarea "Add a note to this matter" at bounding box center [636, 196] width 301 height 41
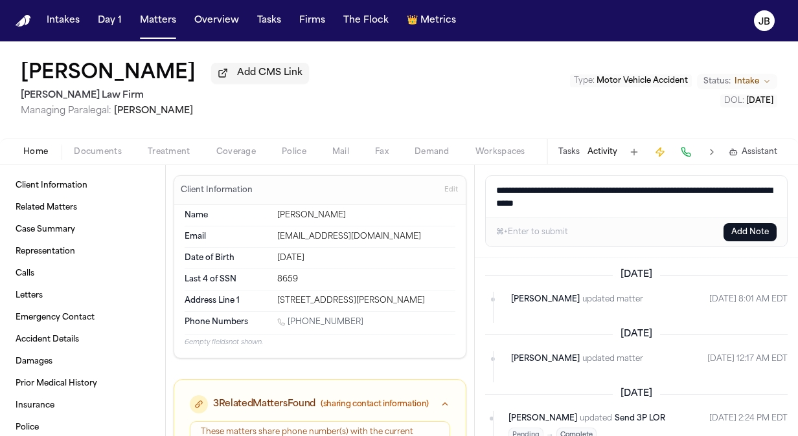
drag, startPoint x: 596, startPoint y: 205, endPoint x: 457, endPoint y: 192, distance: 139.1
click at [457, 192] on div "Client Information Related Matters Case Summary Representation Calls Letters Em…" at bounding box center [399, 300] width 798 height 271
type textarea "**********"
click at [754, 229] on button "Add Note" at bounding box center [749, 232] width 53 height 18
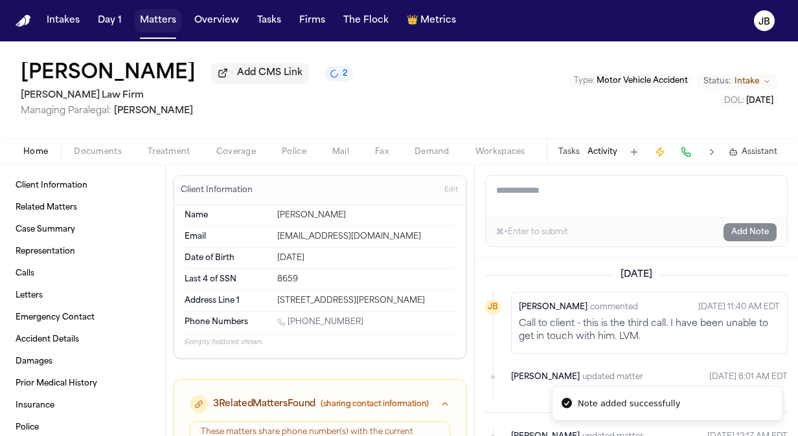
click at [155, 14] on button "Matters" at bounding box center [158, 20] width 47 height 23
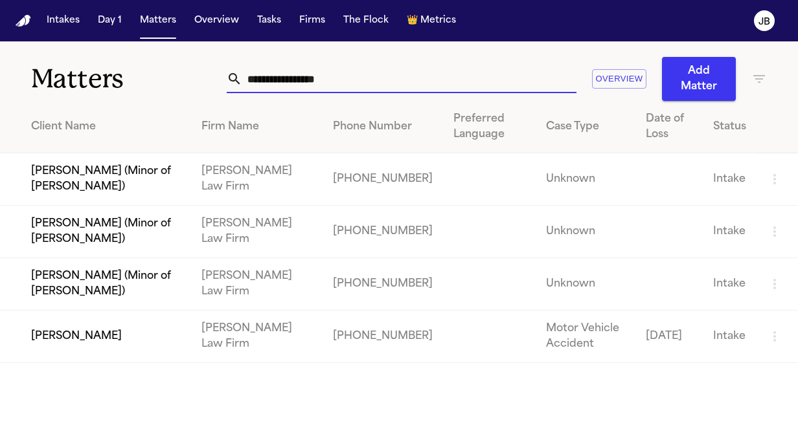
drag, startPoint x: 344, startPoint y: 82, endPoint x: 150, endPoint y: 76, distance: 194.3
click at [150, 76] on div "**********" at bounding box center [399, 71] width 798 height 60
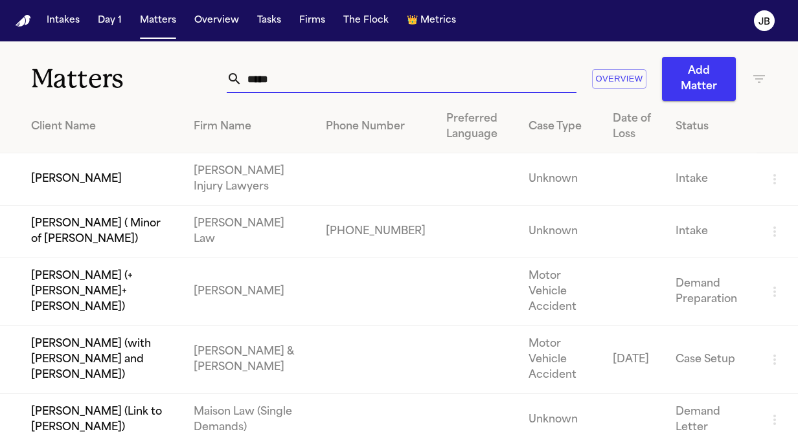
type input "*****"
click at [100, 187] on td "[PERSON_NAME]" at bounding box center [91, 179] width 183 height 52
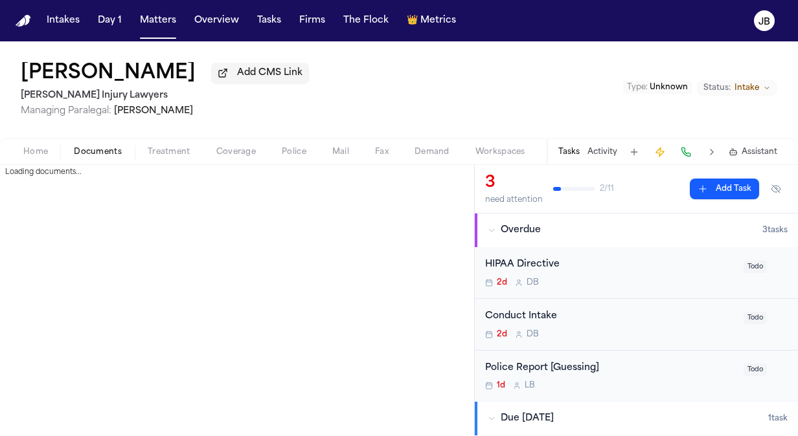
click at [84, 154] on span "Documents" at bounding box center [98, 152] width 48 height 10
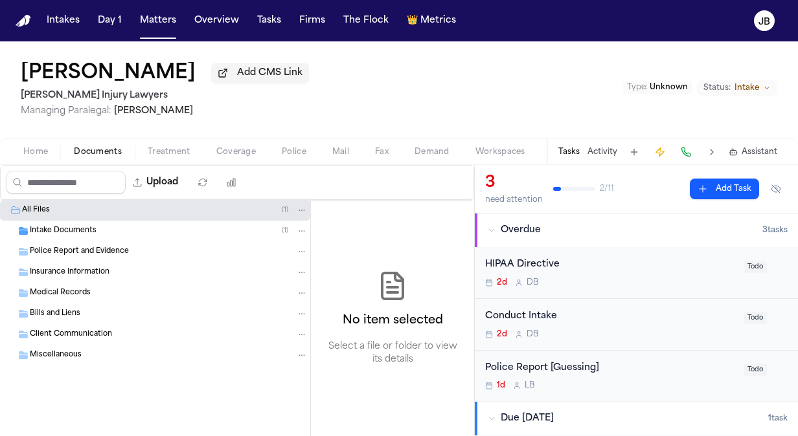
click at [48, 232] on span "Intake Documents" at bounding box center [63, 231] width 67 height 11
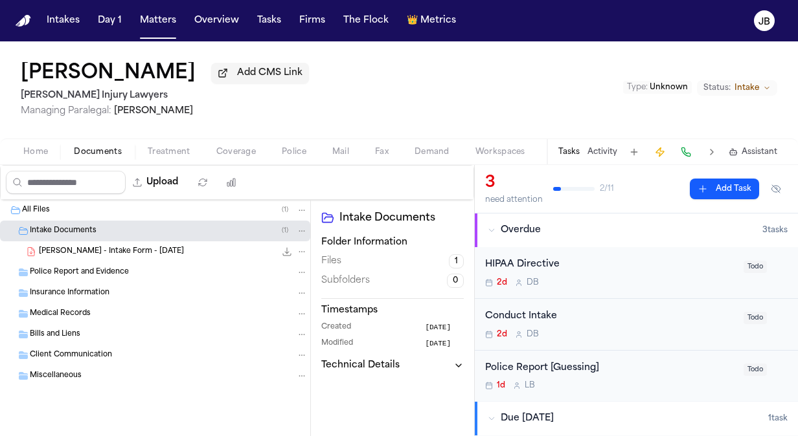
click at [123, 258] on div "[PERSON_NAME] - Intake Form - [DATE] 168.2 KB • PDF" at bounding box center [155, 251] width 310 height 21
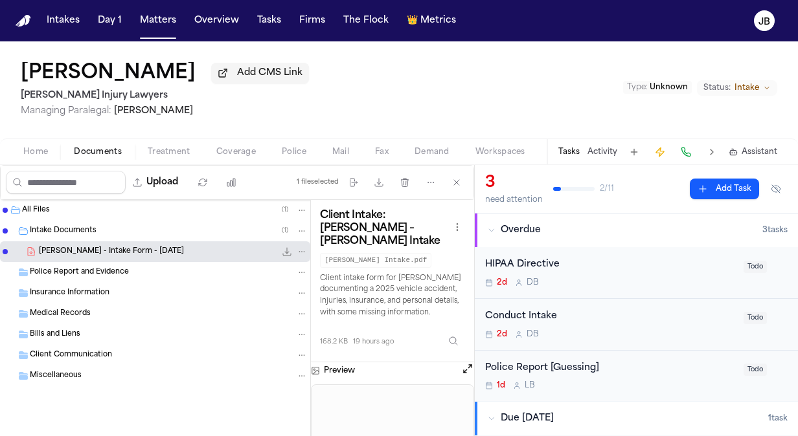
click at [284, 251] on icon "File: J. Gandy - Intake Form - 9.25.25" at bounding box center [287, 252] width 10 height 10
click at [44, 153] on span "Home" at bounding box center [35, 152] width 25 height 10
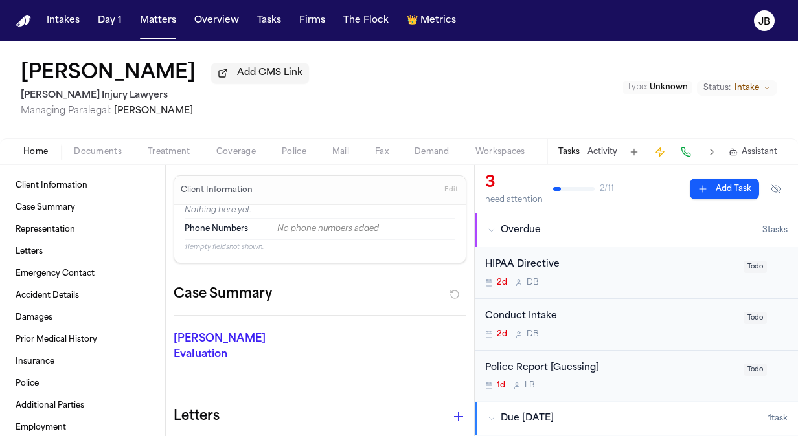
click at [102, 147] on span "Documents" at bounding box center [98, 152] width 48 height 10
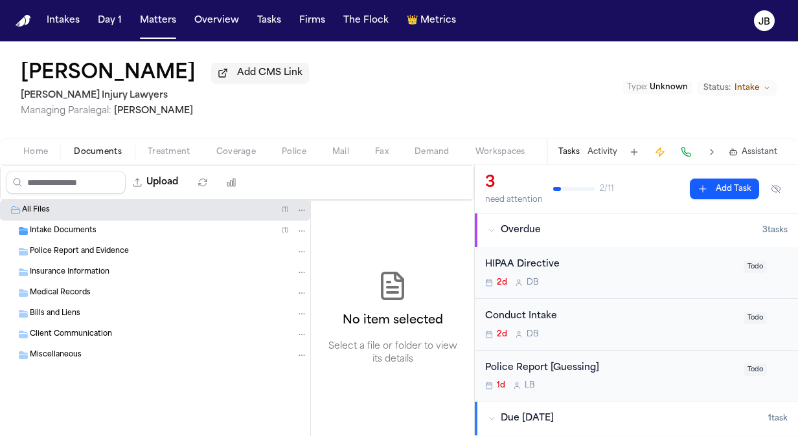
click at [96, 229] on div "Intake Documents ( 1 )" at bounding box center [169, 231] width 278 height 12
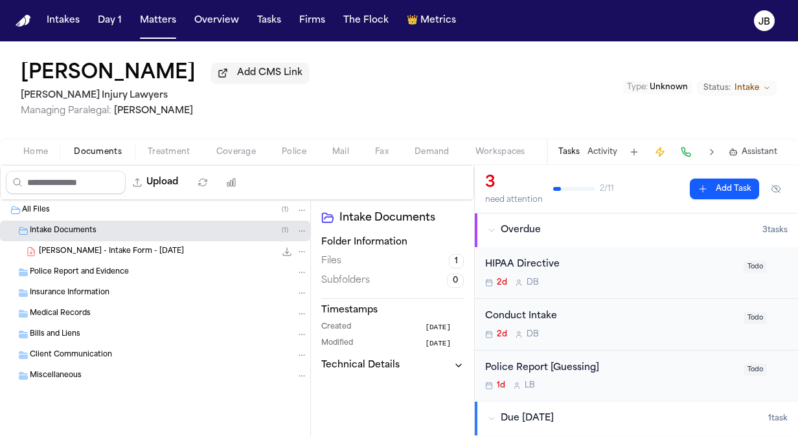
click at [159, 249] on div "[PERSON_NAME] - Intake Form - [DATE] 168.2 KB • PDF" at bounding box center [173, 251] width 269 height 13
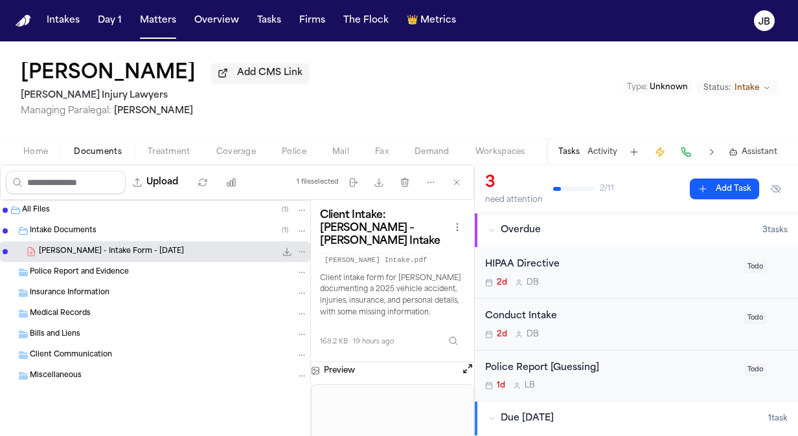
click at [468, 363] on button "Open preview" at bounding box center [467, 369] width 13 height 13
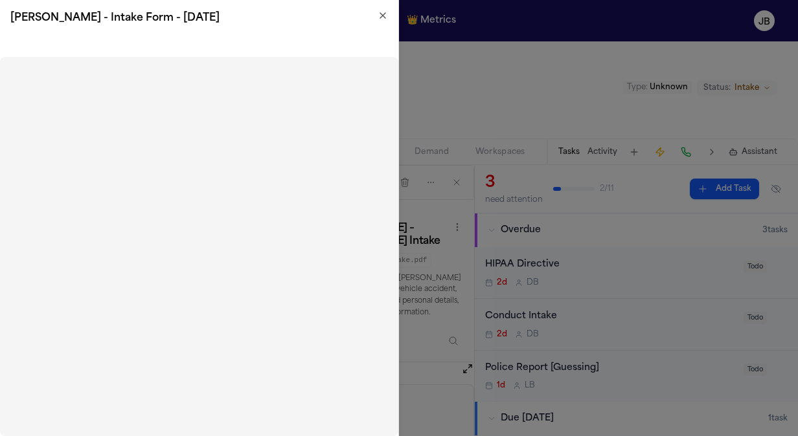
click at [387, 13] on icon "button" at bounding box center [382, 15] width 10 height 10
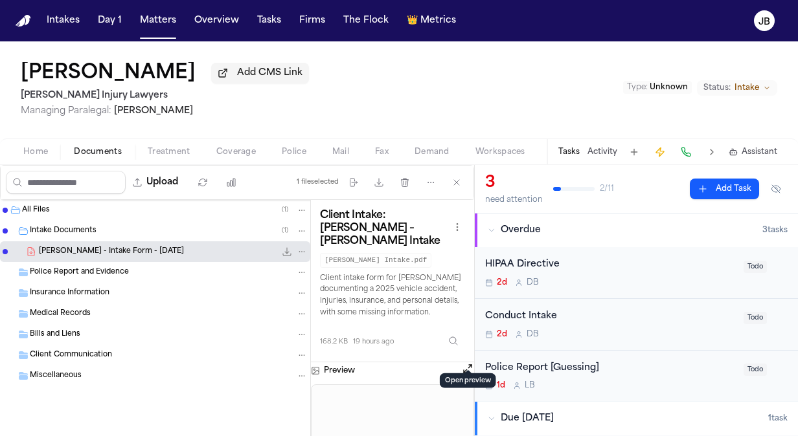
click at [464, 363] on button "Open preview" at bounding box center [467, 369] width 13 height 13
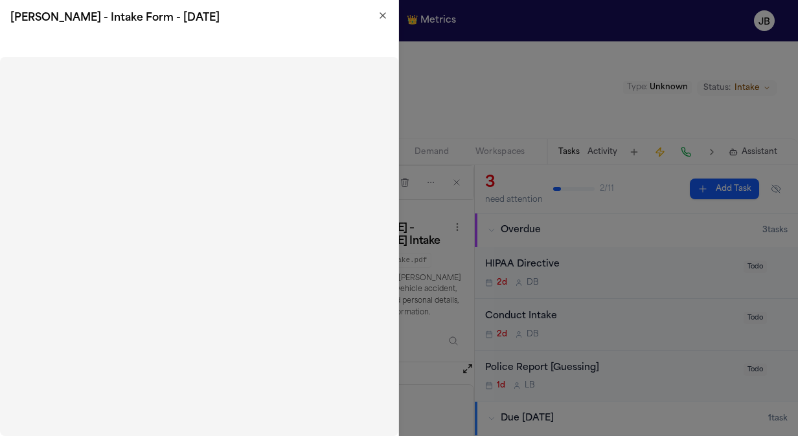
click at [383, 16] on icon "button" at bounding box center [382, 15] width 10 height 10
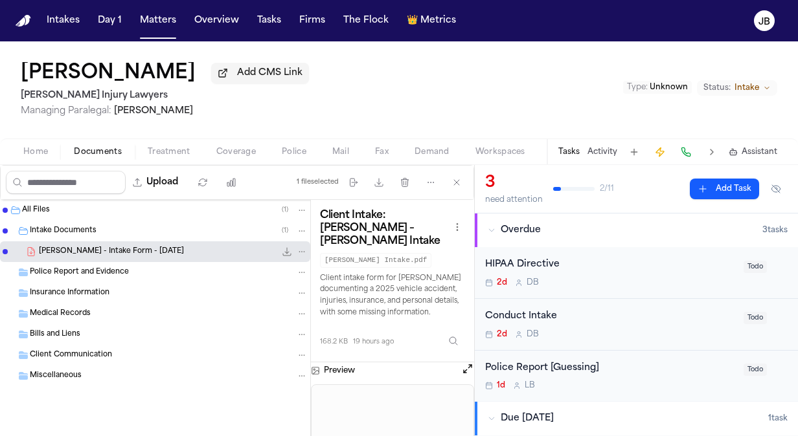
click at [82, 355] on span "Client Communication" at bounding box center [71, 355] width 82 height 11
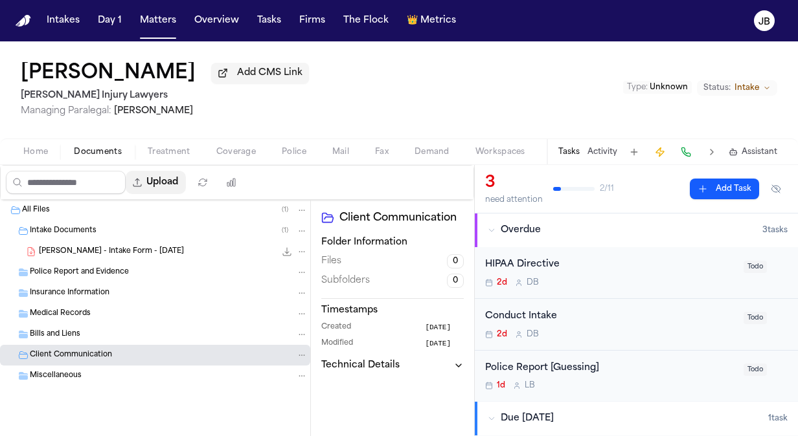
click at [179, 182] on button "Upload" at bounding box center [156, 182] width 60 height 23
select select "**********"
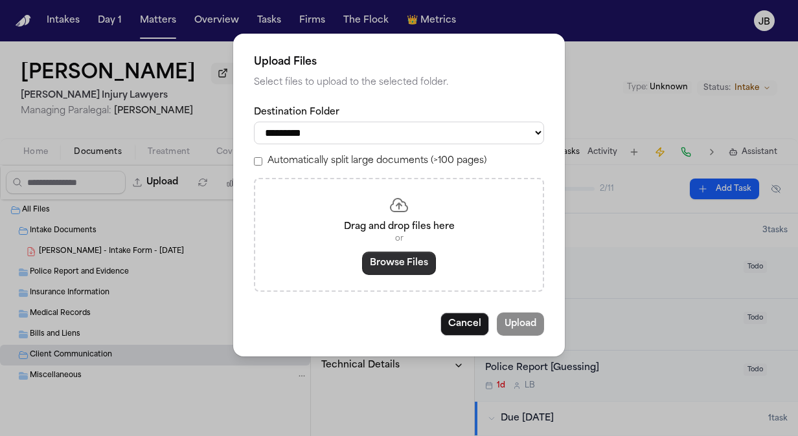
click at [406, 260] on button "Browse Files" at bounding box center [399, 263] width 74 height 23
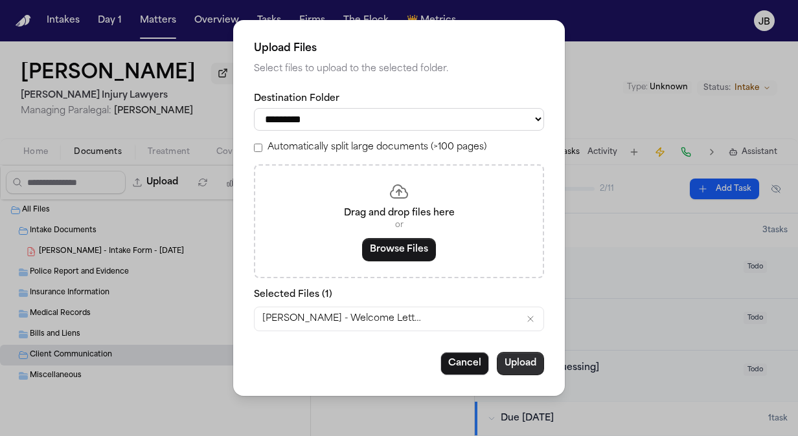
click at [519, 368] on button "Upload" at bounding box center [520, 363] width 47 height 23
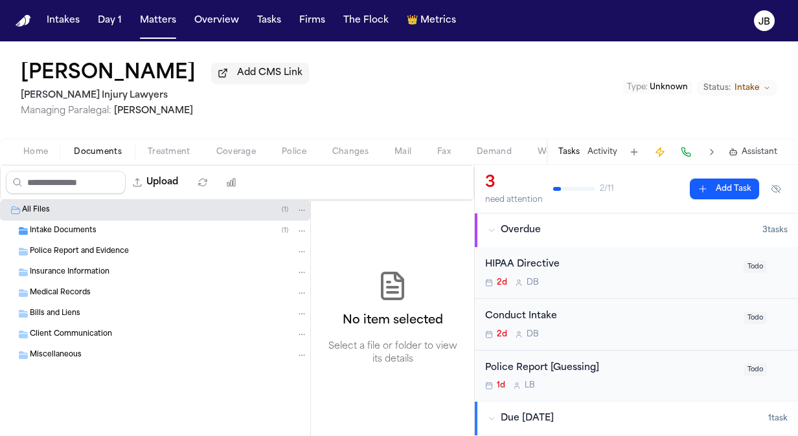
click at [71, 230] on span "Intake Documents" at bounding box center [63, 231] width 67 height 11
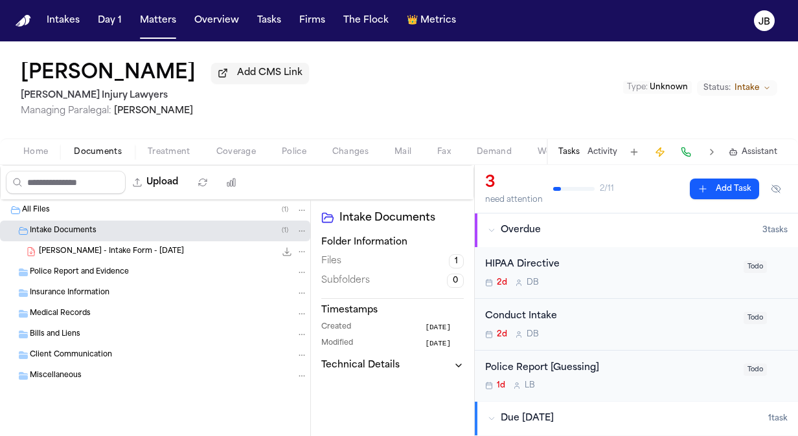
click at [284, 254] on icon "File: J. Gandy - Intake Form - 9.25.25" at bounding box center [287, 252] width 8 height 8
click at [155, 246] on div "[PERSON_NAME] - Intake Form - [DATE] 168.2 KB • PDF" at bounding box center [173, 251] width 269 height 13
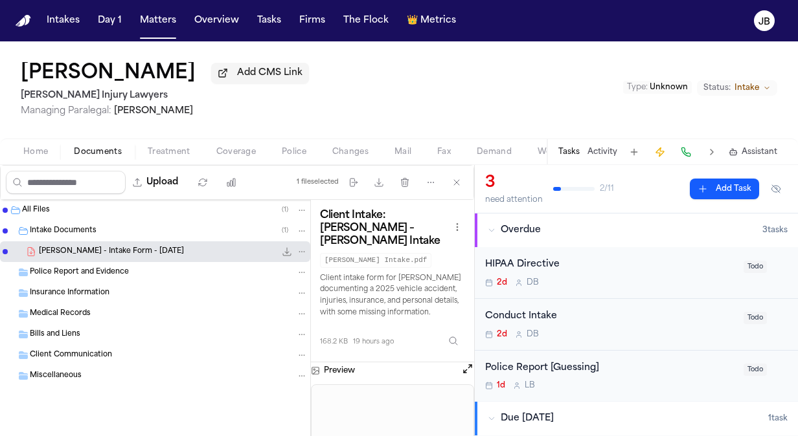
click at [754, 85] on span "Intake" at bounding box center [746, 88] width 25 height 10
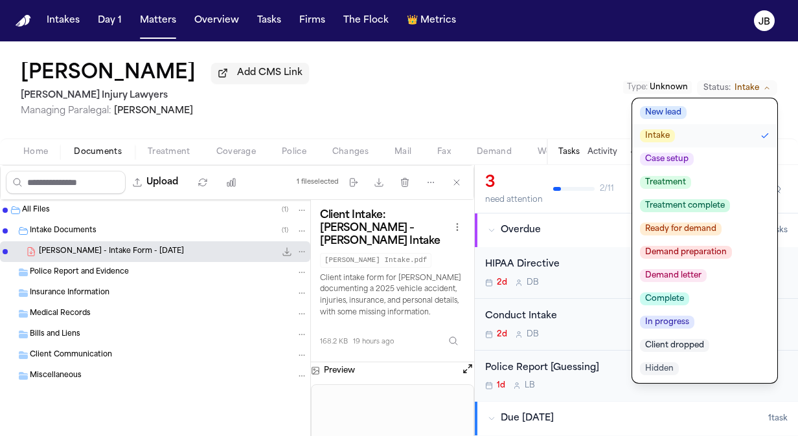
click at [677, 159] on span "Case setup" at bounding box center [667, 159] width 54 height 13
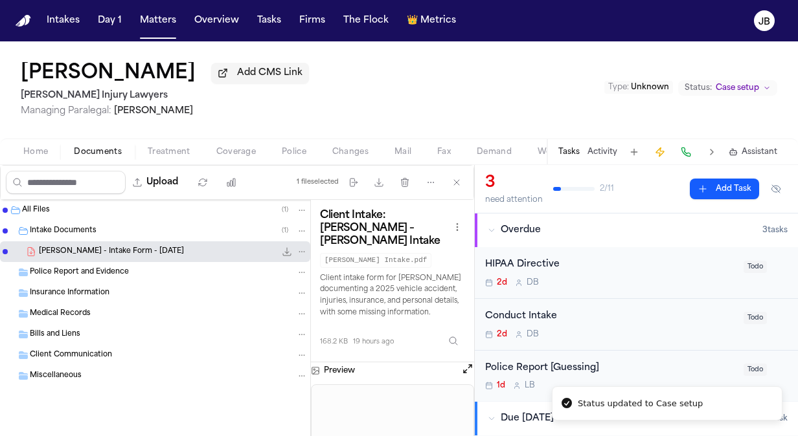
click at [221, 111] on span "Managing Paralegal: [PERSON_NAME]" at bounding box center [165, 111] width 288 height 13
click at [93, 358] on span "Client Communication" at bounding box center [71, 355] width 82 height 11
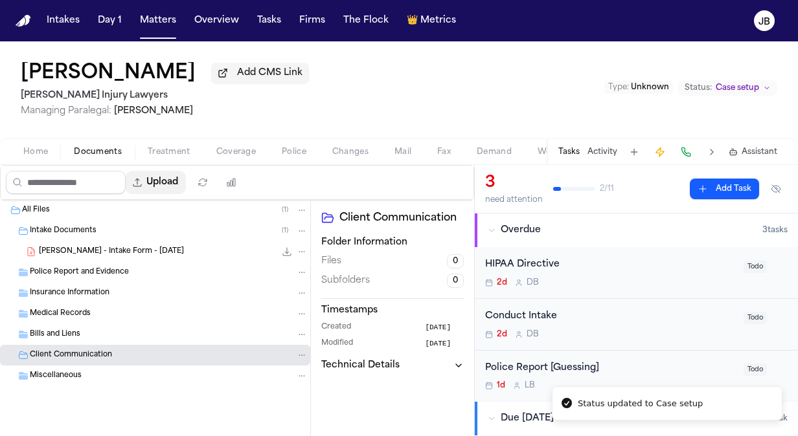
click at [162, 181] on button "Upload" at bounding box center [156, 182] width 60 height 23
select select "**********"
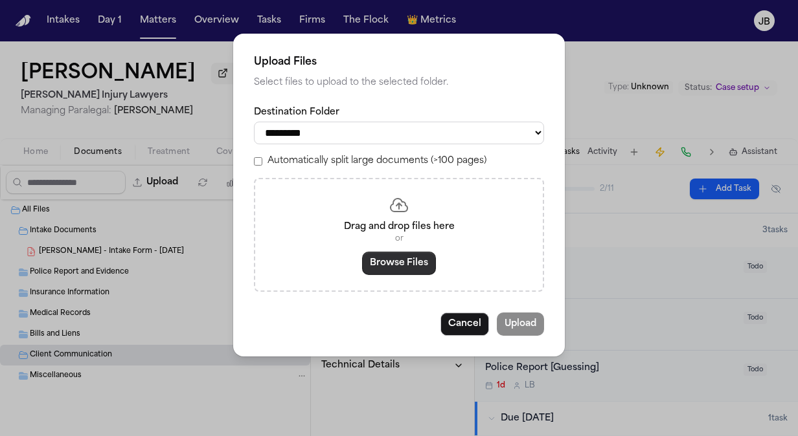
click at [384, 263] on button "Browse Files" at bounding box center [399, 263] width 74 height 23
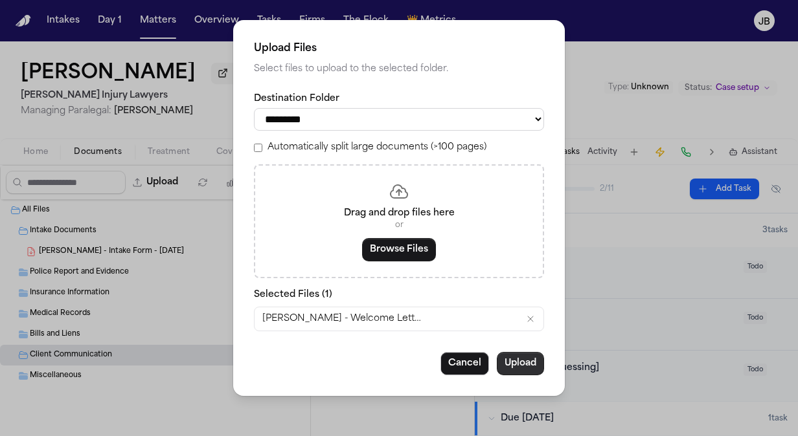
click at [523, 356] on button "Upload" at bounding box center [520, 363] width 47 height 23
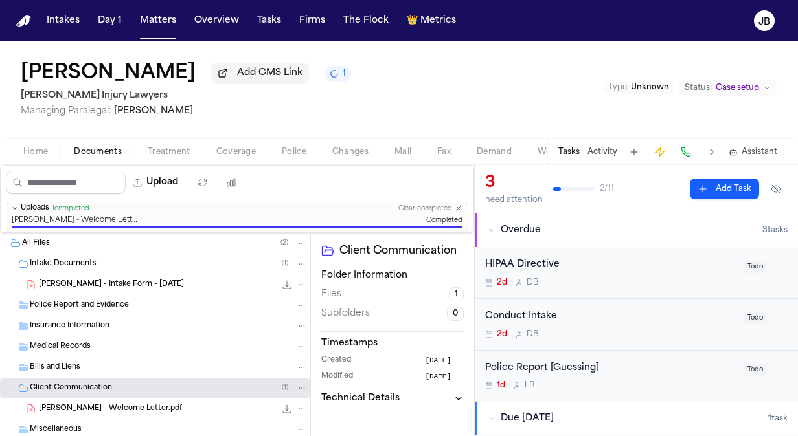
click at [88, 287] on span "[PERSON_NAME] - Intake Form - [DATE]" at bounding box center [111, 285] width 145 height 11
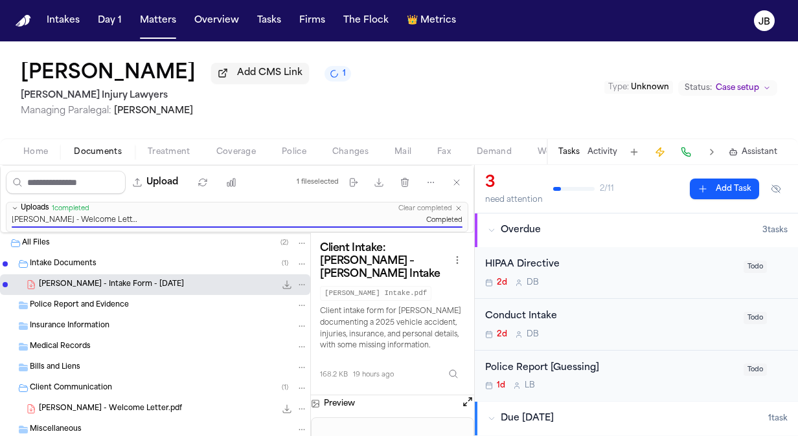
click at [463, 396] on button "Open preview" at bounding box center [467, 402] width 13 height 13
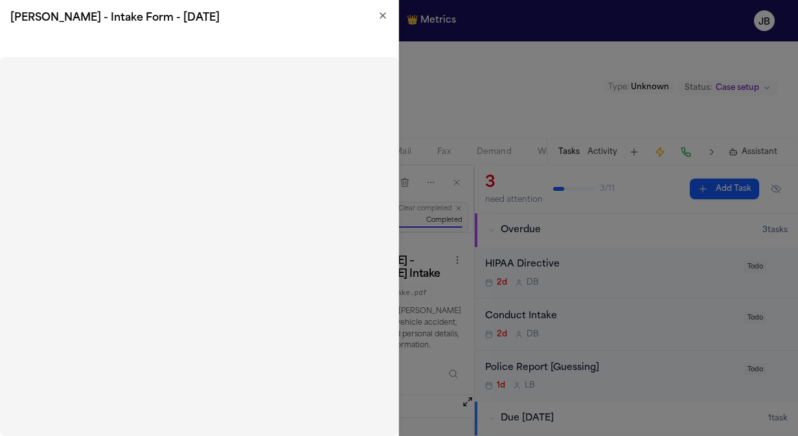
click at [381, 12] on icon "button" at bounding box center [382, 15] width 10 height 10
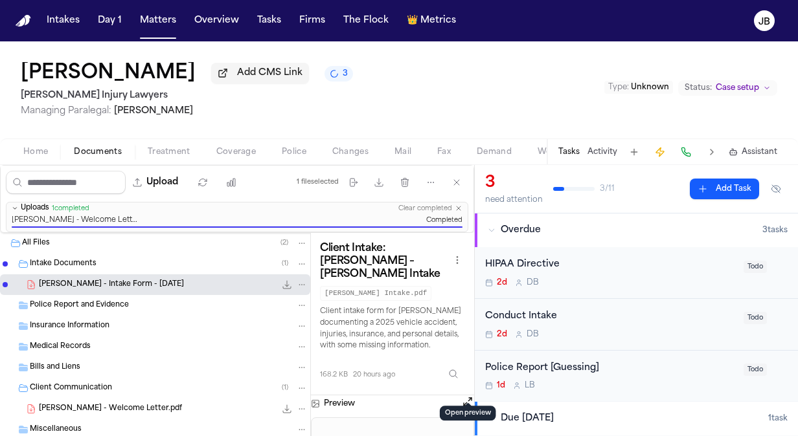
click at [420, 100] on div "[PERSON_NAME] Add CMS Link 3 [PERSON_NAME] Injury Lawyers Managing Paralegal: […" at bounding box center [399, 89] width 798 height 97
click at [350, 93] on div "[PERSON_NAME] Add CMS Link 3 [PERSON_NAME] Injury Lawyers Managing Paralegal: […" at bounding box center [399, 89] width 798 height 97
click at [144, 25] on button "Matters" at bounding box center [158, 20] width 47 height 23
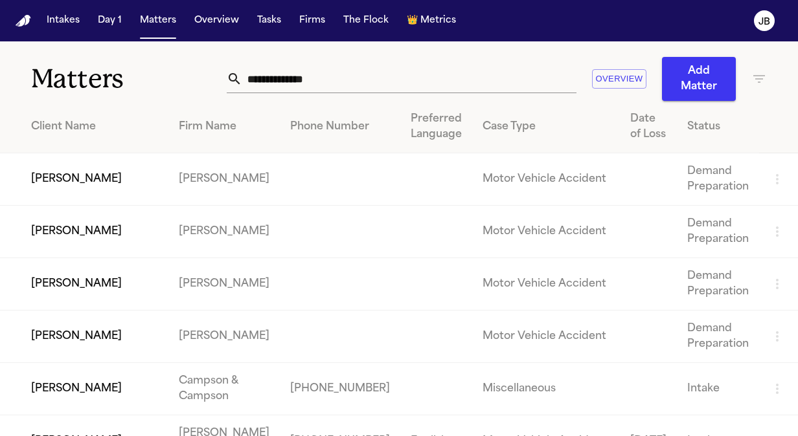
click at [717, 118] on th "Status" at bounding box center [718, 127] width 82 height 52
click at [280, 135] on th "Firm Name" at bounding box center [223, 127] width 111 height 52
click at [269, 122] on div "Firm Name" at bounding box center [224, 127] width 91 height 16
click at [763, 76] on icon "button" at bounding box center [759, 79] width 12 height 8
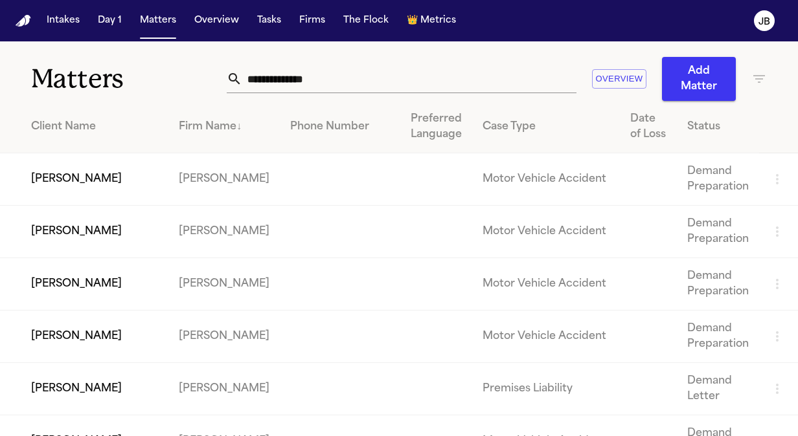
click at [271, 73] on input "text" at bounding box center [409, 79] width 334 height 28
click at [757, 76] on icon "button" at bounding box center [759, 79] width 12 height 8
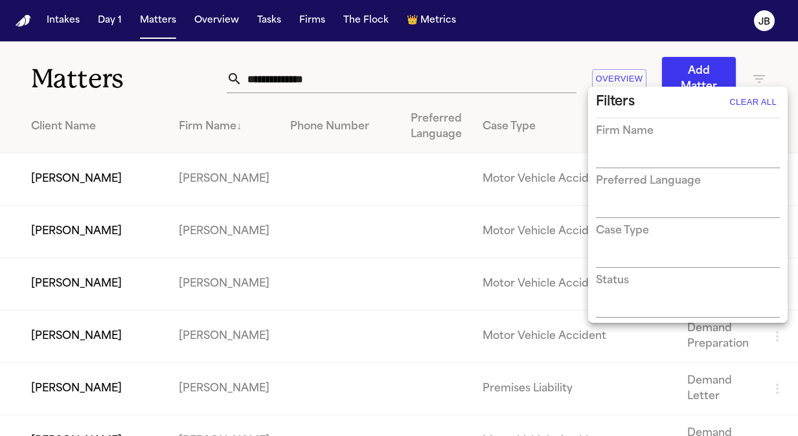
click at [628, 159] on input "text" at bounding box center [678, 159] width 164 height 18
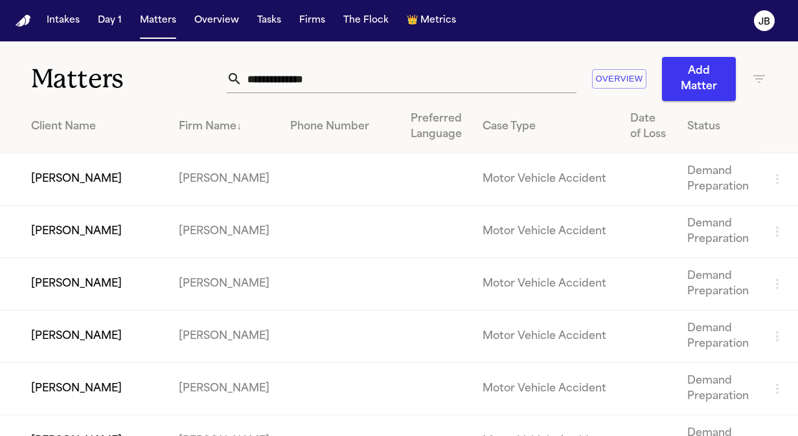
click at [763, 78] on icon "button" at bounding box center [759, 79] width 16 height 16
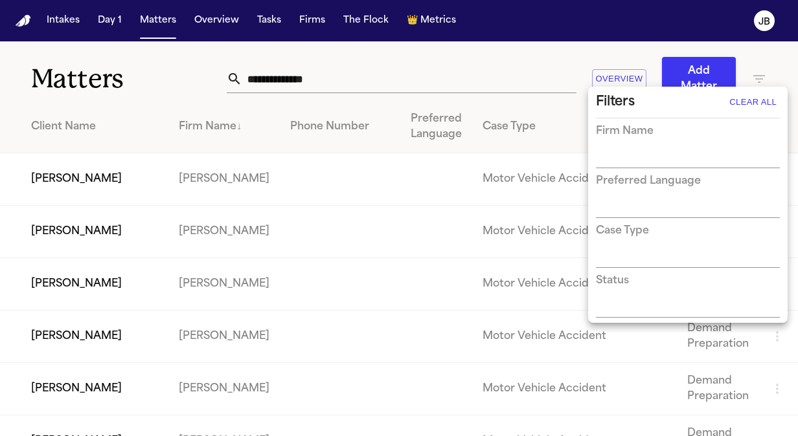
click at [603, 154] on input "text" at bounding box center [678, 159] width 164 height 18
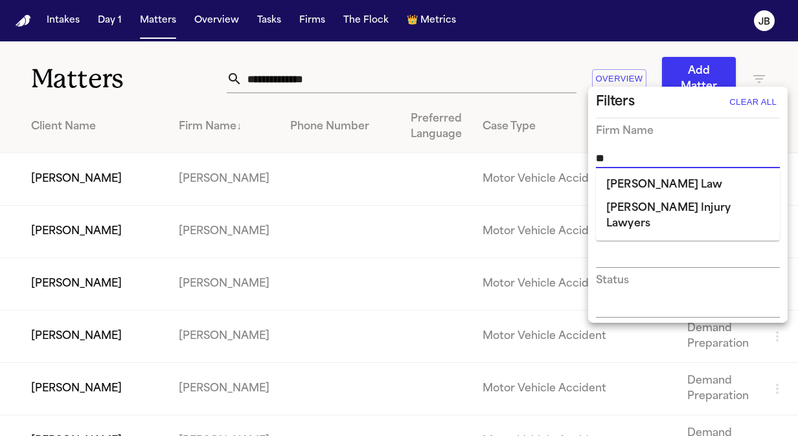
type input "***"
click at [629, 177] on li "[PERSON_NAME] Injury Lawyers" at bounding box center [688, 193] width 184 height 39
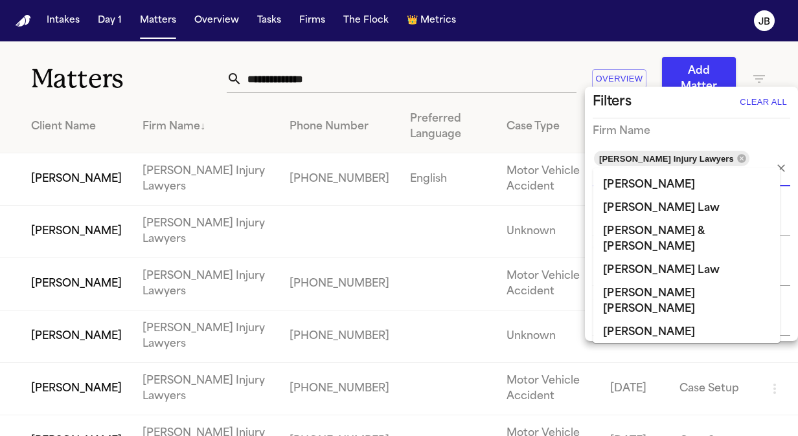
scroll to position [366, 0]
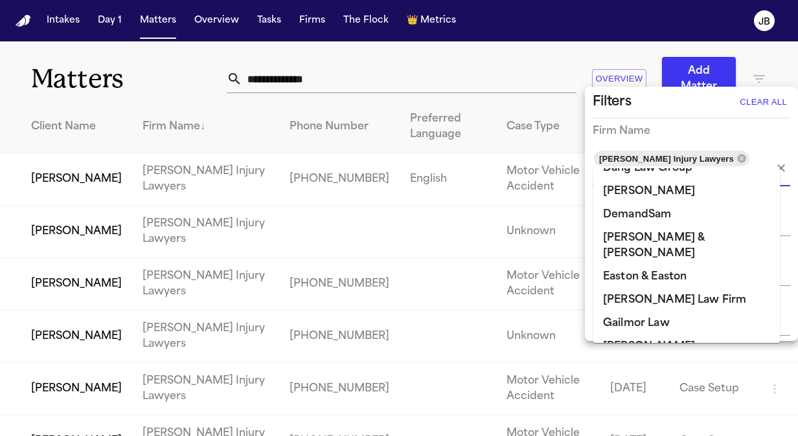
click at [442, 62] on div at bounding box center [399, 218] width 798 height 436
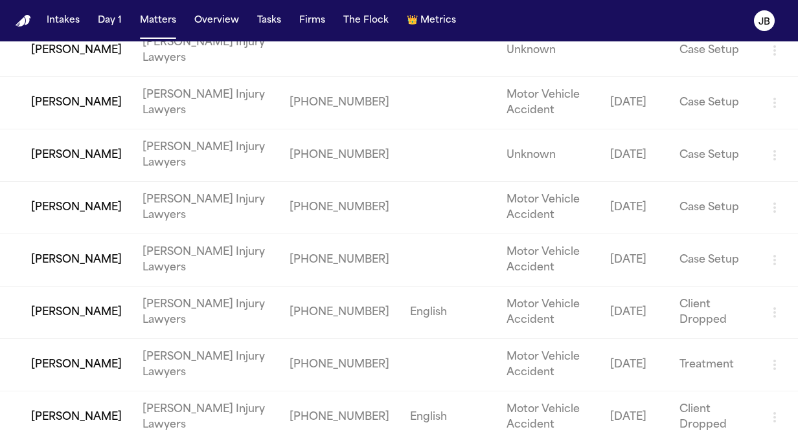
scroll to position [186, 0]
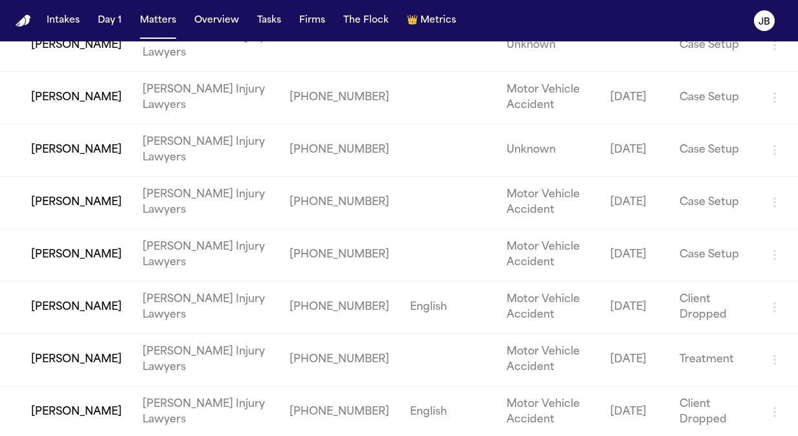
click at [76, 308] on td "[PERSON_NAME]" at bounding box center [66, 308] width 132 height 52
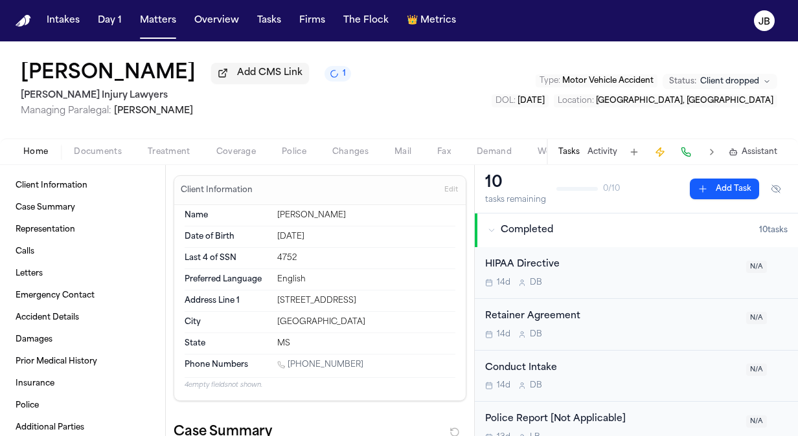
click at [745, 84] on span "Client dropped" at bounding box center [729, 81] width 59 height 10
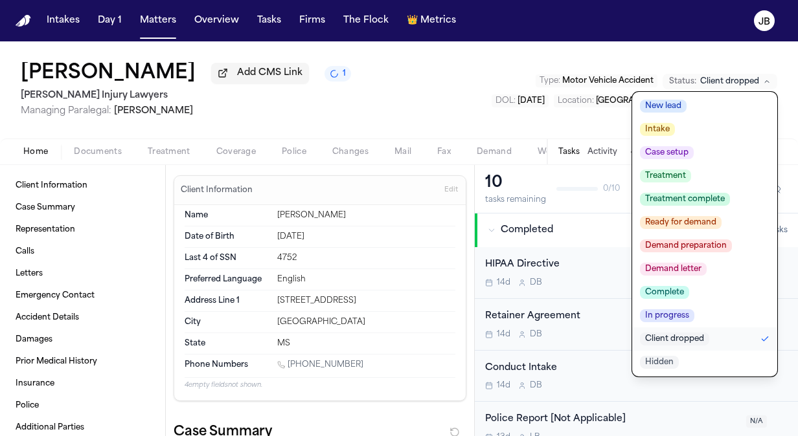
click at [659, 124] on span "Intake" at bounding box center [657, 129] width 35 height 13
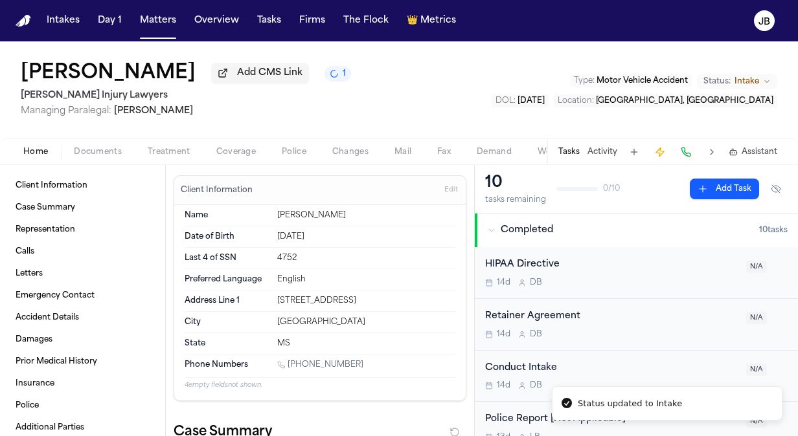
click at [312, 101] on div "[PERSON_NAME] Add CMS Link 1 [PERSON_NAME] Injury Lawyers Managing Paralegal: […" at bounding box center [399, 89] width 798 height 97
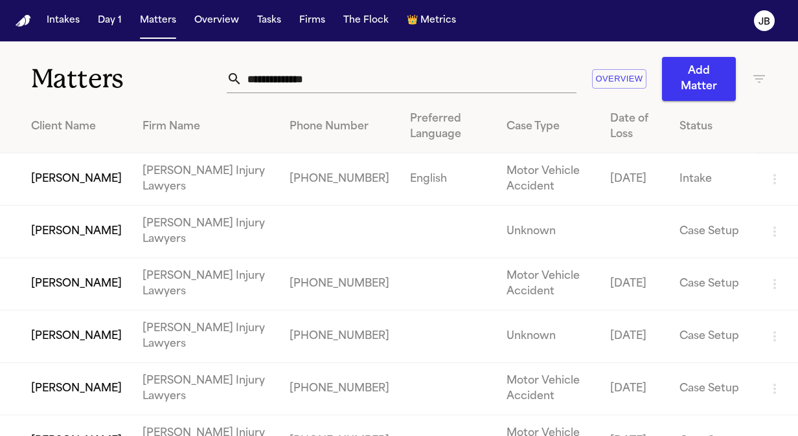
click at [69, 225] on td "[PERSON_NAME]" at bounding box center [66, 232] width 132 height 52
click at [78, 188] on td "[PERSON_NAME]" at bounding box center [66, 179] width 132 height 52
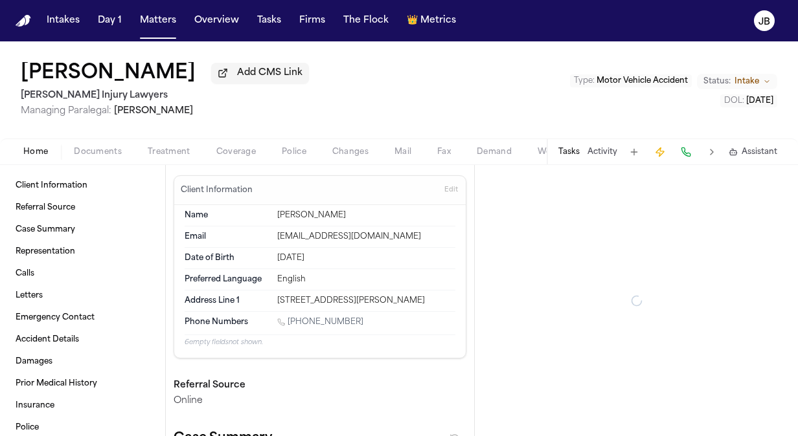
click at [738, 78] on span "Intake" at bounding box center [746, 81] width 25 height 10
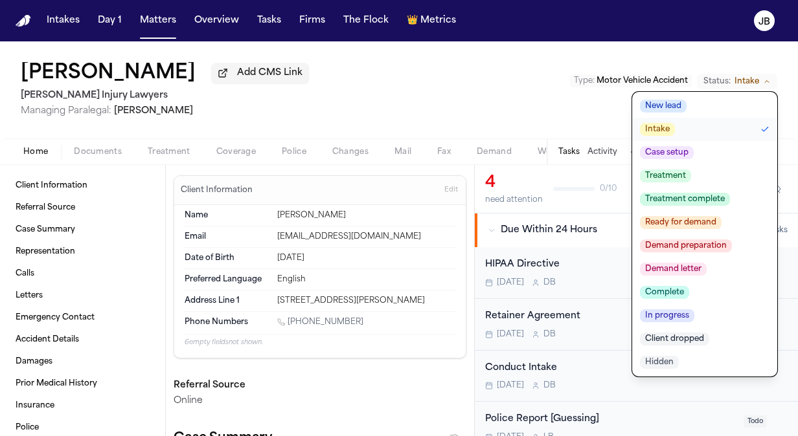
click at [664, 153] on span "Case setup" at bounding box center [667, 152] width 54 height 13
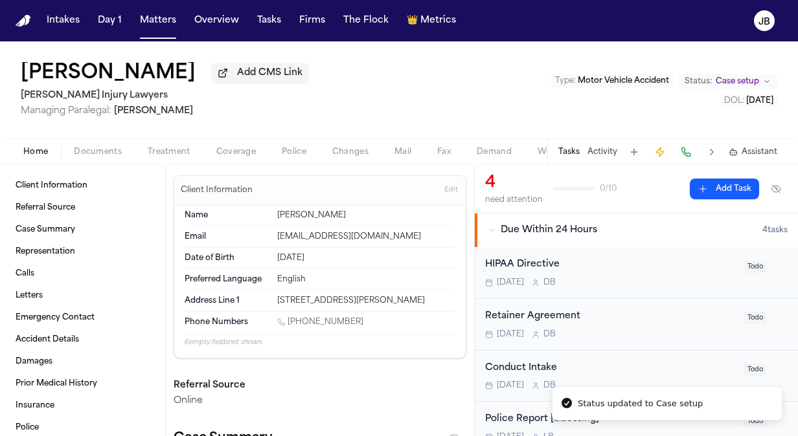
click at [355, 85] on div "[PERSON_NAME] Add CMS Link [PERSON_NAME] Injury Lawyers Managing Paralegal: [PE…" at bounding box center [399, 89] width 798 height 97
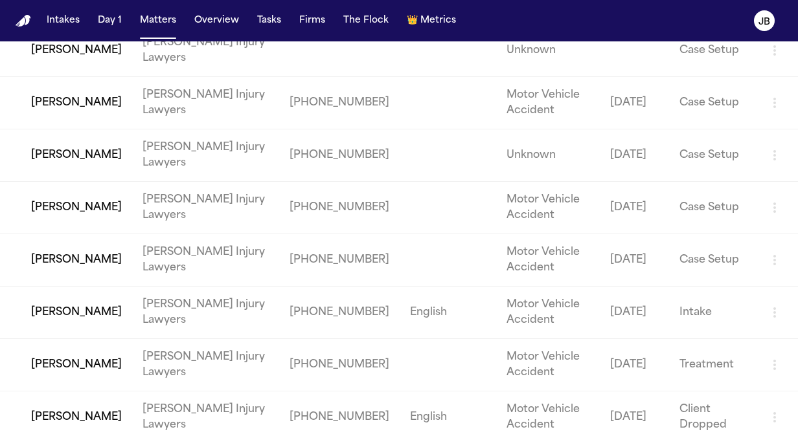
scroll to position [186, 0]
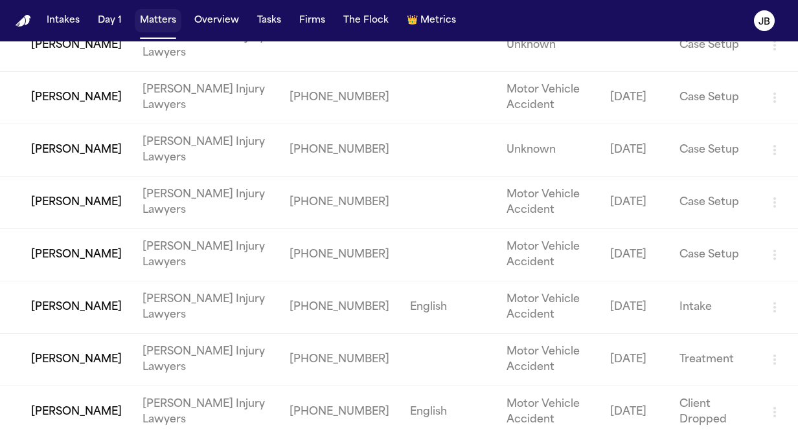
click at [151, 18] on button "Matters" at bounding box center [158, 20] width 47 height 23
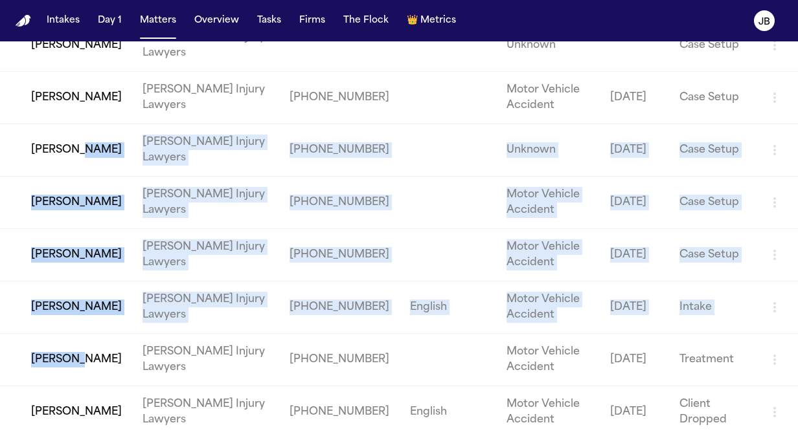
drag, startPoint x: 1, startPoint y: 202, endPoint x: 30, endPoint y: 367, distance: 167.6
click at [30, 367] on tbody "[PERSON_NAME] [PERSON_NAME] Injury Lawyers [PHONE_NUMBER] English Motor Vehicle…" at bounding box center [399, 203] width 798 height 472
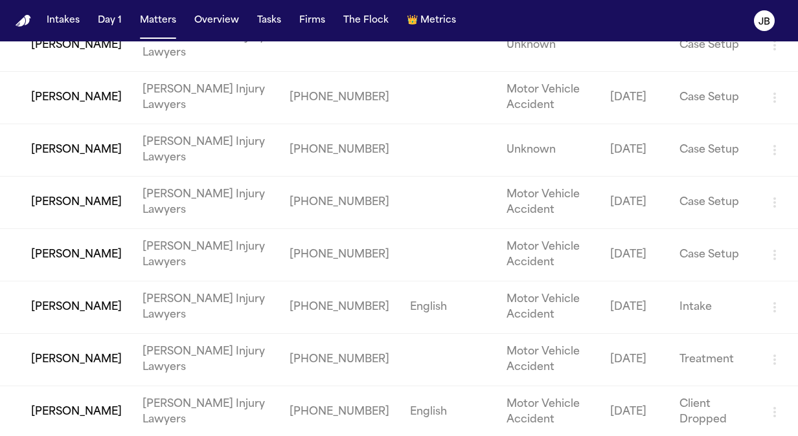
drag, startPoint x: 30, startPoint y: 367, endPoint x: 1, endPoint y: 97, distance: 271.5
click at [1, 97] on td "[PERSON_NAME]" at bounding box center [66, 98] width 132 height 52
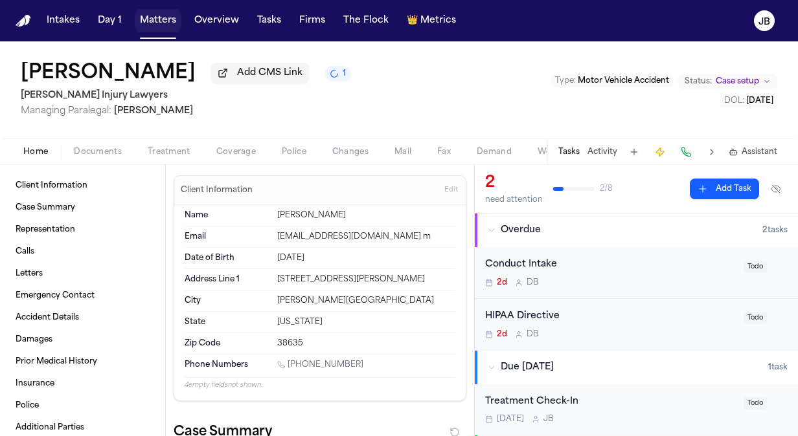
click at [153, 21] on button "Matters" at bounding box center [158, 20] width 47 height 23
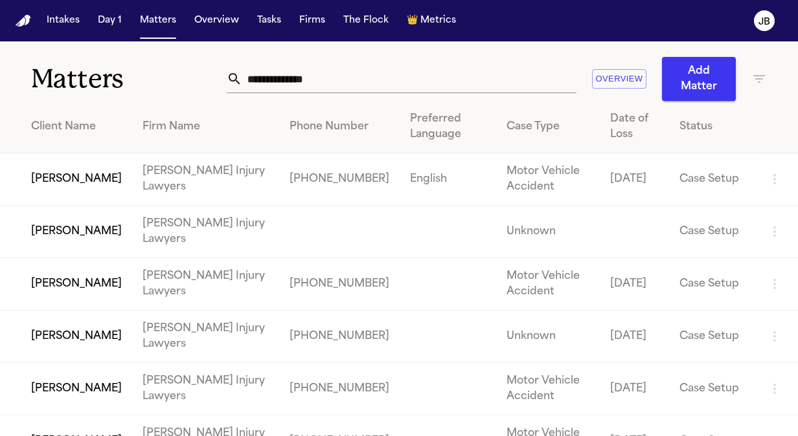
click at [88, 173] on td "[PERSON_NAME]" at bounding box center [66, 179] width 132 height 52
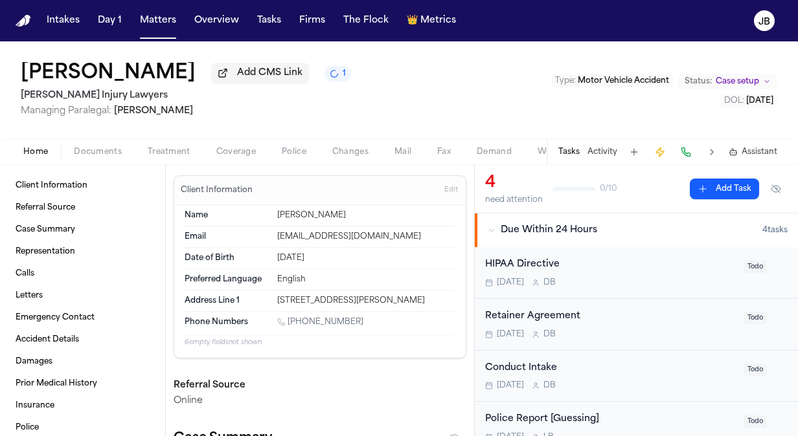
click at [603, 326] on div "[MEDICAL_DATA] Agreement [DATE] D B" at bounding box center [610, 324] width 251 height 30
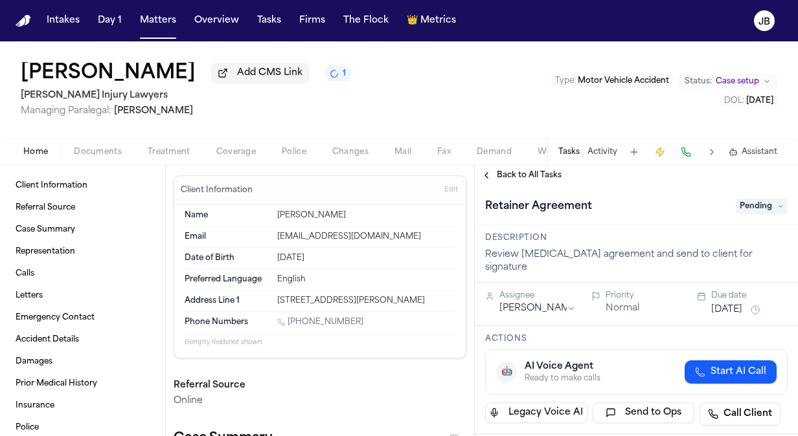
click at [751, 203] on span "Pending" at bounding box center [761, 207] width 52 height 16
type input "*****"
click at [721, 258] on div "Complete" at bounding box center [730, 259] width 109 height 16
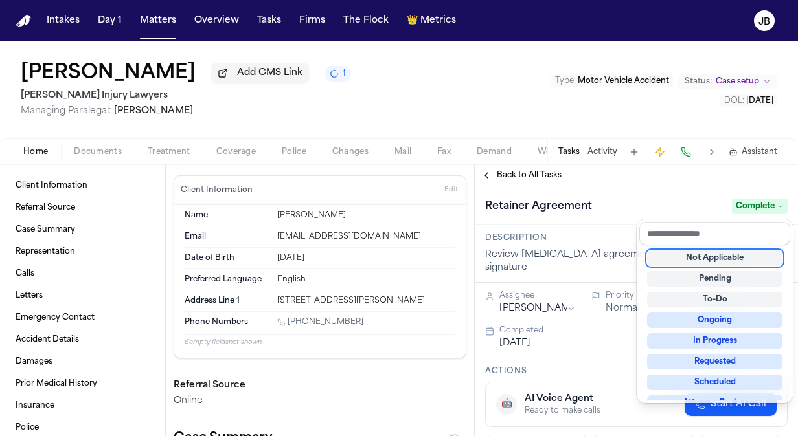
click at [287, 115] on div "[PERSON_NAME] Add CMS Link 1 [PERSON_NAME] Injury Lawyers Managing Paralegal: […" at bounding box center [399, 238] width 798 height 395
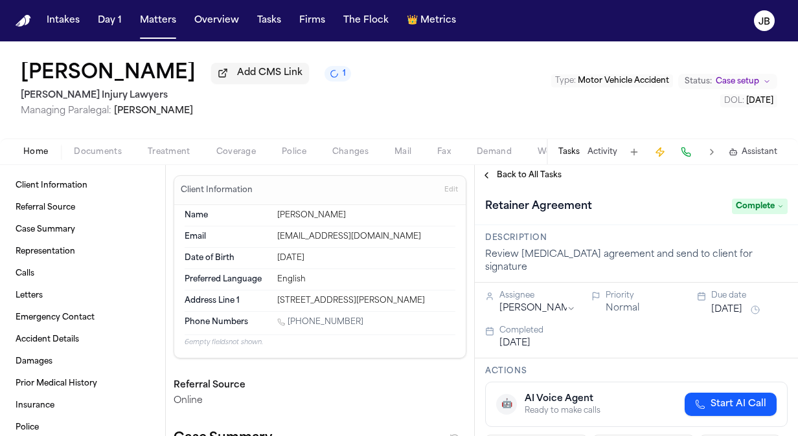
click at [79, 147] on span "Documents" at bounding box center [98, 152] width 48 height 10
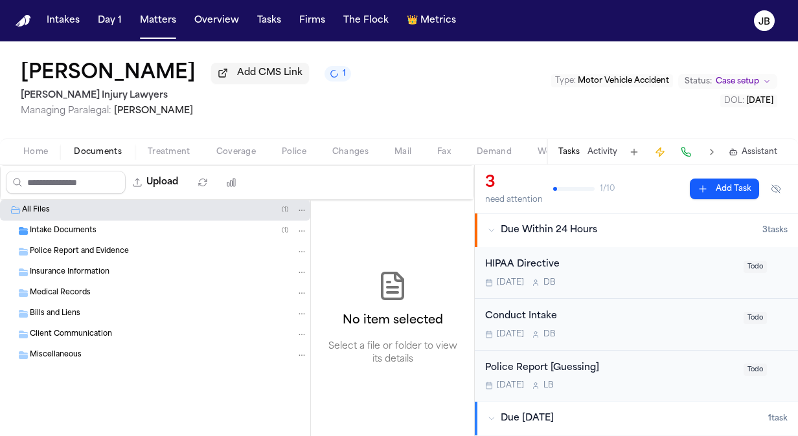
click at [45, 232] on span "Intake Documents" at bounding box center [63, 231] width 67 height 11
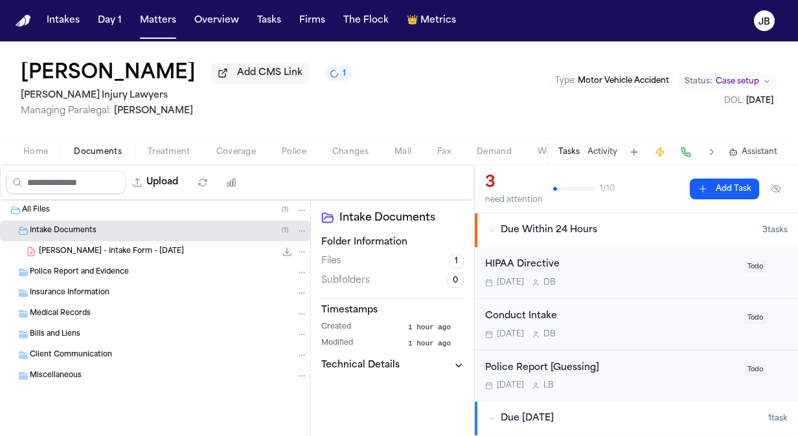
click at [43, 153] on span "Home" at bounding box center [35, 152] width 25 height 10
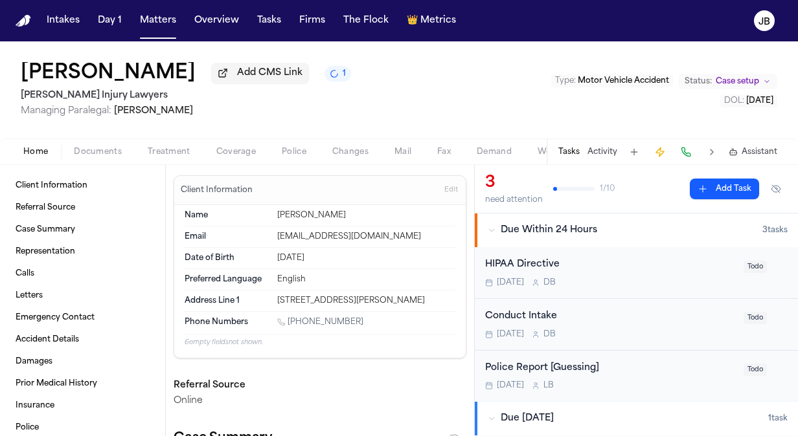
drag, startPoint x: 445, startPoint y: 297, endPoint x: 252, endPoint y: 298, distance: 192.3
click at [252, 298] on div "Address Line [GEOGRAPHIC_DATA][STREET_ADDRESS][PERSON_NAME]" at bounding box center [320, 301] width 271 height 21
copy div "[STREET_ADDRESS][PERSON_NAME]"
click at [31, 154] on span "Home" at bounding box center [35, 152] width 25 height 10
click at [91, 150] on span "Documents" at bounding box center [98, 152] width 48 height 10
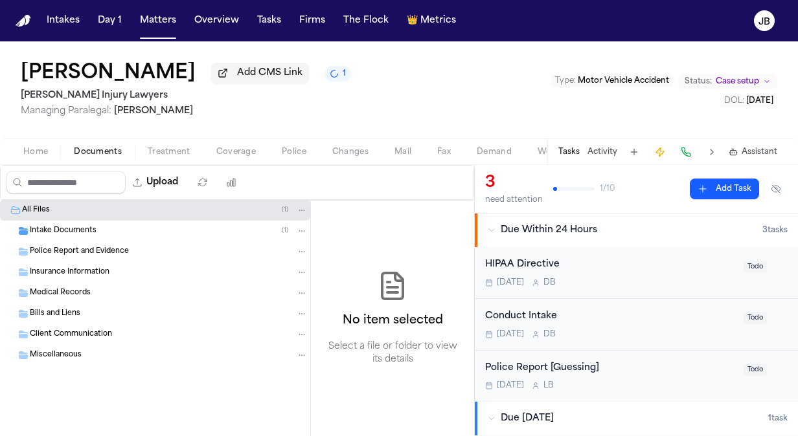
click at [41, 230] on span "Intake Documents" at bounding box center [63, 231] width 67 height 11
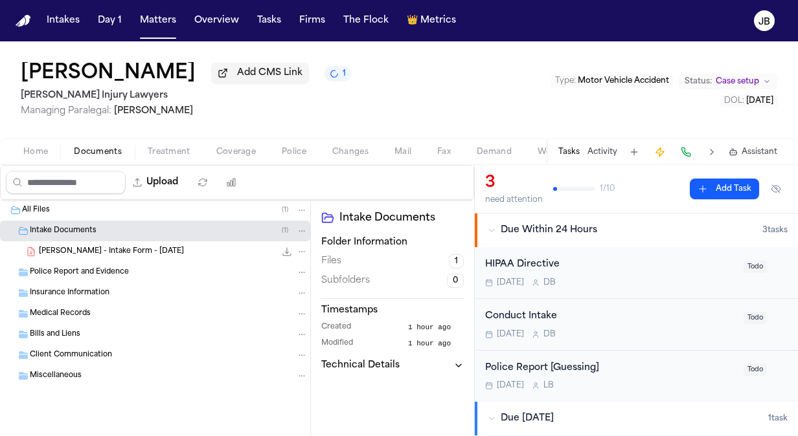
click at [151, 252] on span "[PERSON_NAME] - Intake Form - [DATE]" at bounding box center [111, 252] width 145 height 11
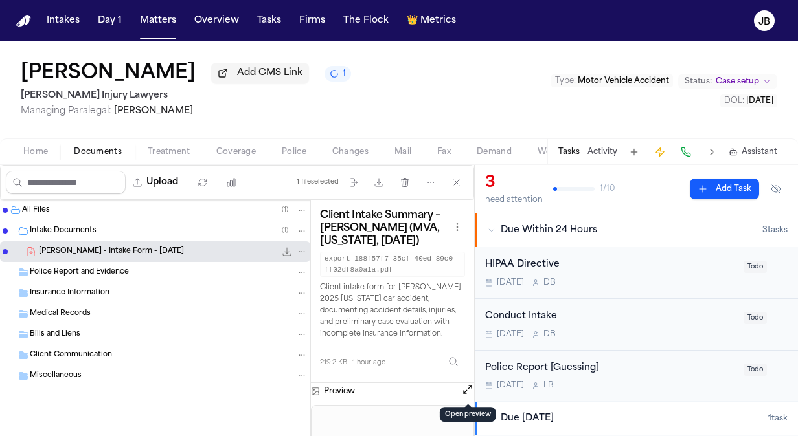
click at [466, 392] on button "Open preview" at bounding box center [467, 389] width 13 height 13
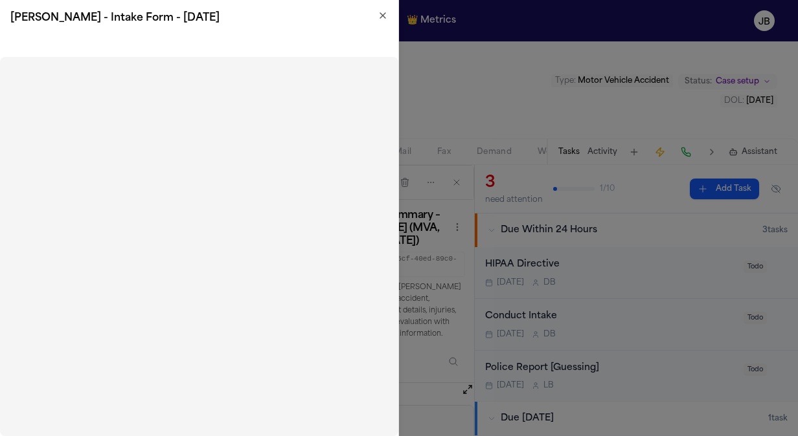
click at [379, 19] on icon "button" at bounding box center [382, 15] width 10 height 10
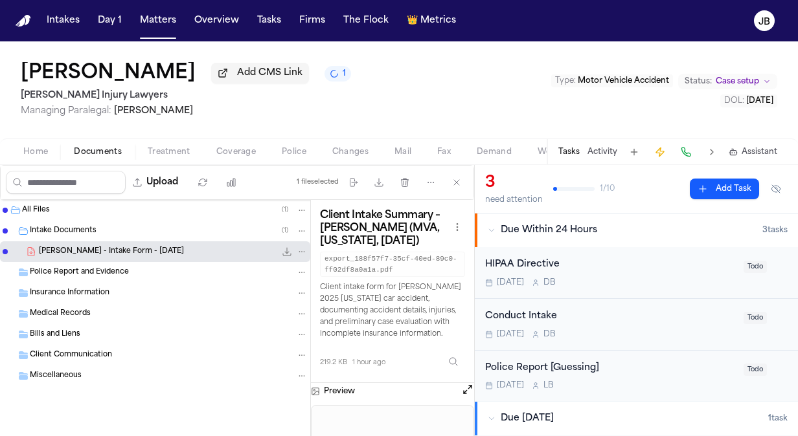
click at [52, 359] on span "Client Communication" at bounding box center [71, 355] width 82 height 11
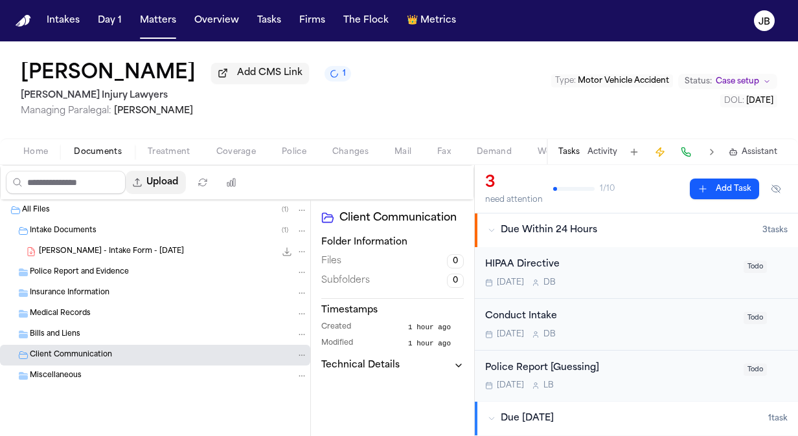
click at [159, 183] on button "Upload" at bounding box center [156, 182] width 60 height 23
select select "**********"
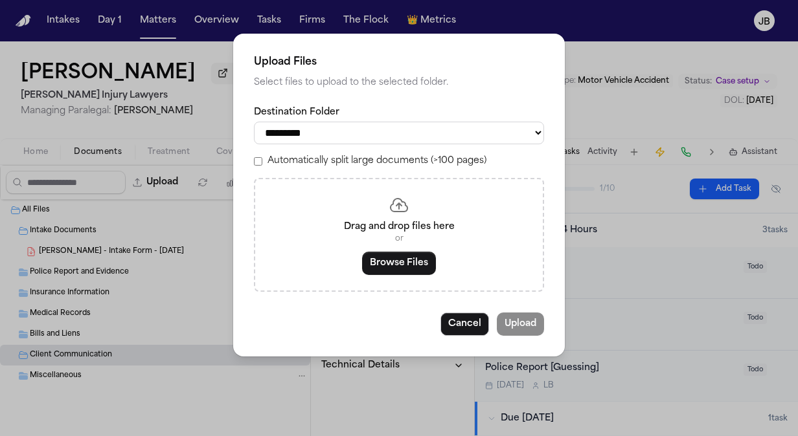
click at [404, 252] on button "Browse Files" at bounding box center [399, 263] width 74 height 23
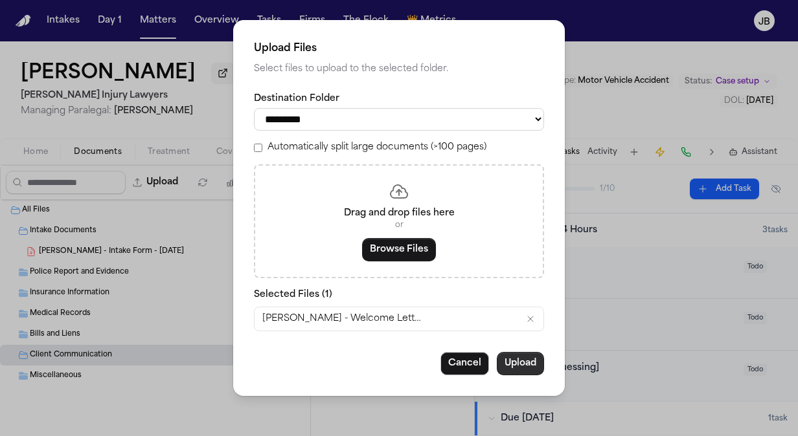
click at [508, 363] on button "Upload" at bounding box center [520, 363] width 47 height 23
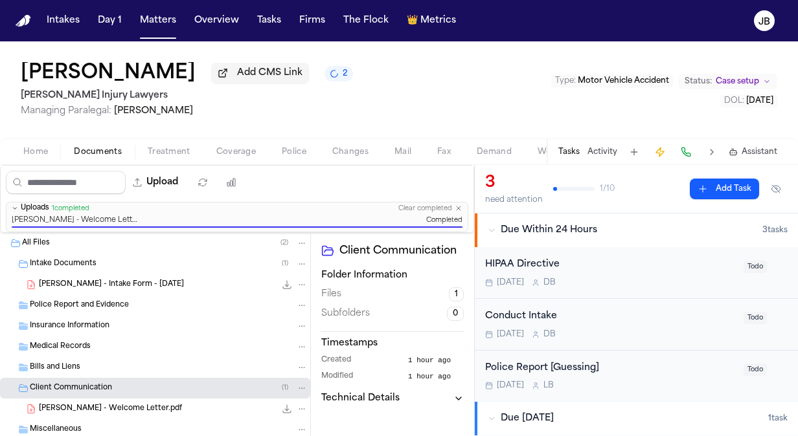
click at [133, 281] on span "[PERSON_NAME] - Intake Form - [DATE]" at bounding box center [111, 285] width 145 height 11
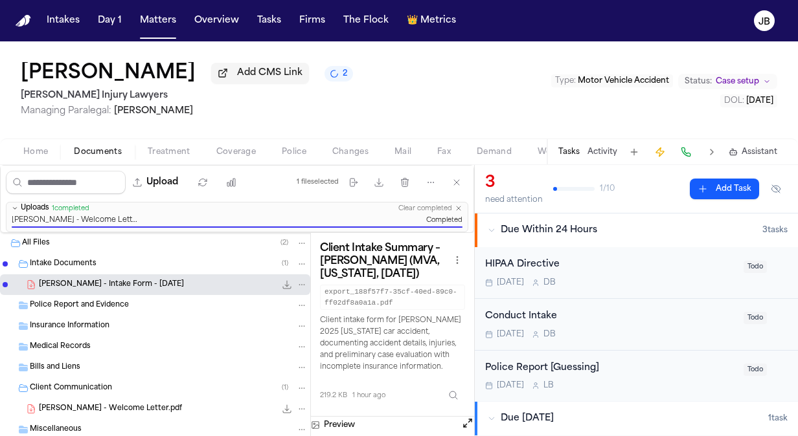
click at [460, 418] on div "Preview" at bounding box center [392, 425] width 163 height 17
click at [467, 419] on button "Open preview" at bounding box center [467, 423] width 13 height 13
click at [473, 427] on button at bounding box center [467, 425] width 13 height 17
click at [465, 421] on button "Open preview" at bounding box center [467, 423] width 13 height 13
